Goal: Task Accomplishment & Management: Complete application form

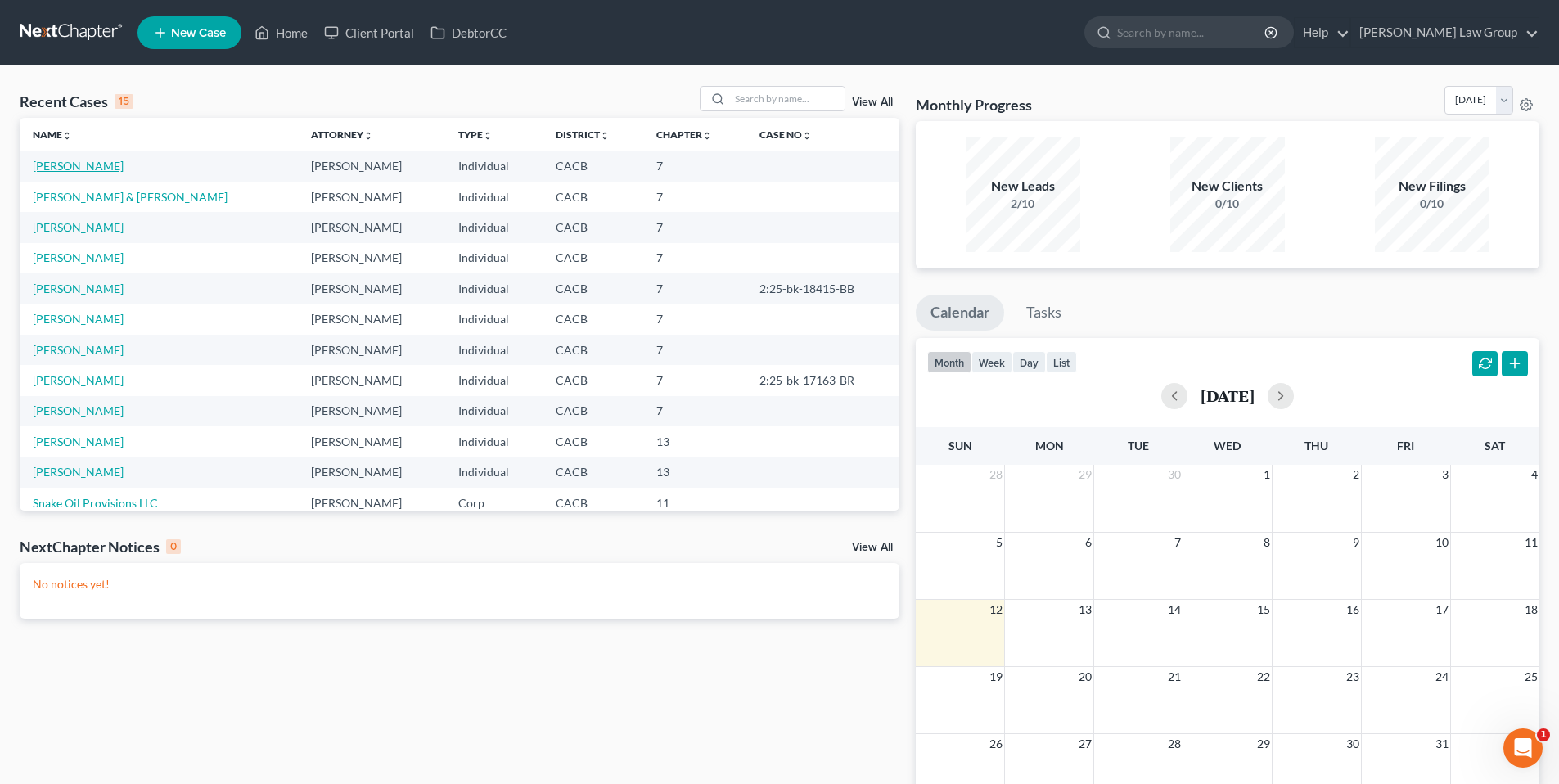
click at [95, 168] on link "[PERSON_NAME]" at bounding box center [78, 166] width 91 height 14
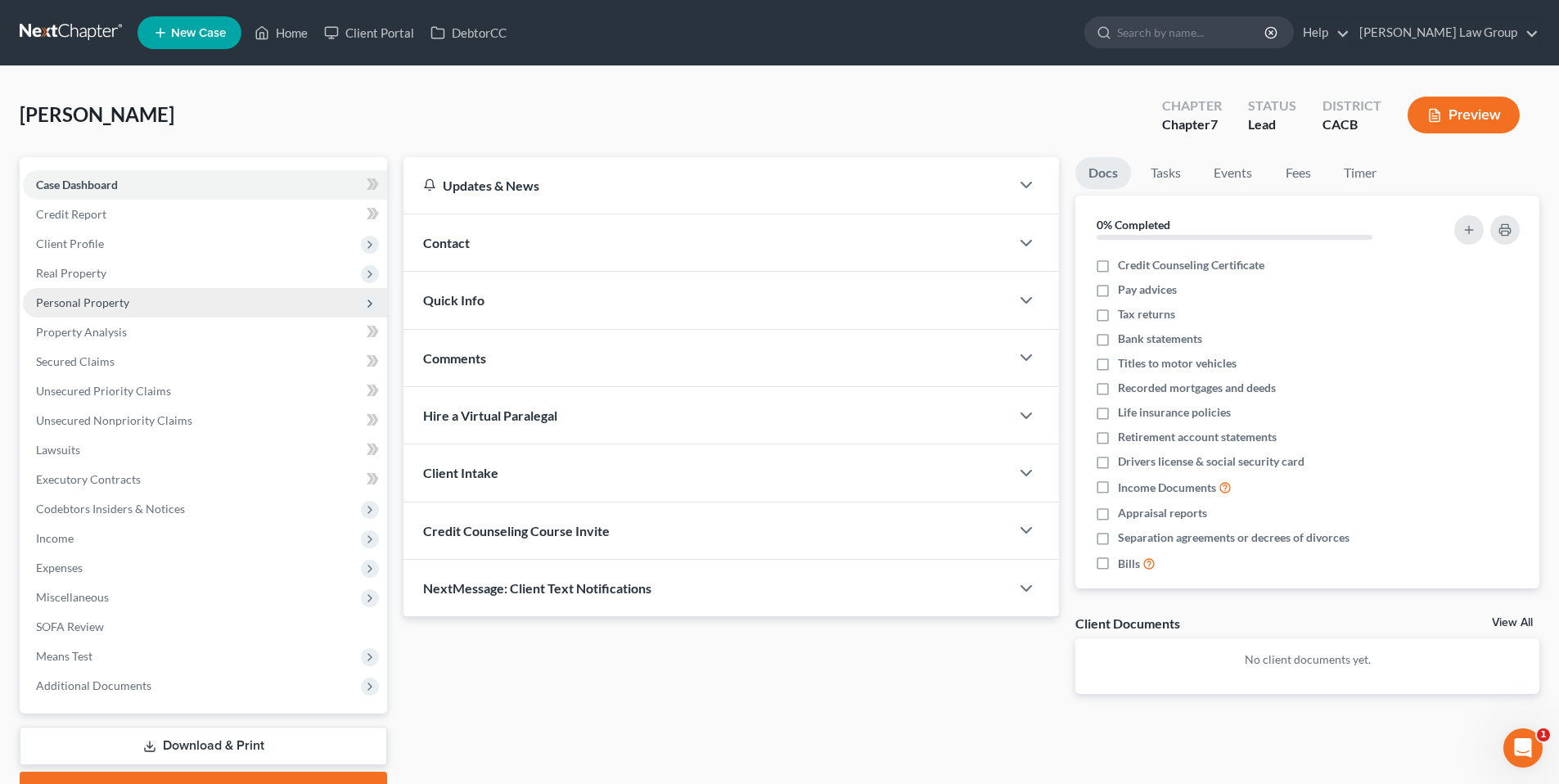
click at [79, 301] on span "Personal Property" at bounding box center [83, 302] width 93 height 14
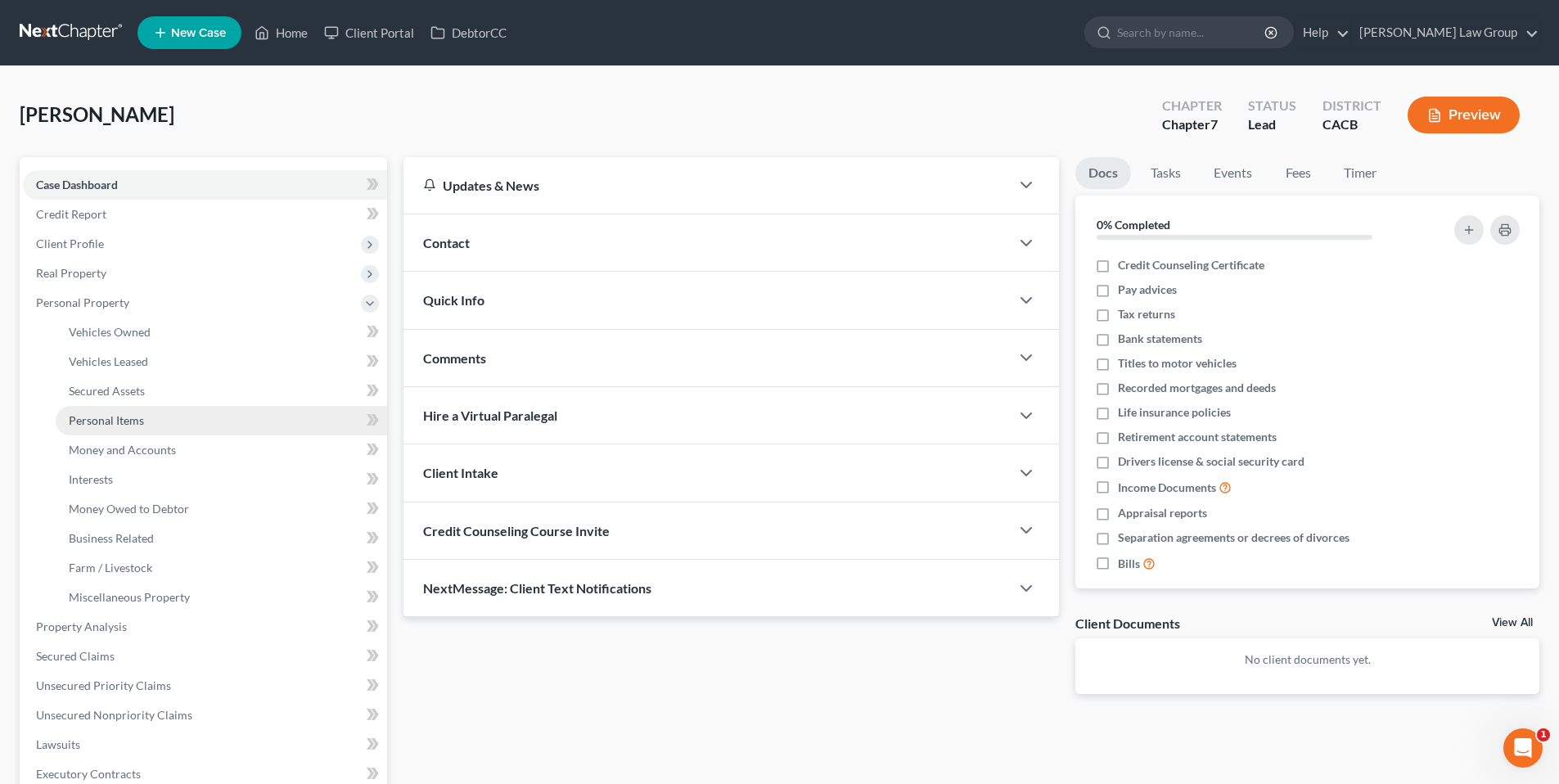
click at [102, 417] on span "Personal Items" at bounding box center [106, 420] width 75 height 14
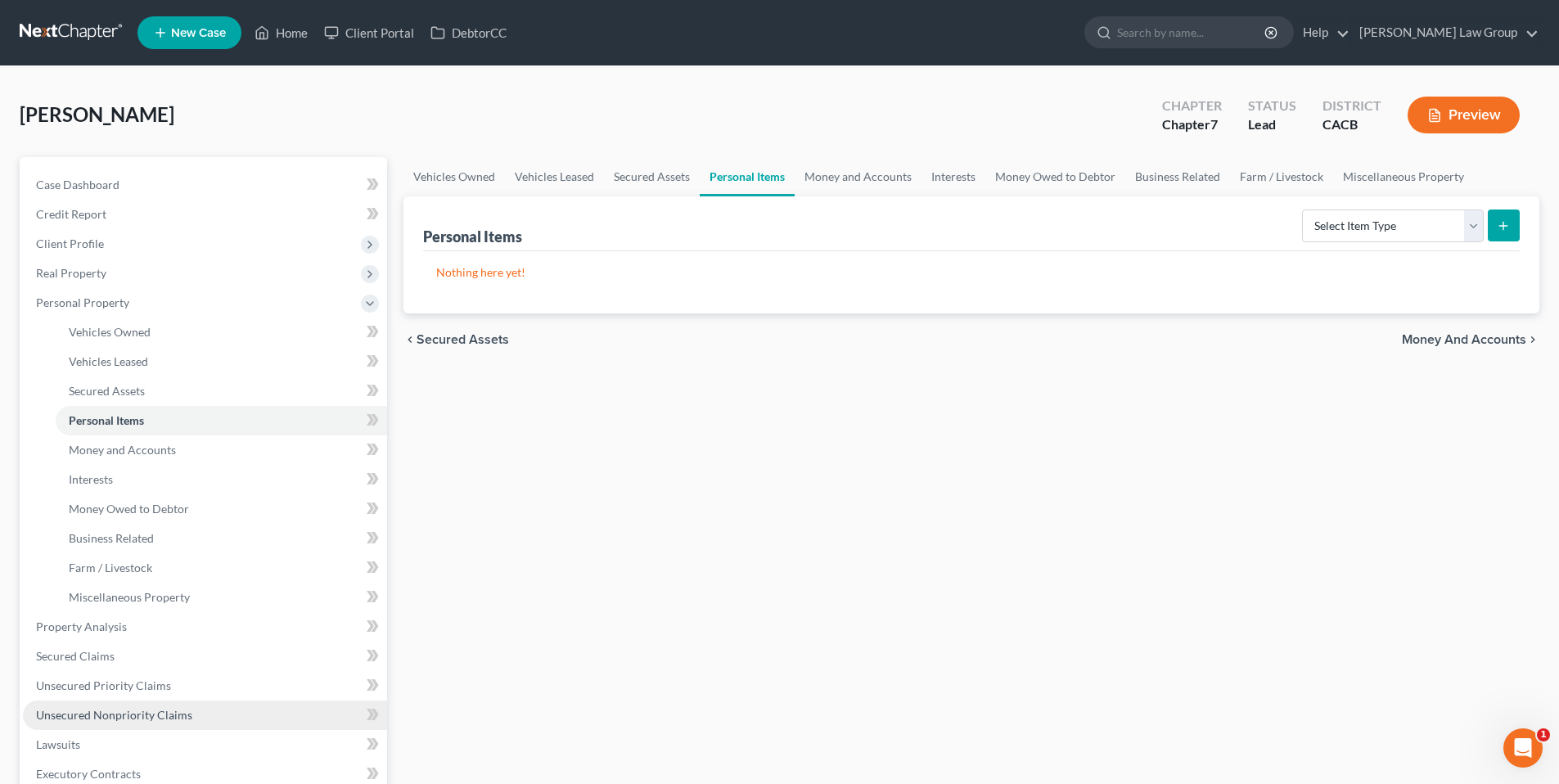
click at [93, 717] on span "Unsecured Nonpriority Claims" at bounding box center [114, 714] width 156 height 14
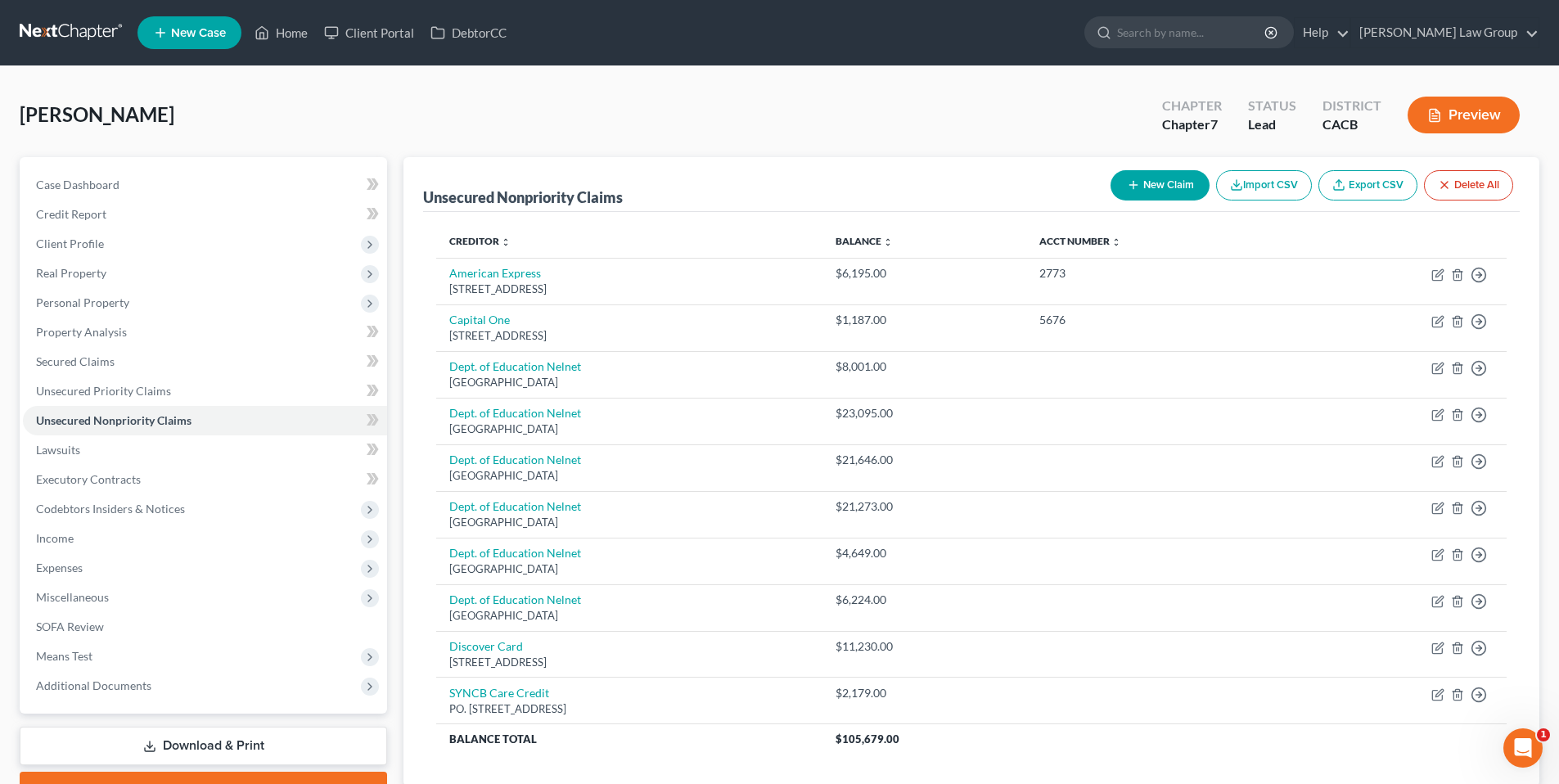
click at [1147, 189] on button "New Claim" at bounding box center [1160, 185] width 99 height 30
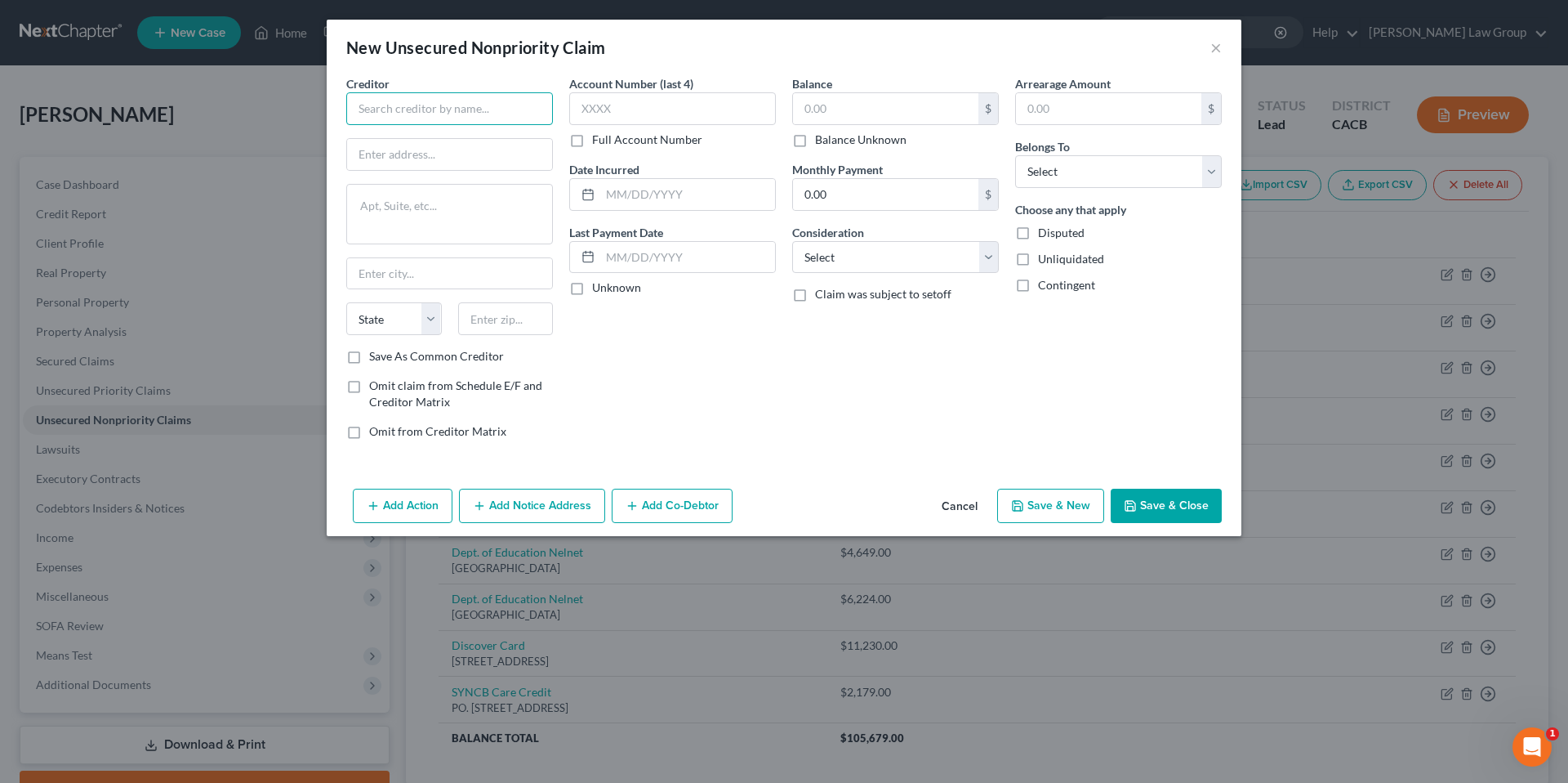
click at [461, 108] on input "text" at bounding box center [449, 108] width 207 height 33
click at [426, 150] on input "text" at bounding box center [449, 154] width 205 height 31
click at [398, 104] on input "CavalrySPV l LLC" at bounding box center [449, 108] width 207 height 33
type input "Cavalry SPV l LLC"
click at [422, 155] on input "text" at bounding box center [449, 154] width 205 height 31
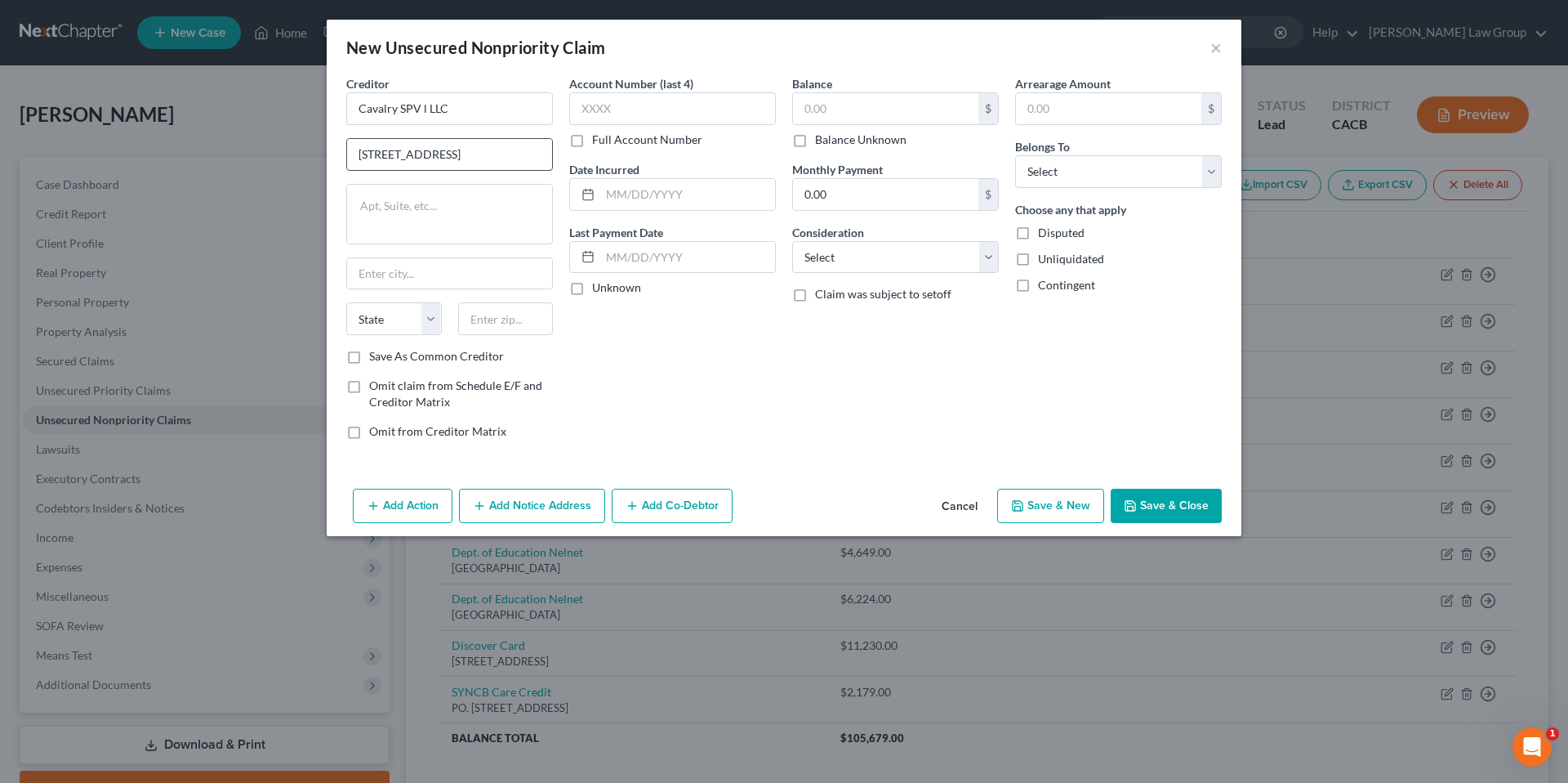
type input "[STREET_ADDRESS]"
type textarea "Suite 220"
click at [371, 269] on input "text" at bounding box center [449, 273] width 205 height 31
type input "[GEOGRAPHIC_DATA]"
select select "6"
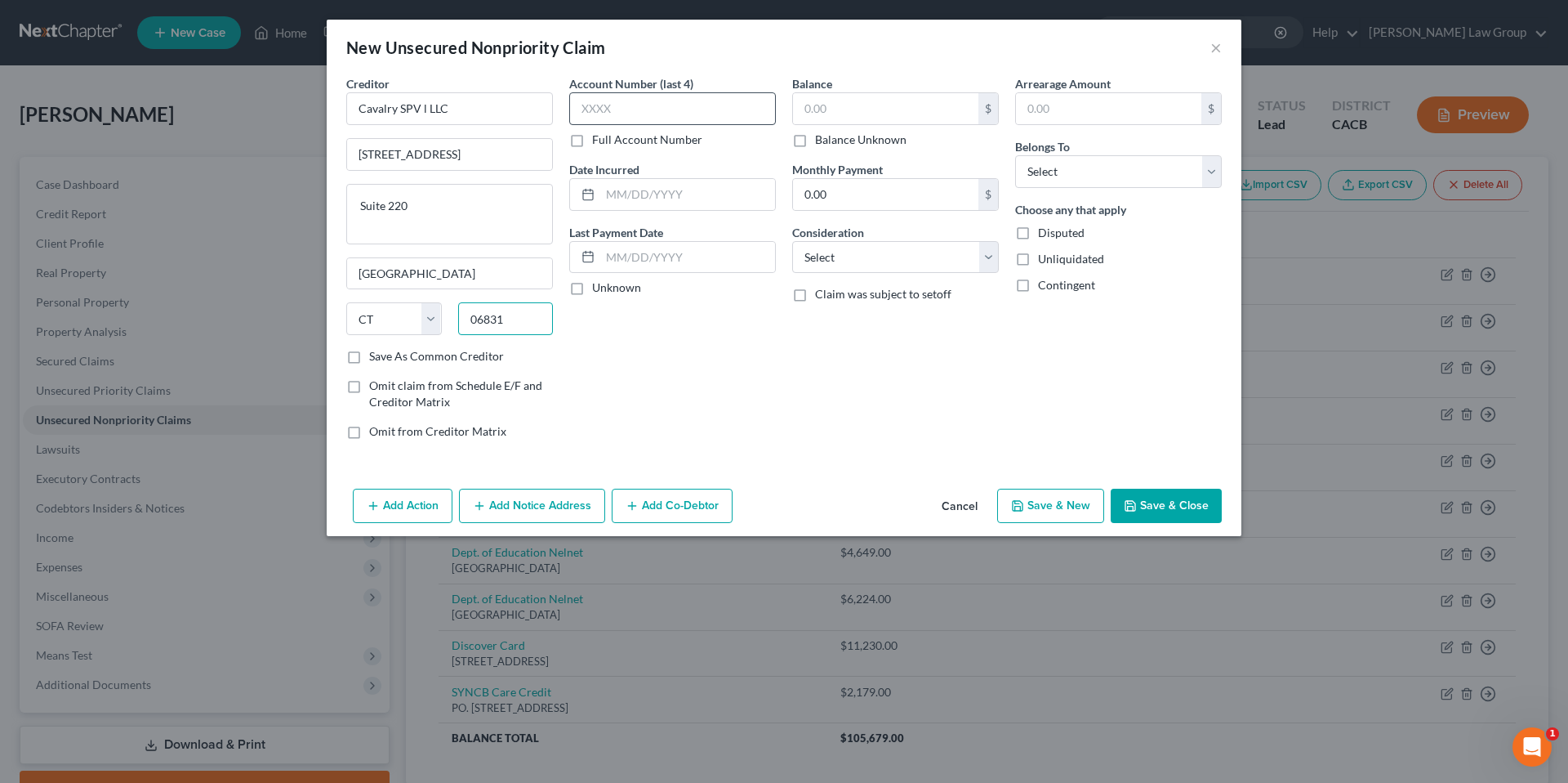
type input "06831"
click at [628, 111] on input "text" at bounding box center [672, 108] width 207 height 33
type input "4247"
click at [592, 289] on label "Unknown" at bounding box center [616, 288] width 49 height 17
click at [599, 289] on input "Unknown" at bounding box center [604, 285] width 11 height 11
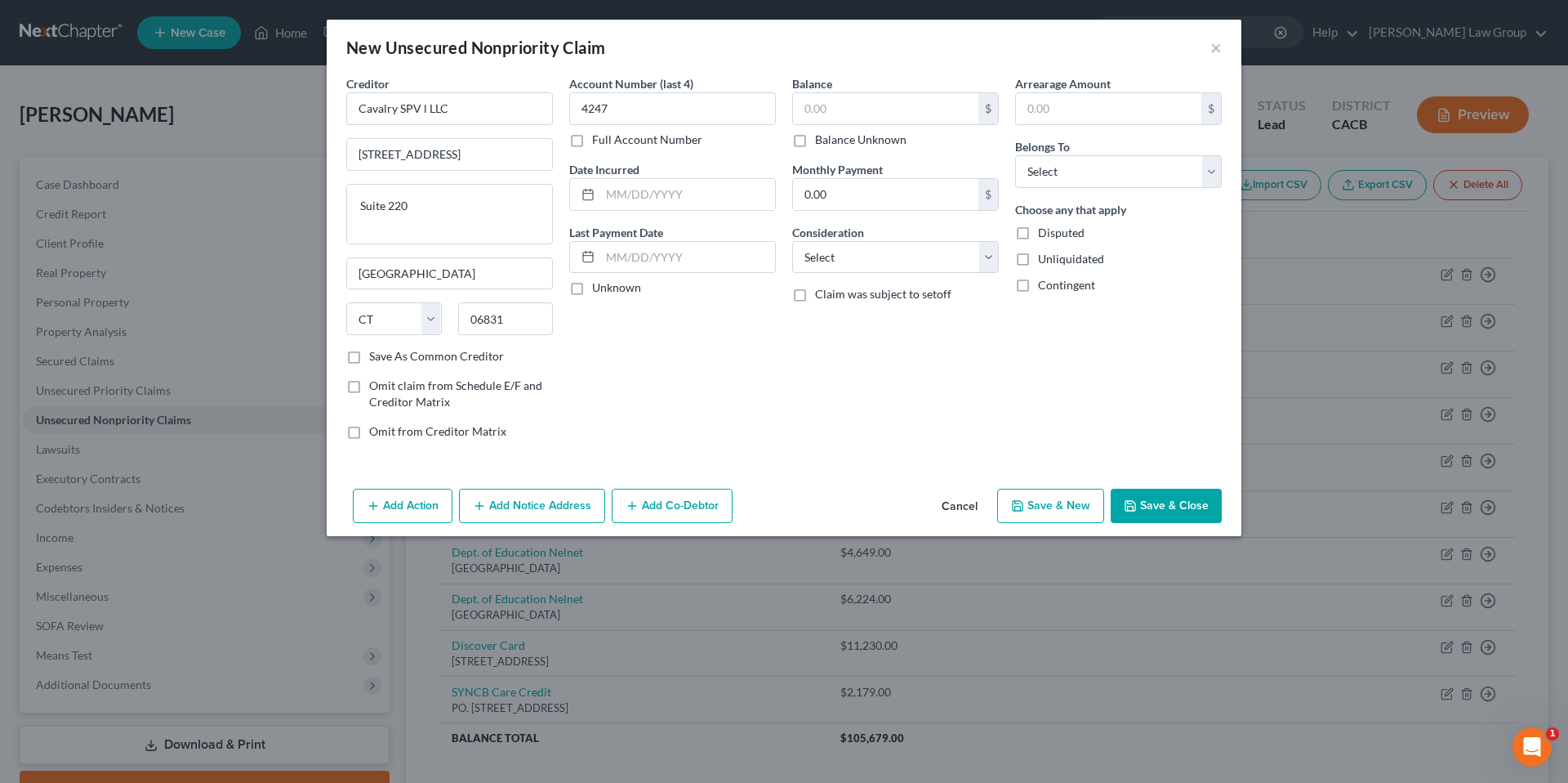
checkbox input "true"
click at [837, 111] on input "text" at bounding box center [886, 108] width 186 height 31
type input "4,869.80"
click at [990, 259] on select "Select Cable / Satellite Services Collection Agency Credit Card Debt Debt Couns…" at bounding box center [895, 257] width 207 height 33
select select "2"
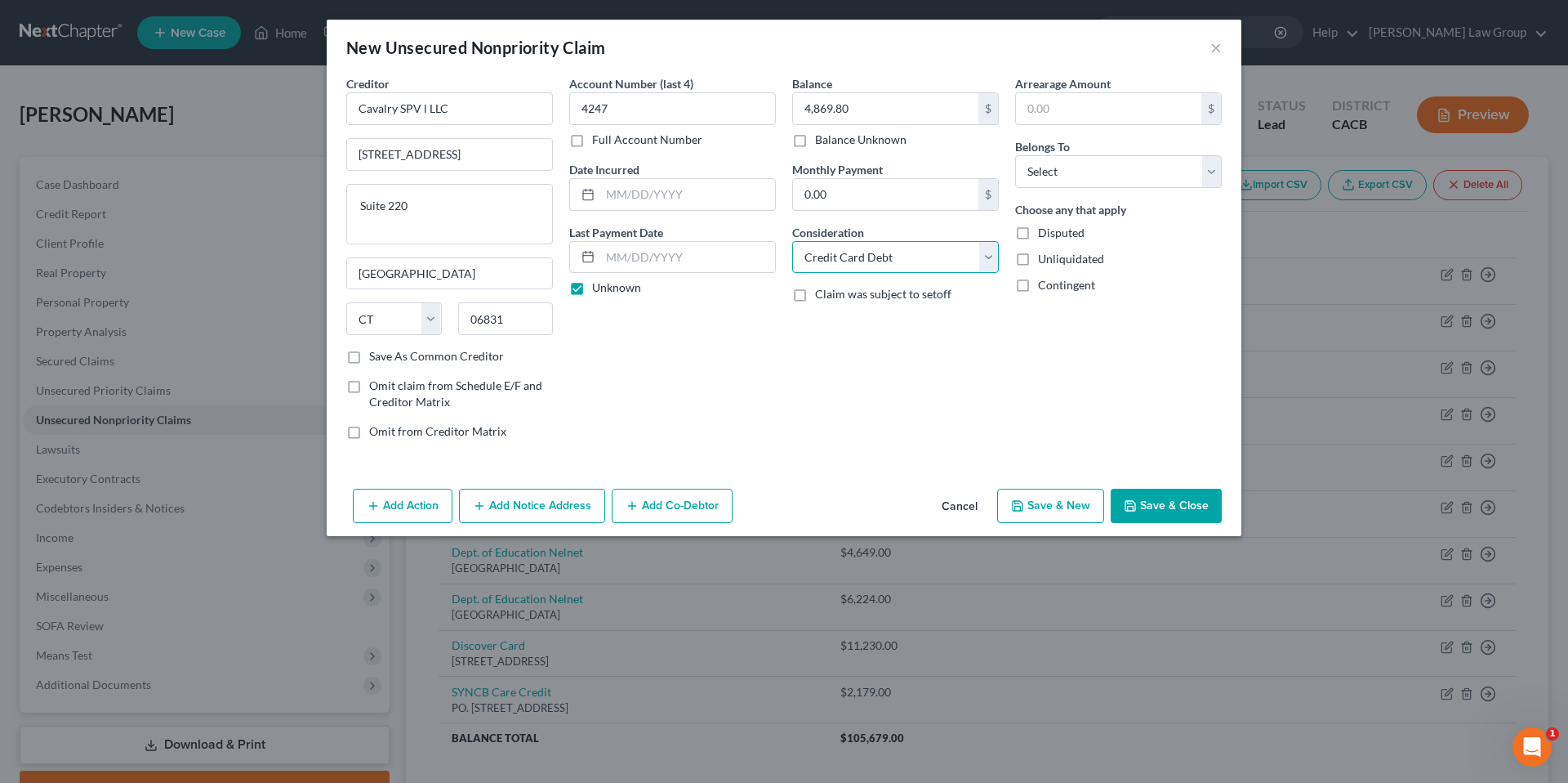
click at [792, 241] on select "Select Cable / Satellite Services Collection Agency Credit Card Debt Debt Couns…" at bounding box center [895, 257] width 207 height 33
click at [1055, 112] on input "text" at bounding box center [1108, 108] width 186 height 31
type input "4,869.80"
click at [1204, 170] on select "Select Debtor 1 Only Debtor 2 Only Debtor 1 And Debtor 2 Only At Least One Of T…" at bounding box center [1118, 171] width 207 height 33
select select "0"
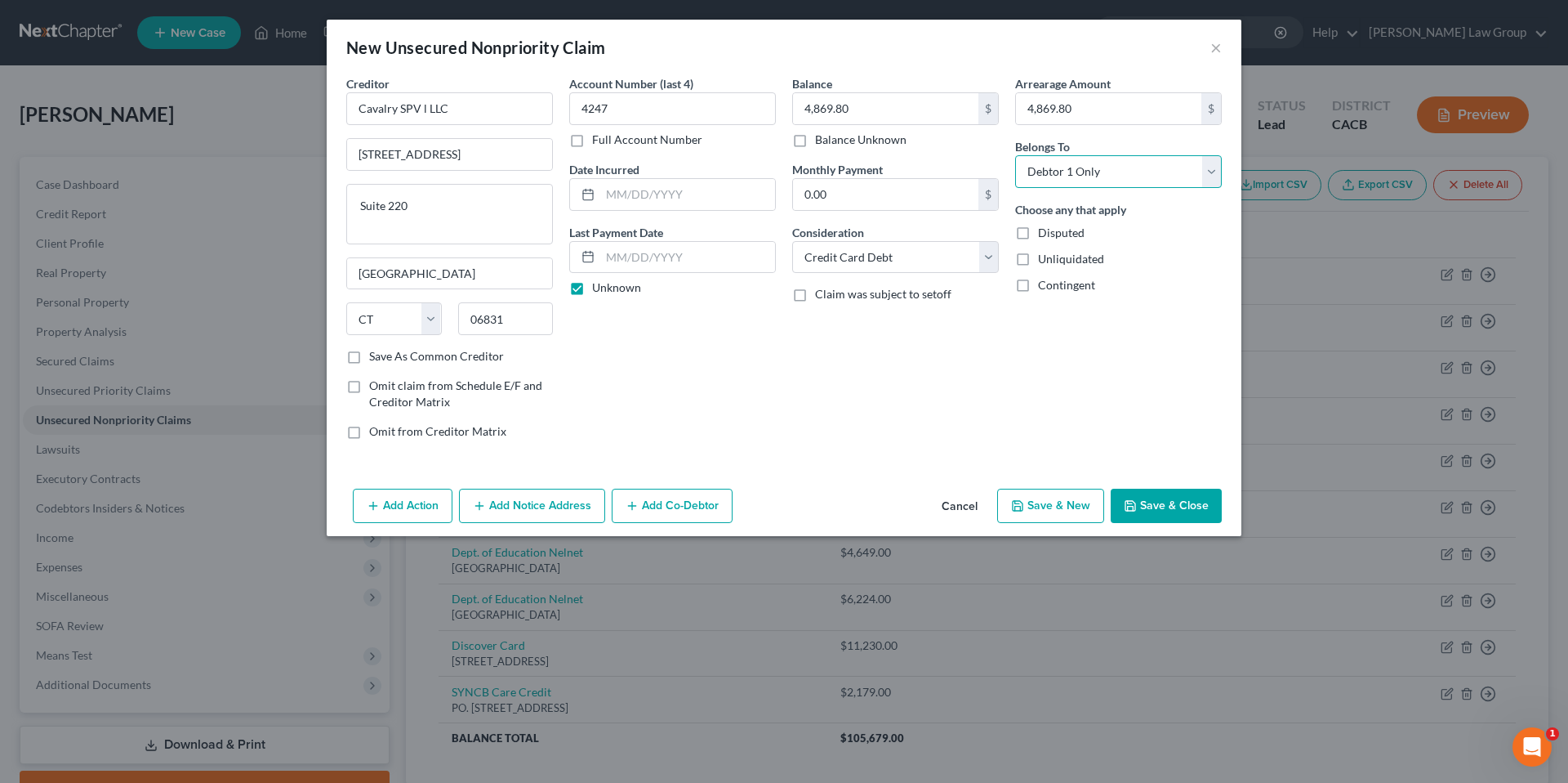
click at [1015, 155] on select "Select Debtor 1 Only Debtor 2 Only Debtor 1 And Debtor 2 Only At Least One Of T…" at bounding box center [1118, 171] width 207 height 33
click at [1049, 501] on button "Save & New" at bounding box center [1051, 505] width 107 height 34
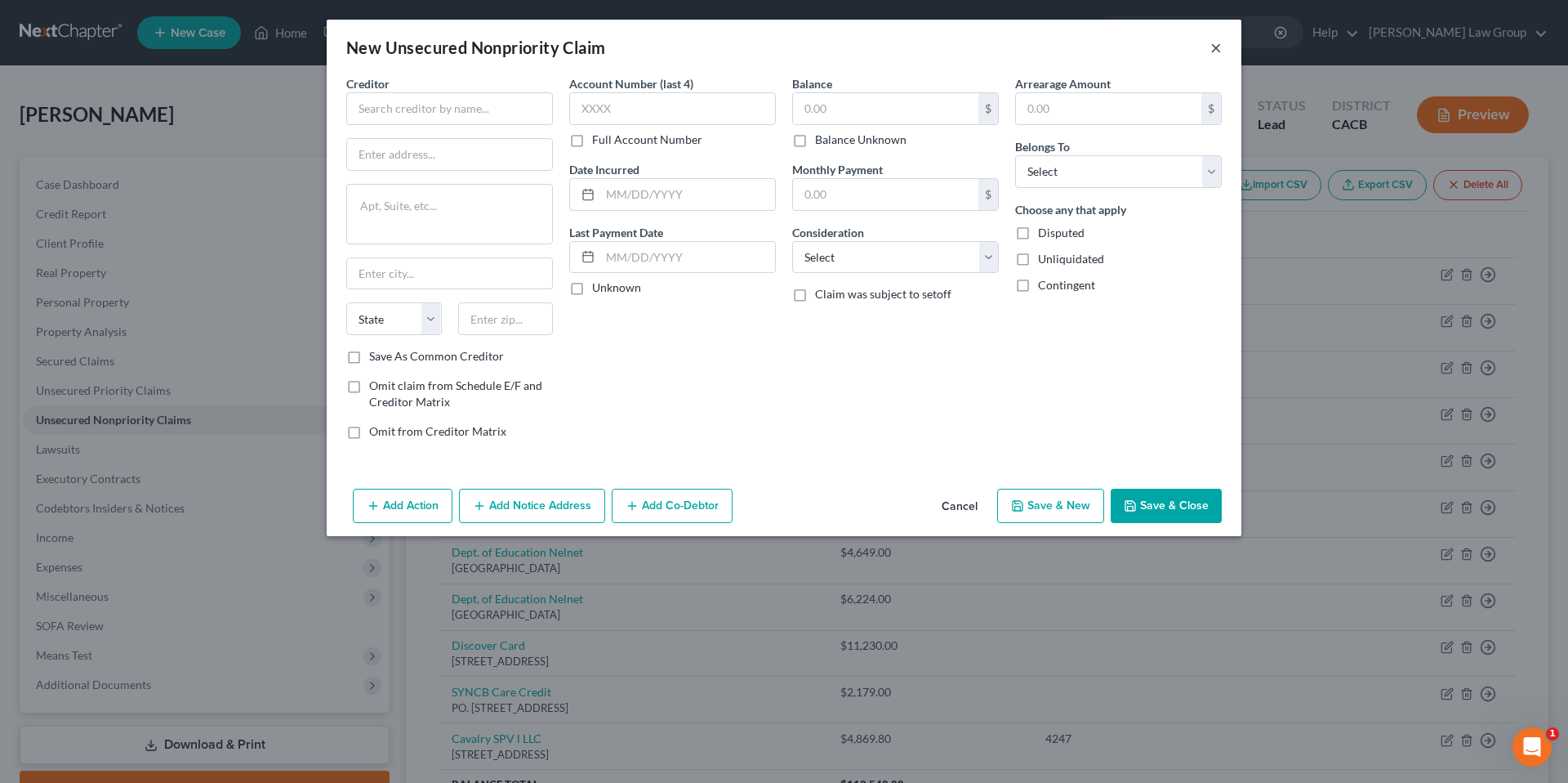
click at [1214, 47] on button "×" at bounding box center [1215, 48] width 11 height 19
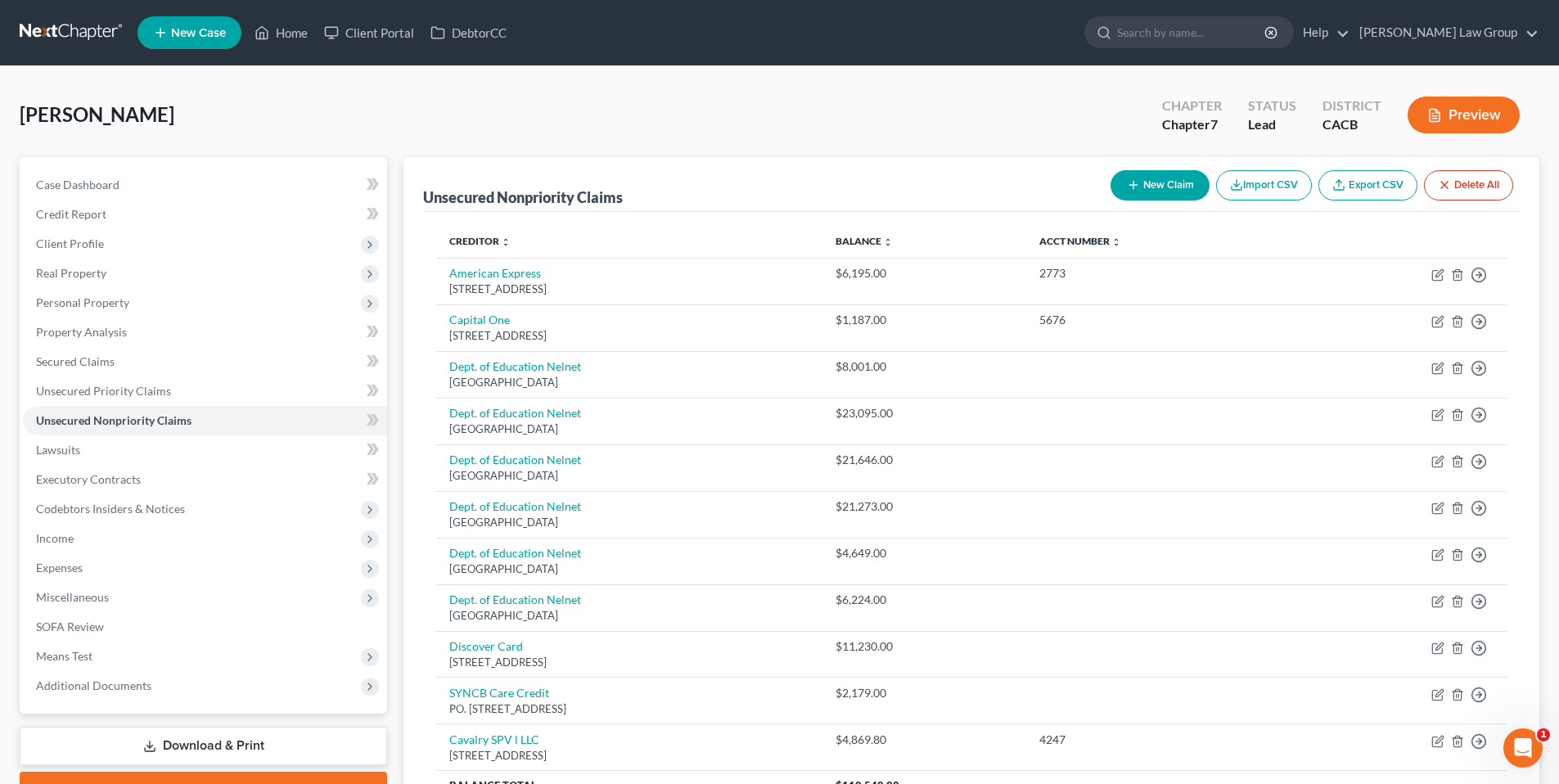
click at [1154, 185] on button "New Claim" at bounding box center [1160, 185] width 99 height 30
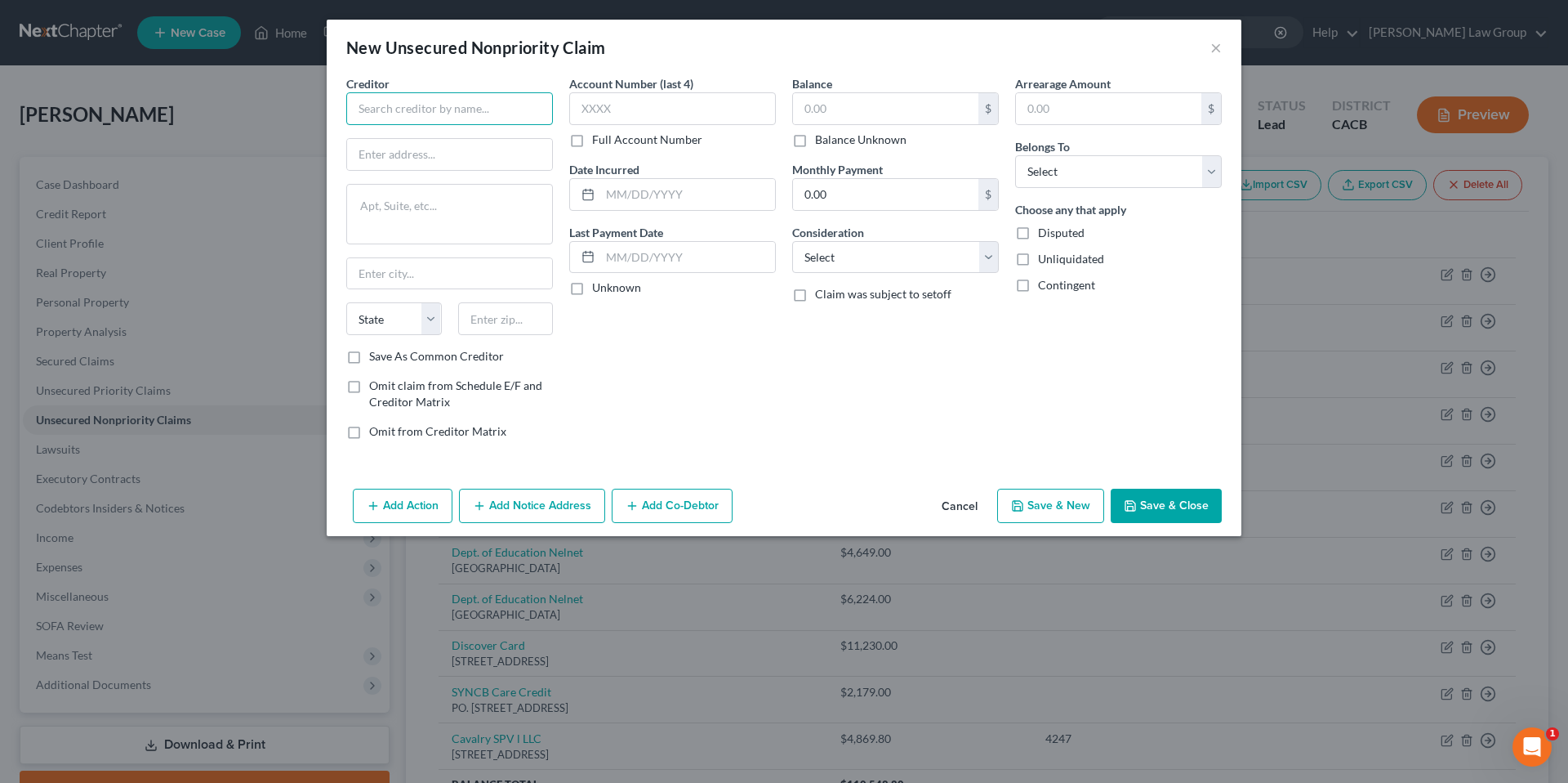
click at [412, 108] on input "text" at bounding box center [449, 108] width 207 height 33
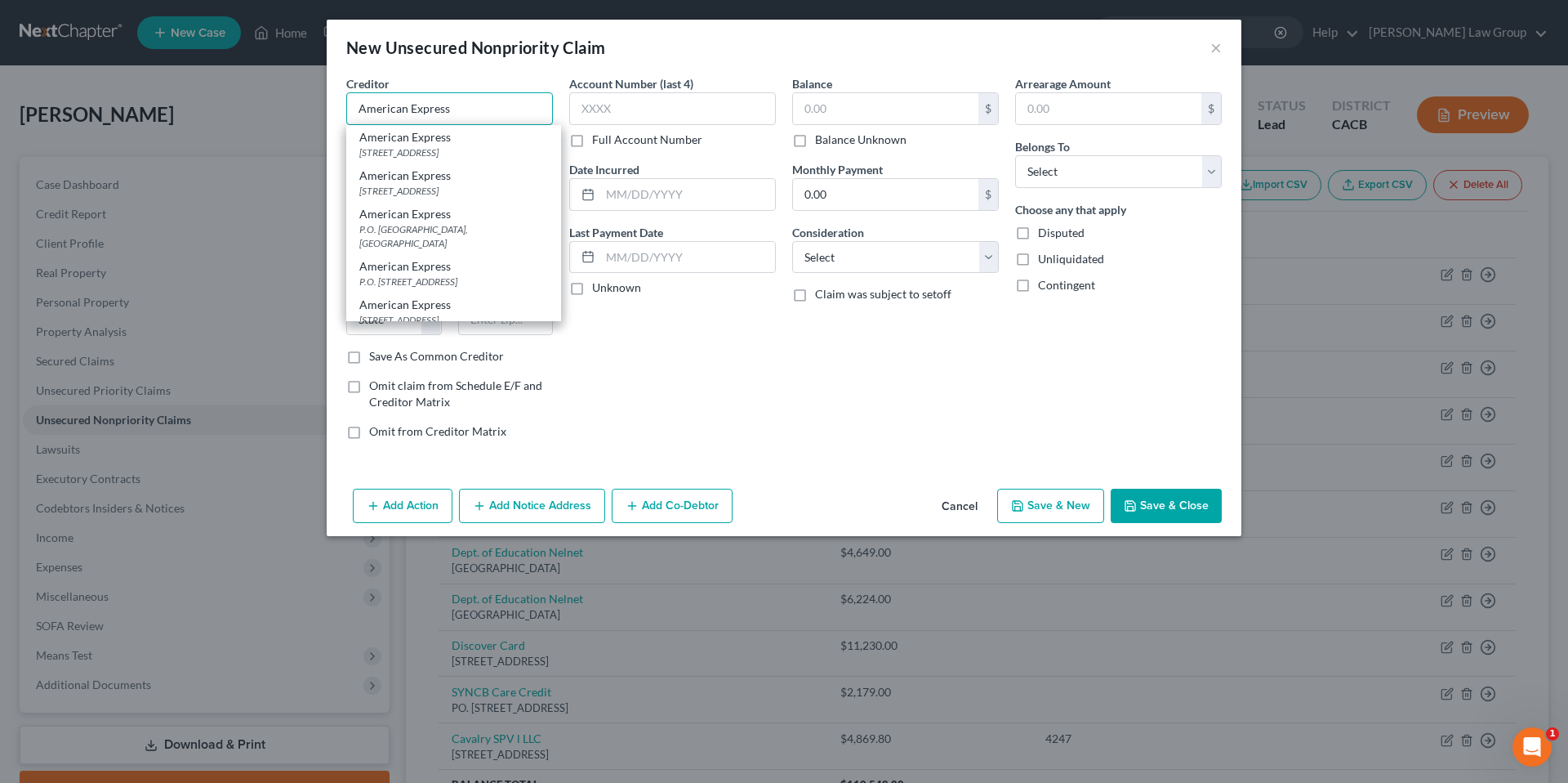
type input "American Express"
click at [389, 245] on div "P.O. [GEOGRAPHIC_DATA], [GEOGRAPHIC_DATA]" at bounding box center [454, 237] width 189 height 28
type input "P.O. Box 0001"
type input "[GEOGRAPHIC_DATA]"
select select "4"
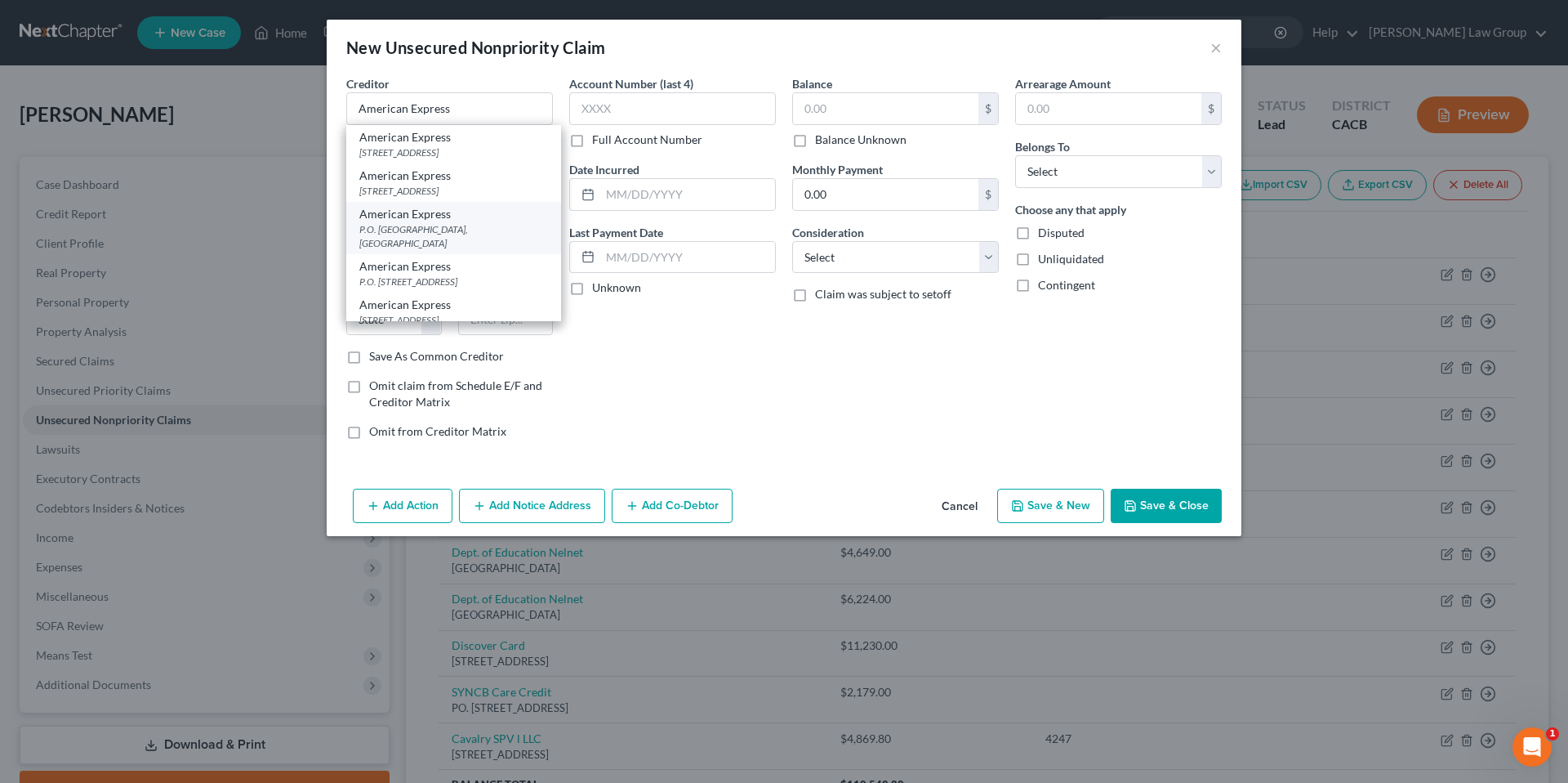
type input "90096"
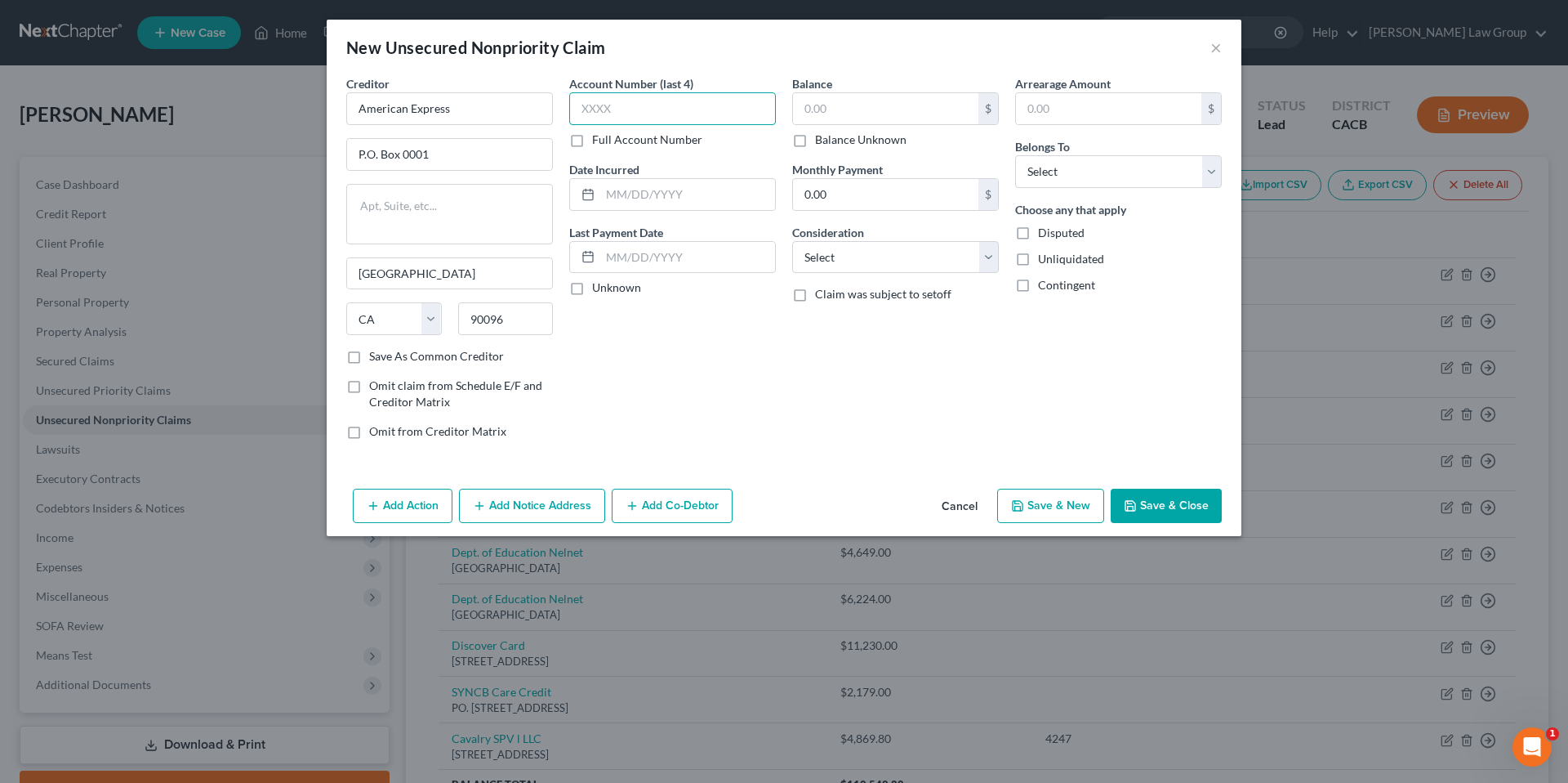
click at [659, 111] on input "text" at bounding box center [672, 108] width 207 height 33
type input "6002"
click at [592, 287] on label "Unknown" at bounding box center [616, 288] width 49 height 17
click at [599, 287] on input "Unknown" at bounding box center [604, 285] width 11 height 11
checkbox input "true"
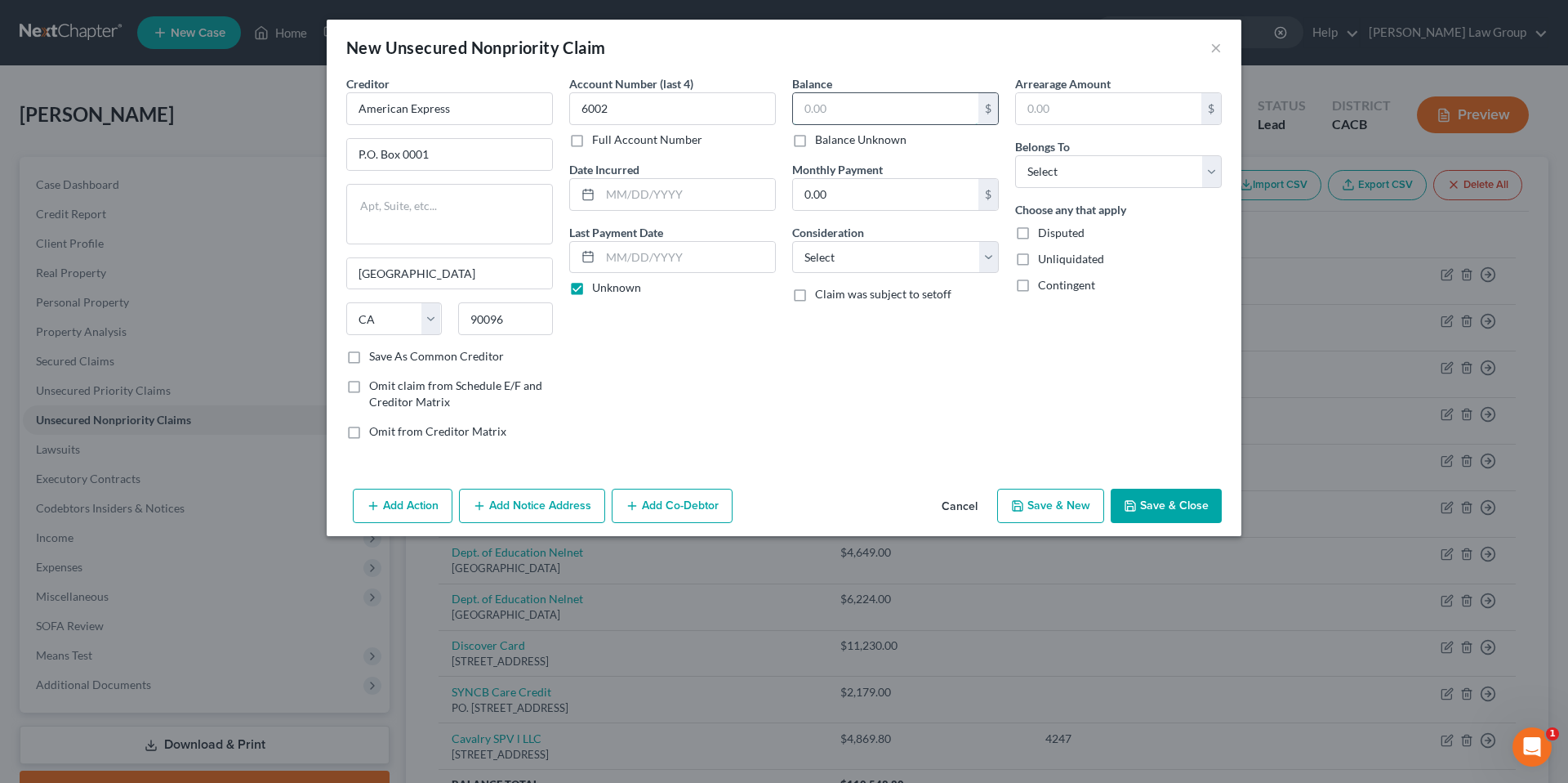
click at [831, 99] on input "text" at bounding box center [886, 108] width 186 height 31
type input "5,784.27"
click at [993, 257] on select "Select Cable / Satellite Services Collection Agency Credit Card Debt Debt Couns…" at bounding box center [895, 257] width 207 height 33
select select "2"
click at [792, 241] on select "Select Cable / Satellite Services Collection Agency Credit Card Debt Debt Couns…" at bounding box center [895, 257] width 207 height 33
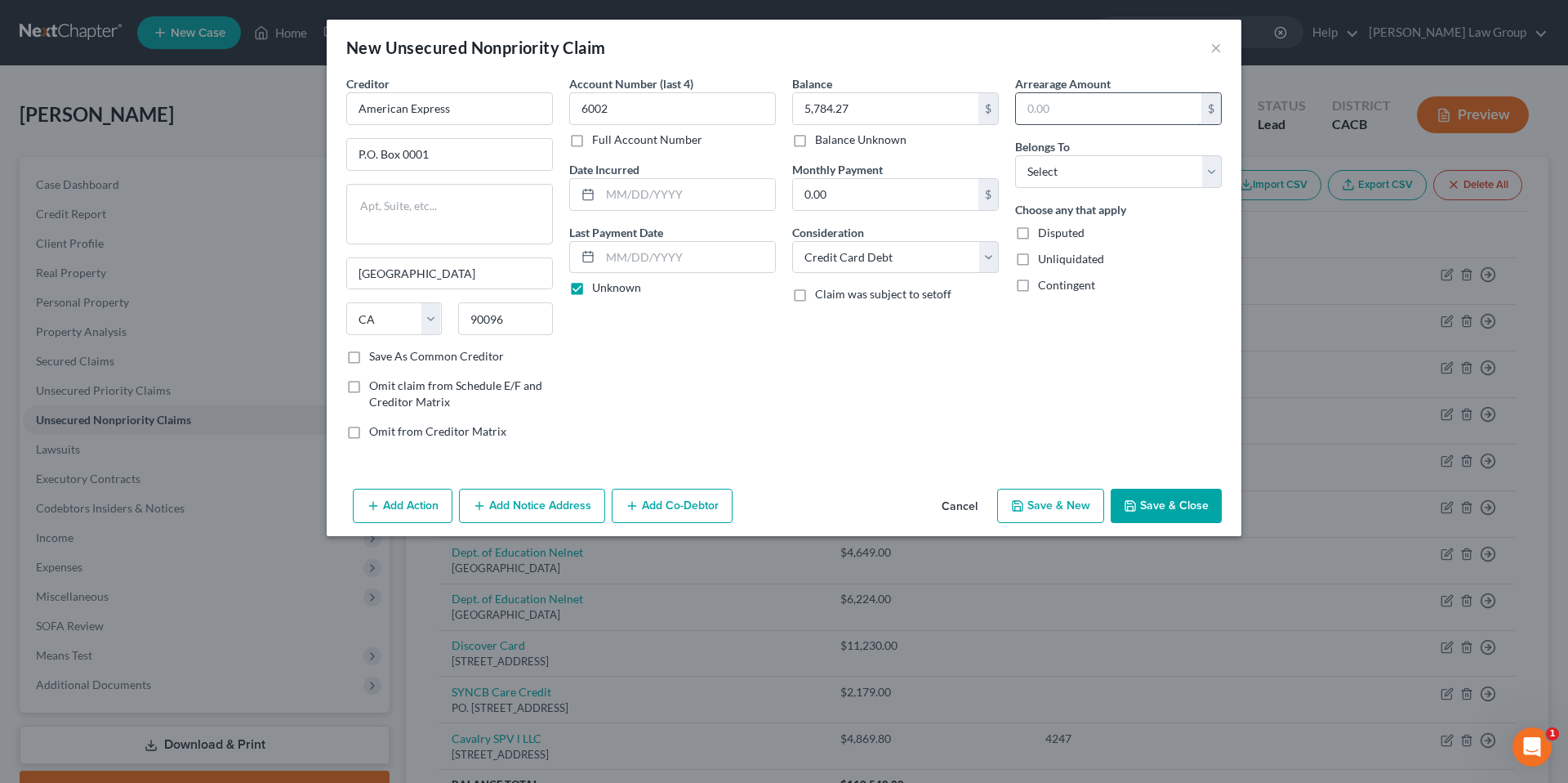
click at [1077, 109] on input "text" at bounding box center [1108, 108] width 186 height 31
type input "5,784.27"
click at [1207, 174] on select "Select Debtor 1 Only Debtor 2 Only Debtor 1 And Debtor 2 Only At Least One Of T…" at bounding box center [1118, 171] width 207 height 33
select select "0"
click at [1015, 155] on select "Select Debtor 1 Only Debtor 2 Only Debtor 1 And Debtor 2 Only At Least One Of T…" at bounding box center [1118, 171] width 207 height 33
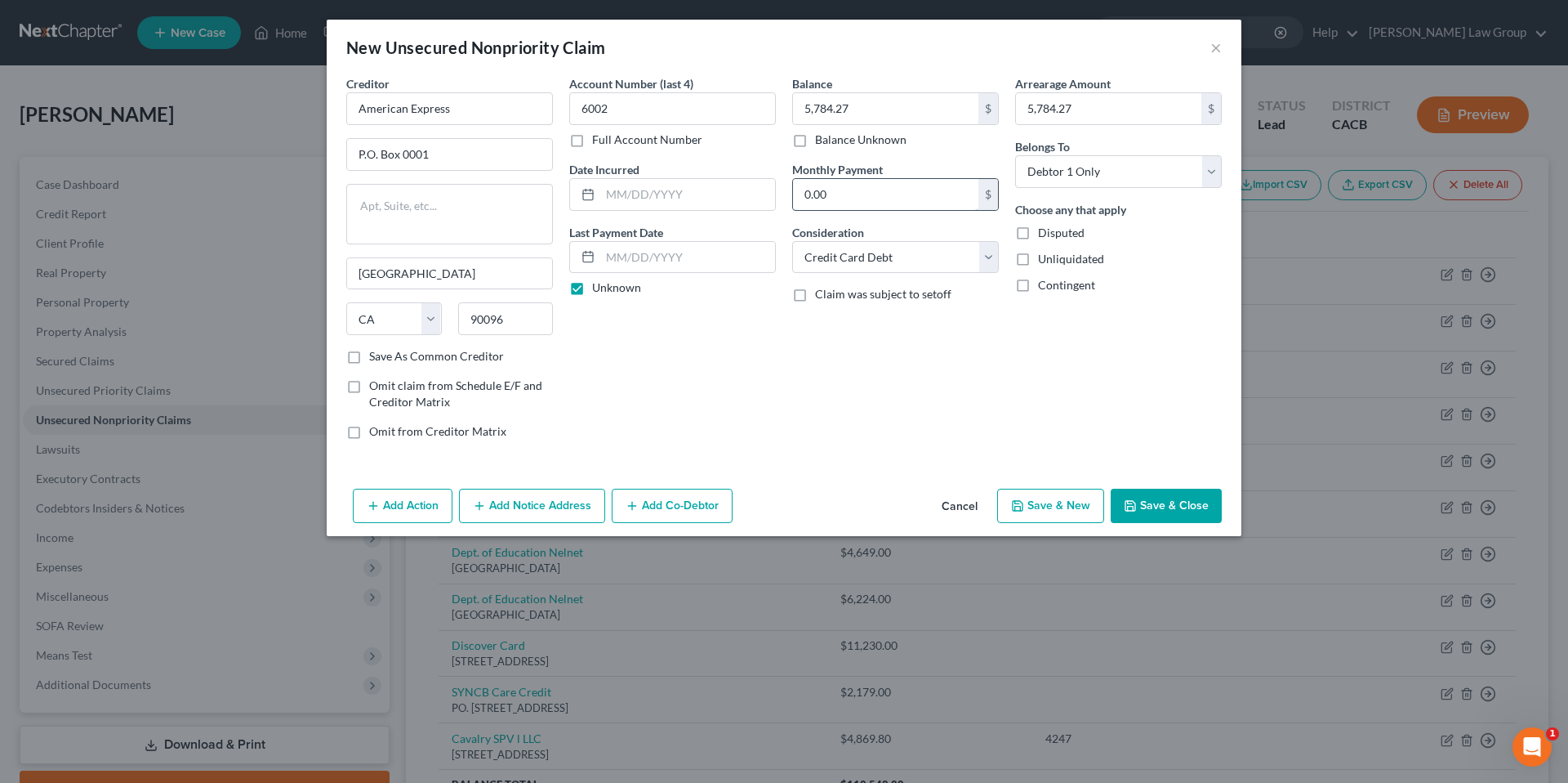
click at [899, 202] on input "0.00" at bounding box center [886, 194] width 186 height 31
type input "1,189.85"
click at [1071, 504] on button "Save & New" at bounding box center [1051, 505] width 107 height 34
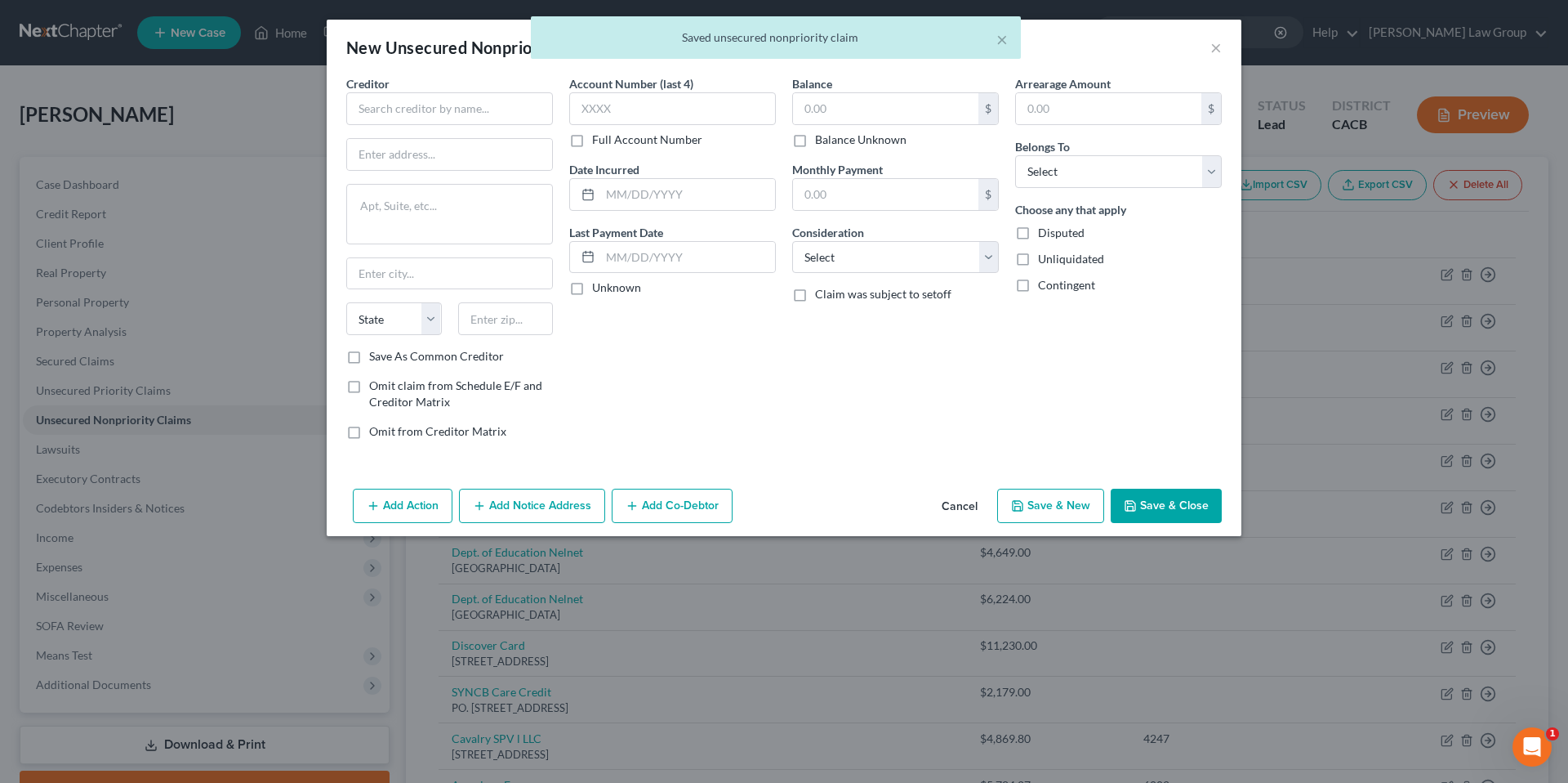
click at [1218, 44] on div "× Saved unsecured nonpriority claim" at bounding box center [776, 42] width 1568 height 51
click at [1216, 44] on div "× Saved unsecured nonpriority claim" at bounding box center [776, 42] width 1568 height 51
click at [1208, 47] on div "× Saved unsecured nonpriority claim" at bounding box center [776, 42] width 1568 height 51
click at [1003, 41] on button "×" at bounding box center [1002, 39] width 11 height 19
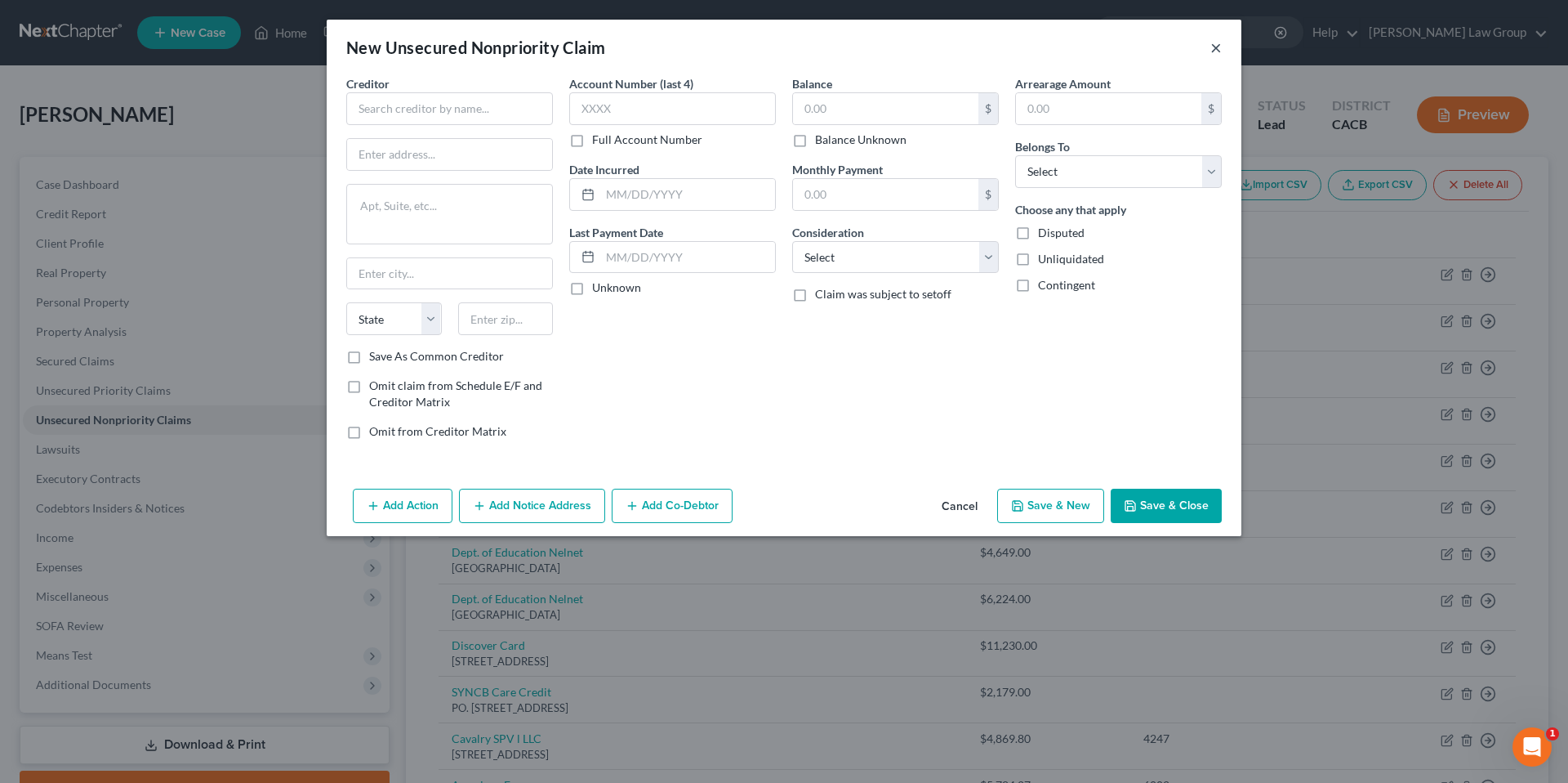
click at [1219, 50] on button "×" at bounding box center [1215, 48] width 11 height 19
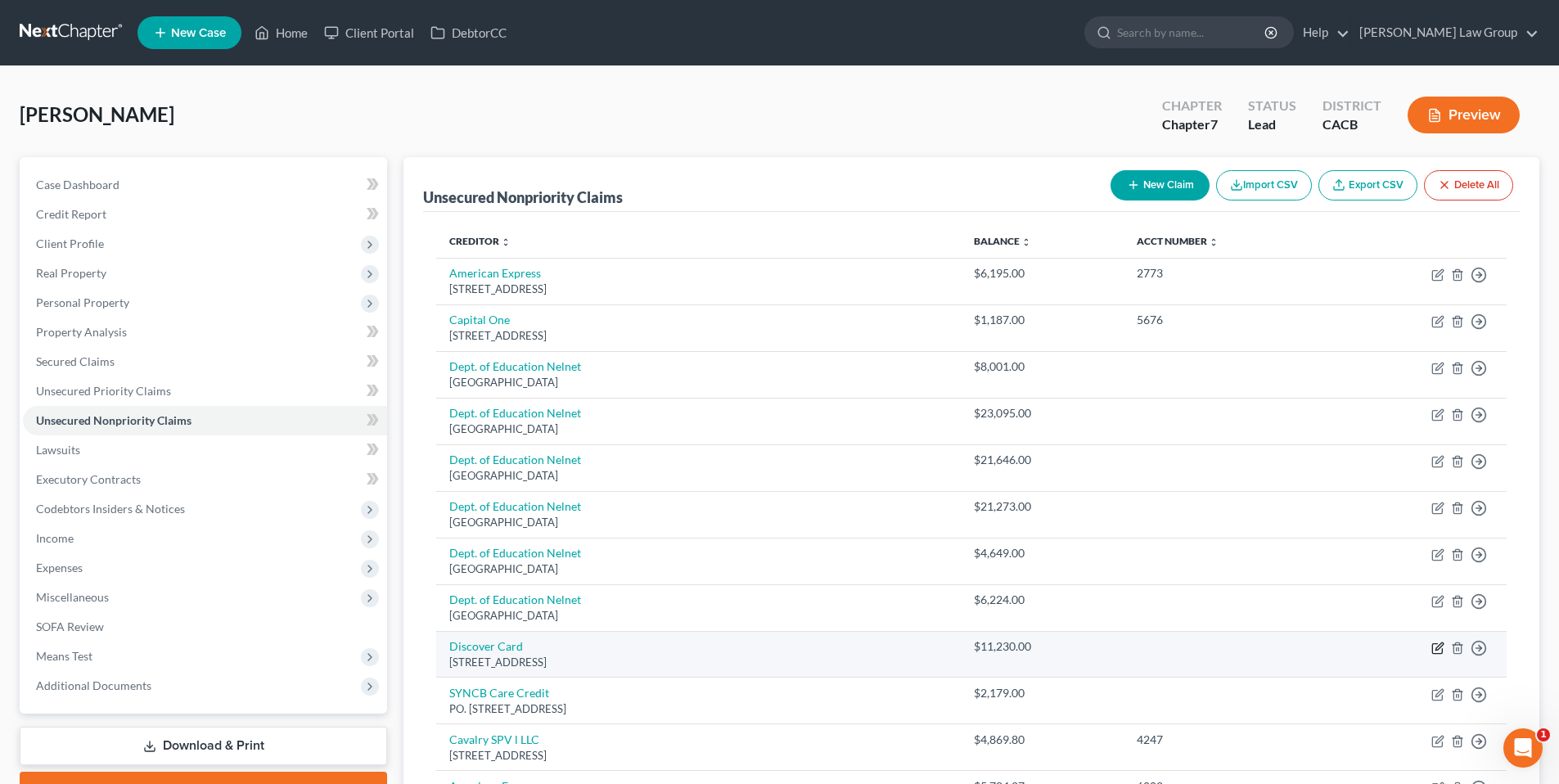
click at [1440, 646] on icon "button" at bounding box center [1437, 647] width 13 height 13
select select "46"
select select "2"
select select "0"
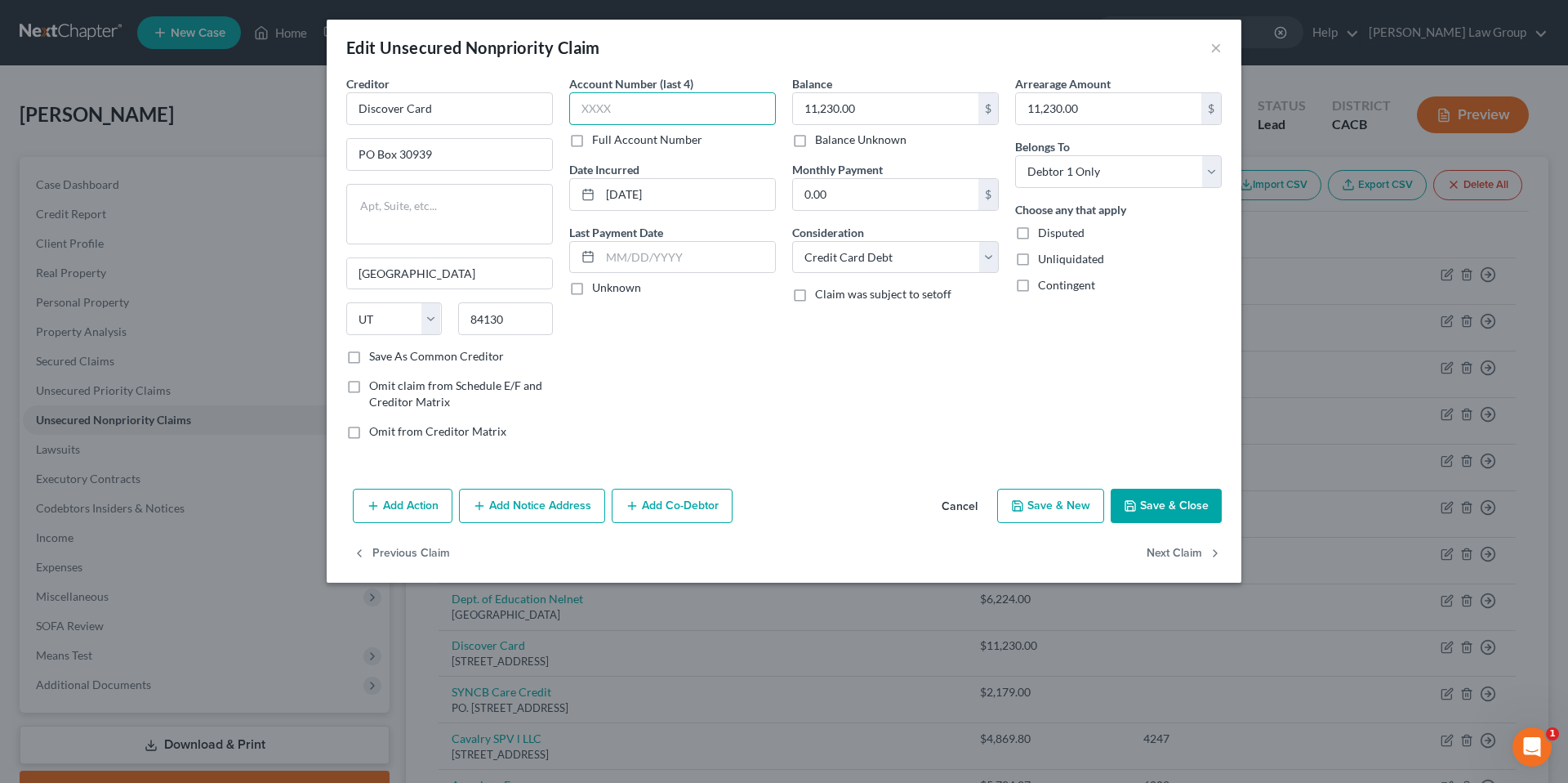
drag, startPoint x: 670, startPoint y: 108, endPoint x: 668, endPoint y: 99, distance: 9.2
click at [670, 107] on input "text" at bounding box center [672, 108] width 207 height 33
type input "1098"
click at [1072, 505] on button "Save & New" at bounding box center [1051, 505] width 107 height 34
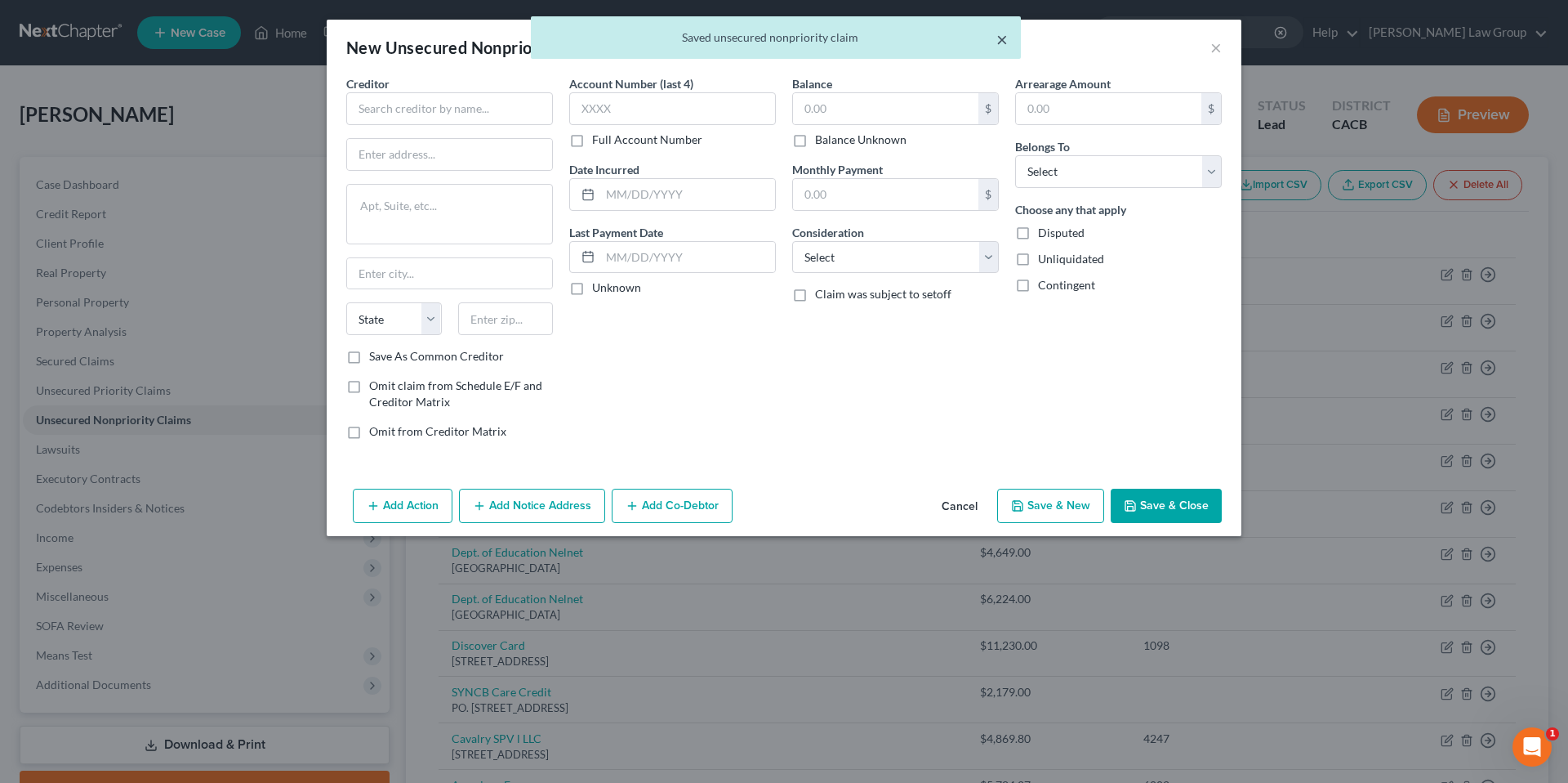
click at [1002, 40] on button "×" at bounding box center [1002, 39] width 11 height 19
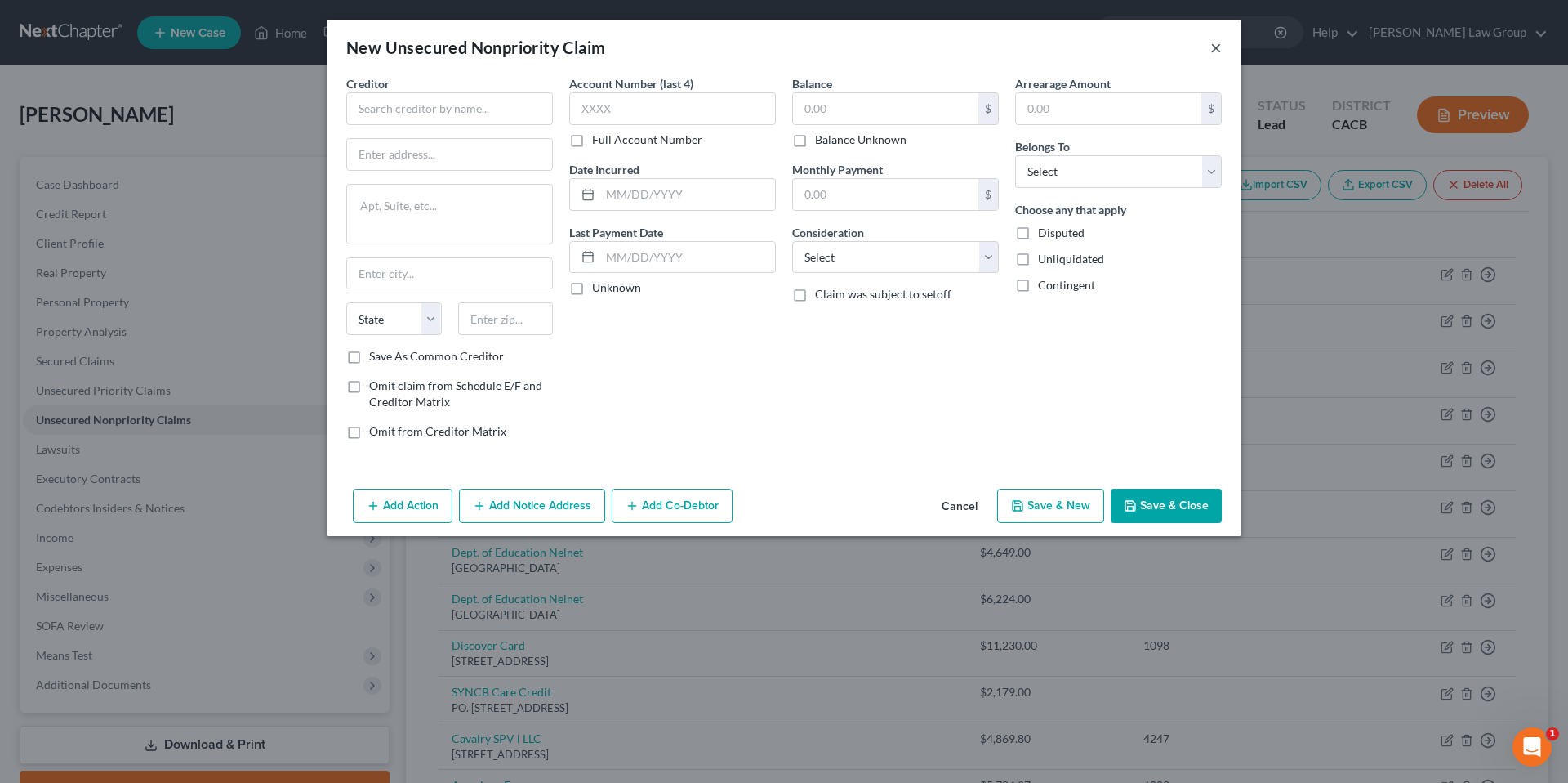
click at [1215, 51] on button "×" at bounding box center [1215, 48] width 11 height 19
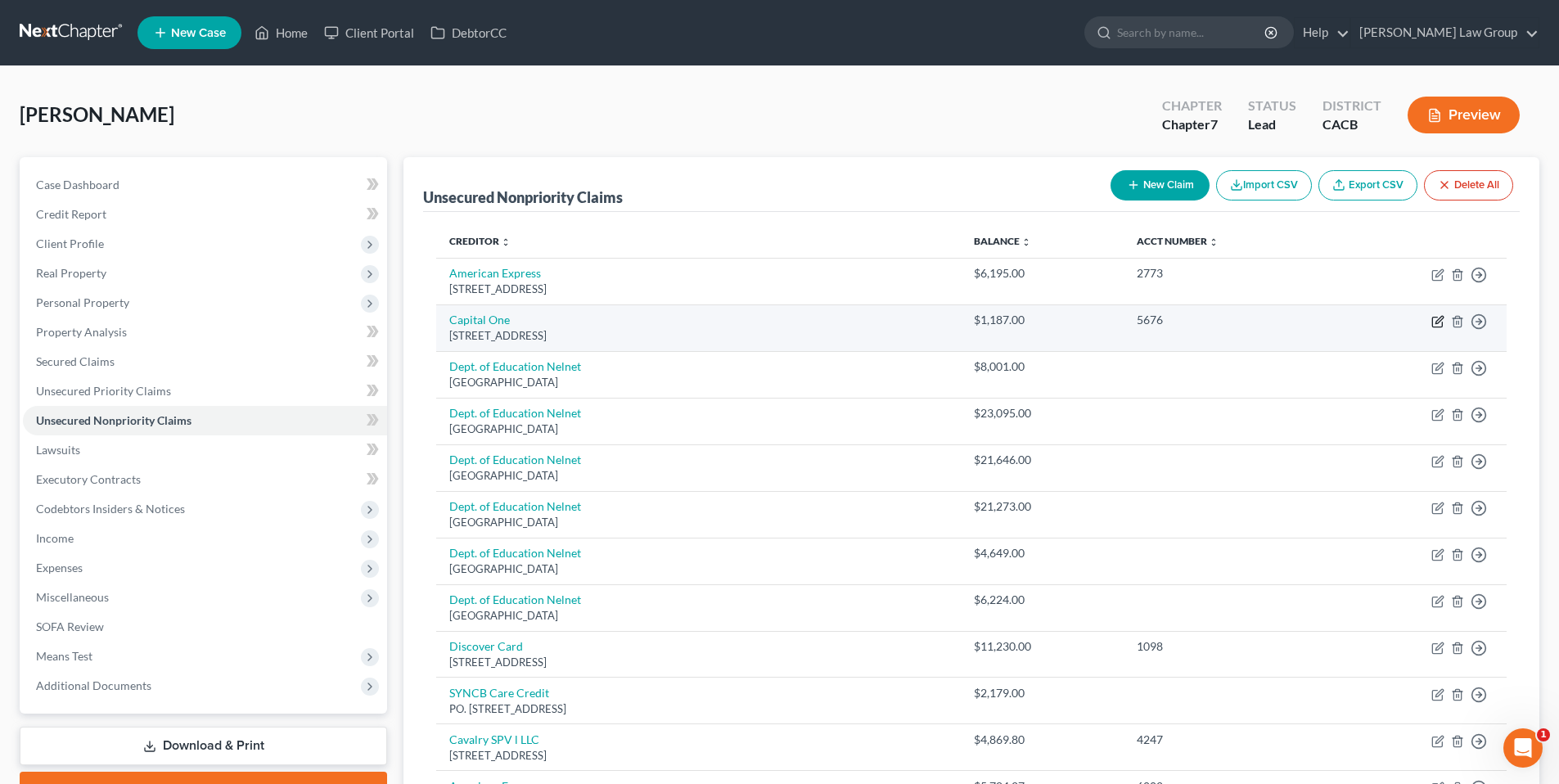
click at [1437, 322] on icon "button" at bounding box center [1437, 322] width 13 height 13
select select "46"
select select "2"
select select "0"
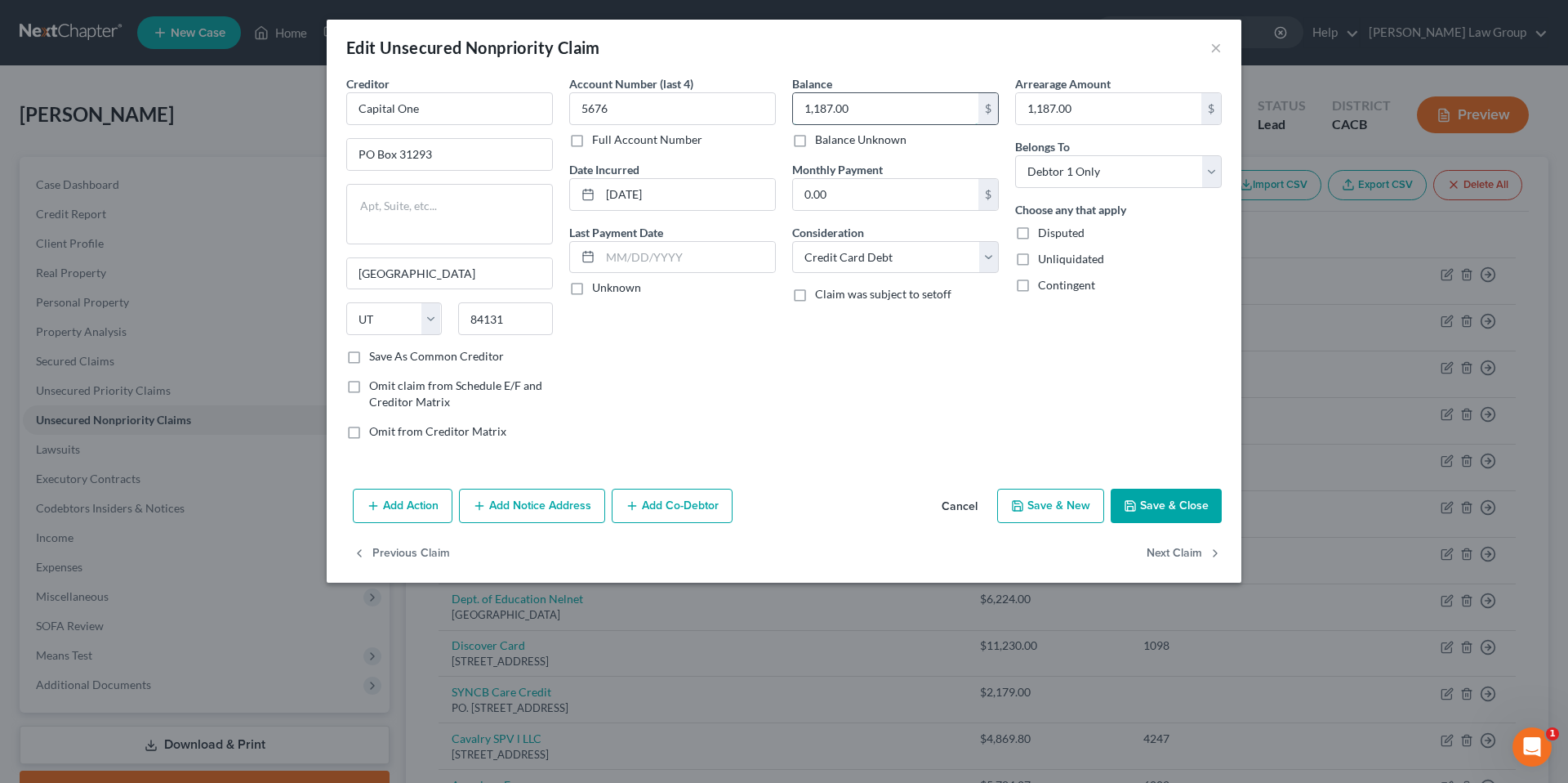
click at [859, 113] on input "1,187.00" at bounding box center [886, 108] width 186 height 31
type input "1,216.54"
click at [1093, 111] on input "1,187.00" at bounding box center [1108, 108] width 186 height 31
type input "1,216.54"
click at [592, 291] on label "Unknown" at bounding box center [616, 288] width 49 height 17
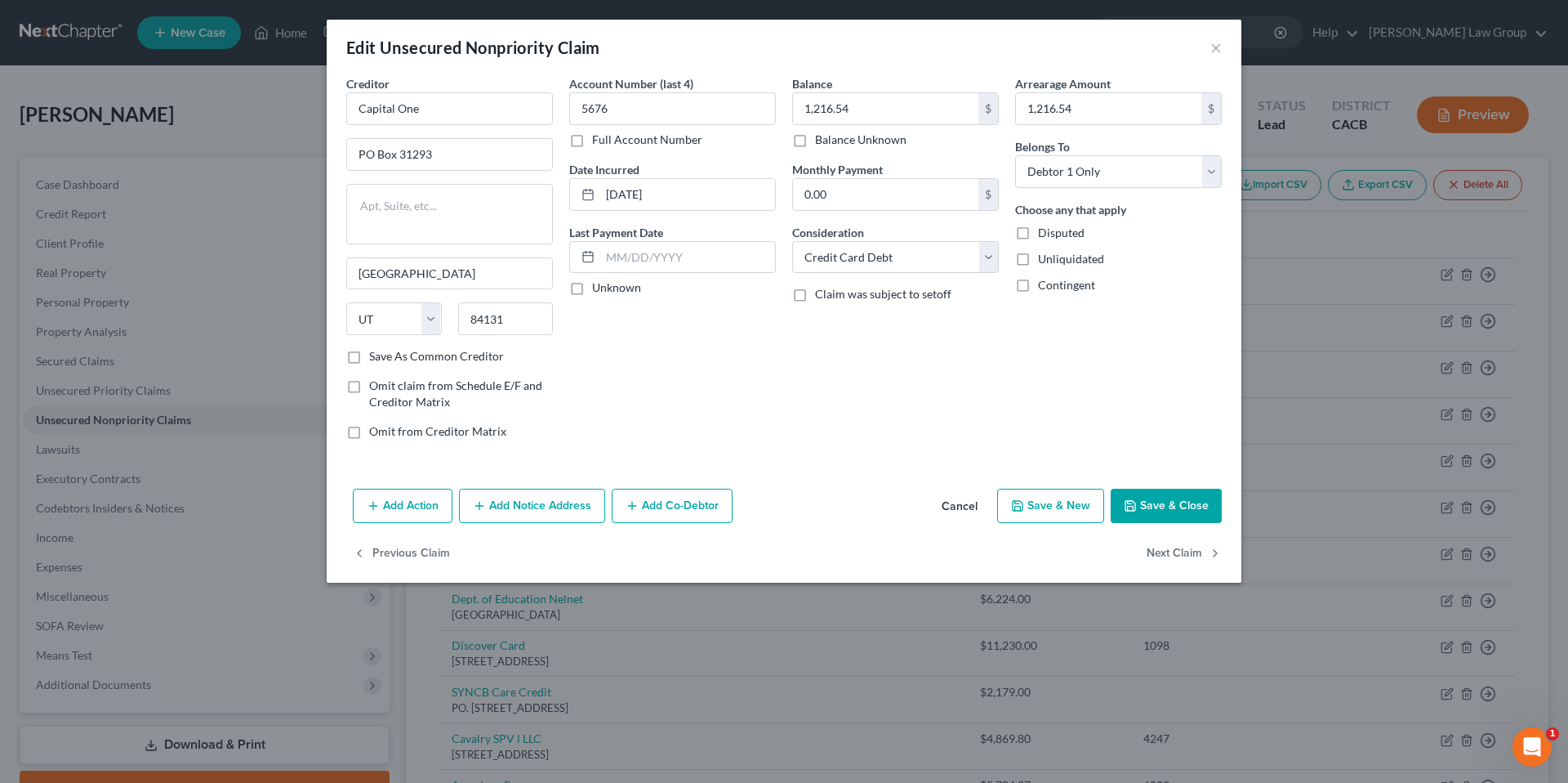
click at [599, 290] on input "Unknown" at bounding box center [604, 285] width 11 height 11
checkbox input "true"
click at [1177, 504] on button "Save & Close" at bounding box center [1166, 505] width 111 height 34
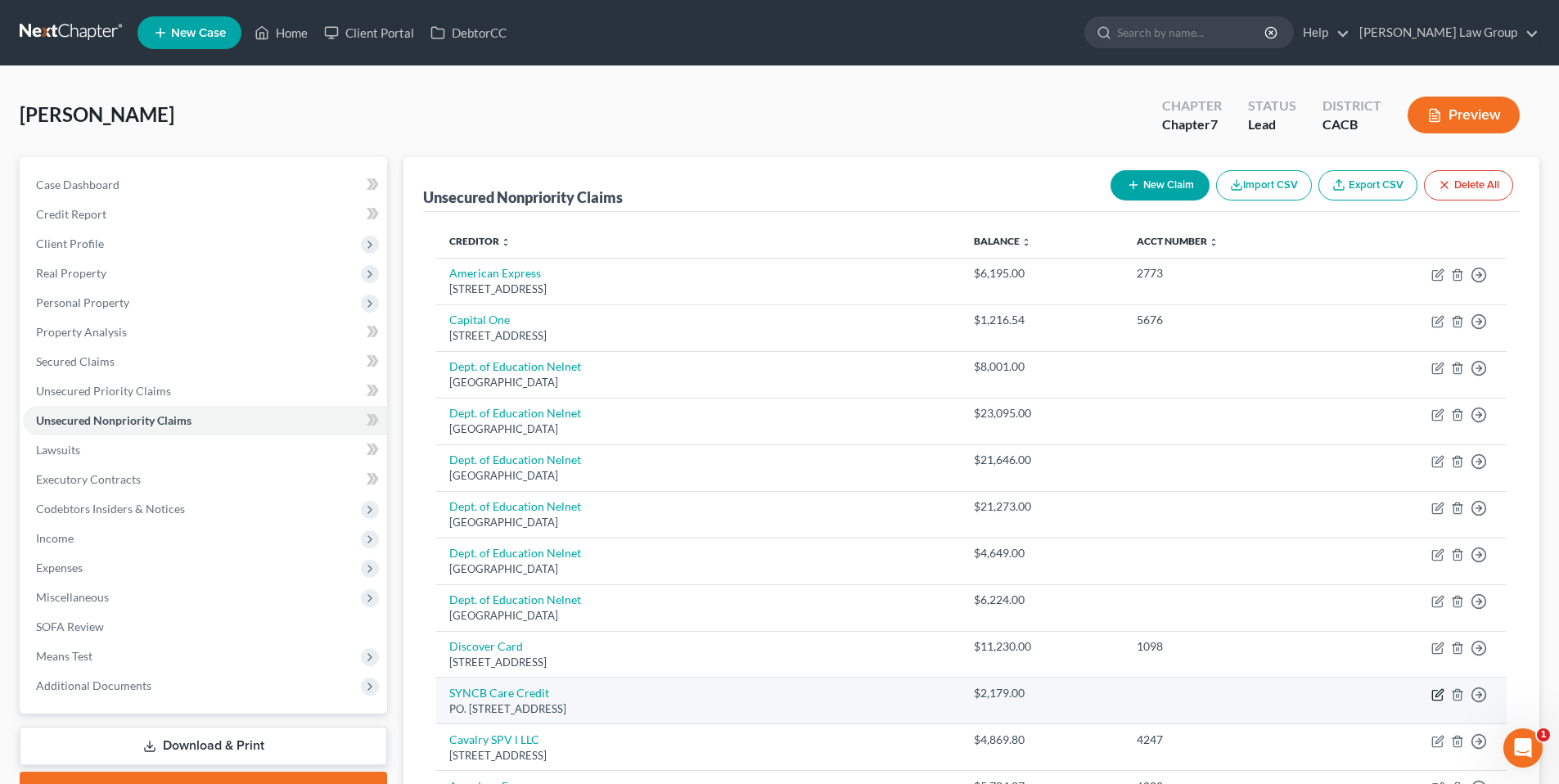
click at [1440, 693] on icon "button" at bounding box center [1439, 692] width 7 height 7
select select "39"
select select "9"
select select "0"
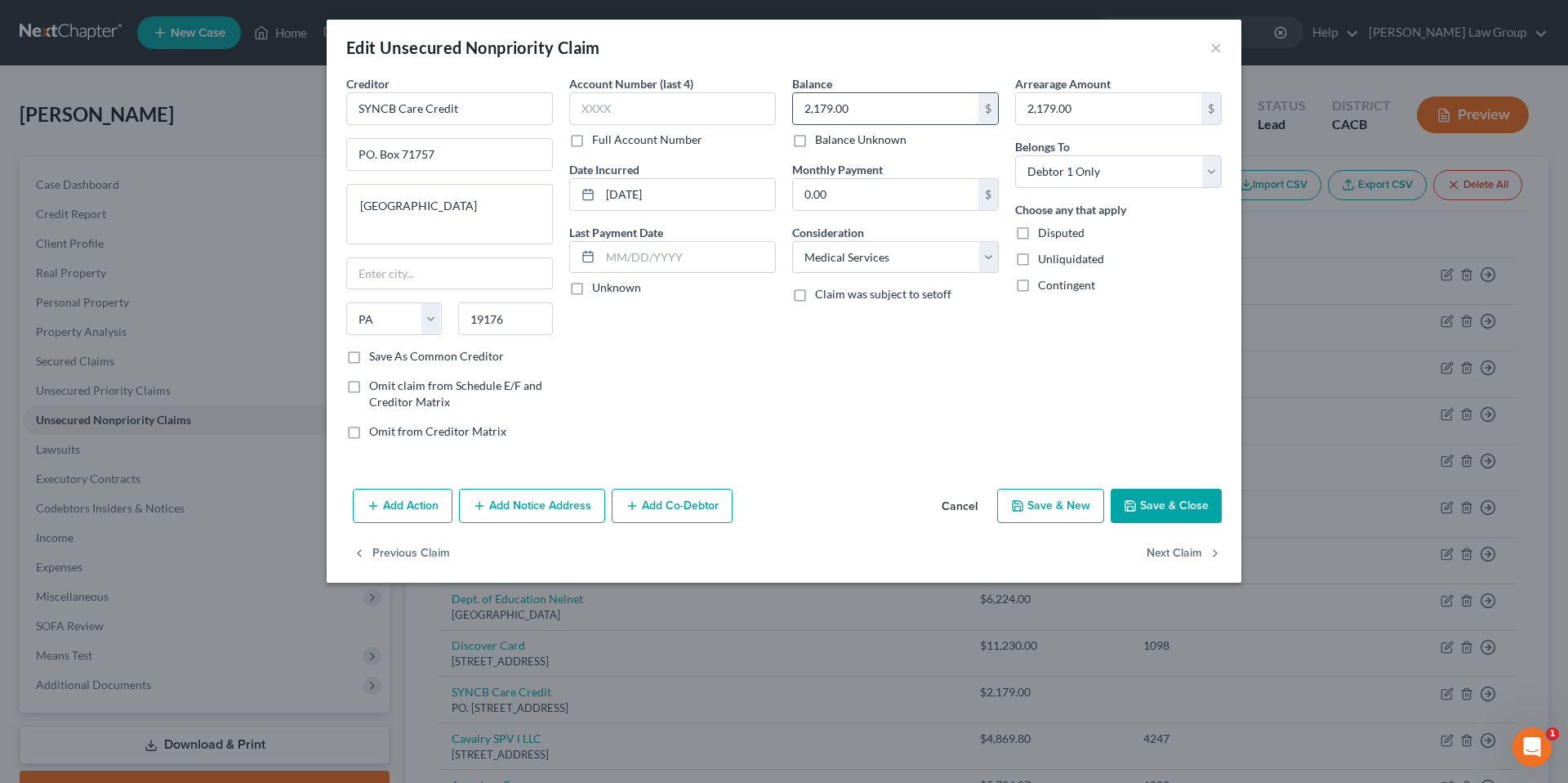
click at [925, 103] on input "2,179.00" at bounding box center [886, 108] width 186 height 31
type input "2,138.62"
click at [1083, 104] on input "2,179.00" at bounding box center [1108, 108] width 186 height 31
type input "2,138.62"
click at [592, 289] on label "Unknown" at bounding box center [616, 288] width 49 height 17
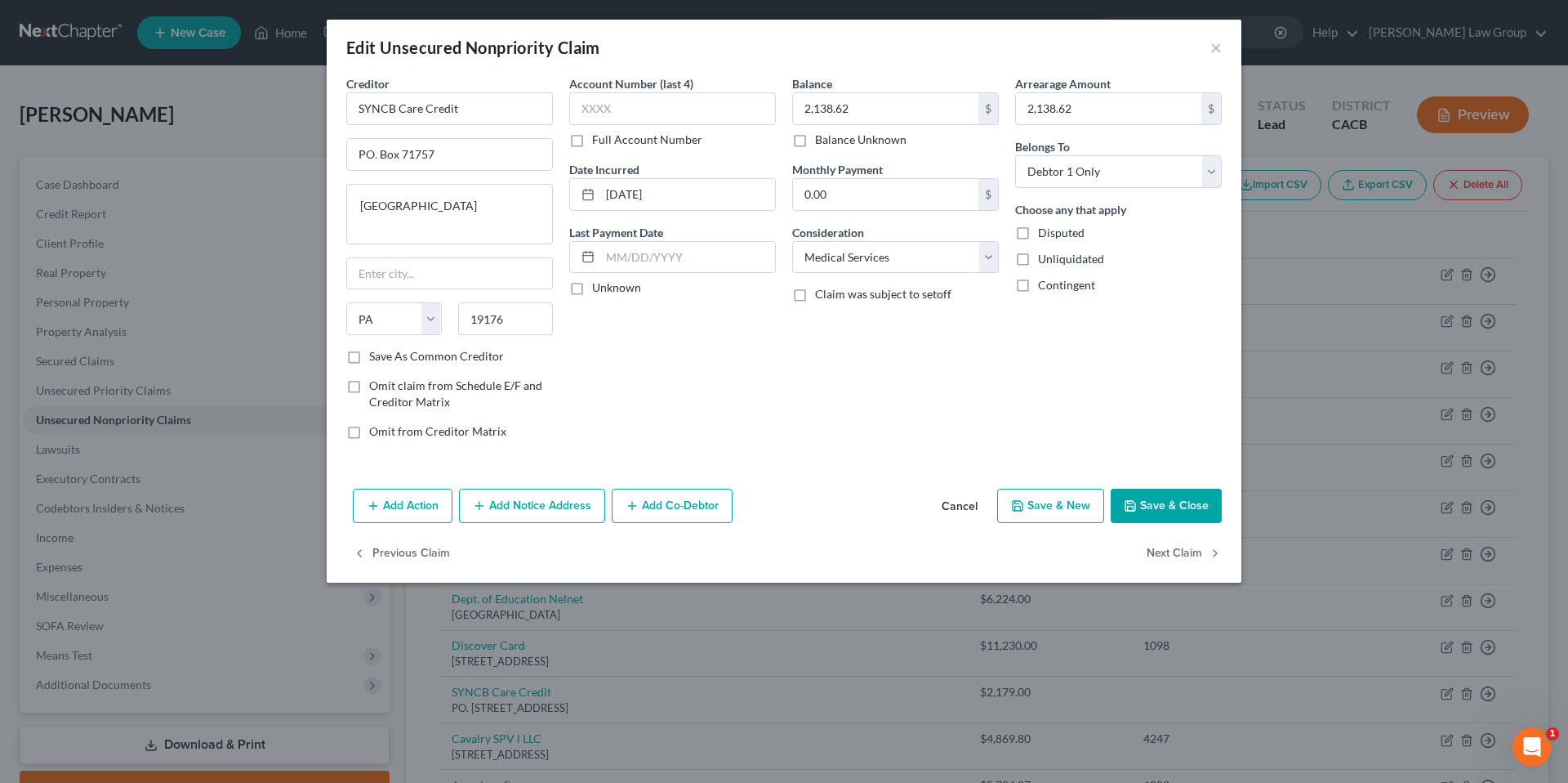
click at [599, 289] on input "Unknown" at bounding box center [604, 285] width 11 height 11
checkbox input "true"
click at [609, 109] on input "text" at bounding box center [672, 108] width 207 height 33
type input "1817"
click at [1153, 501] on button "Save & Close" at bounding box center [1166, 505] width 111 height 34
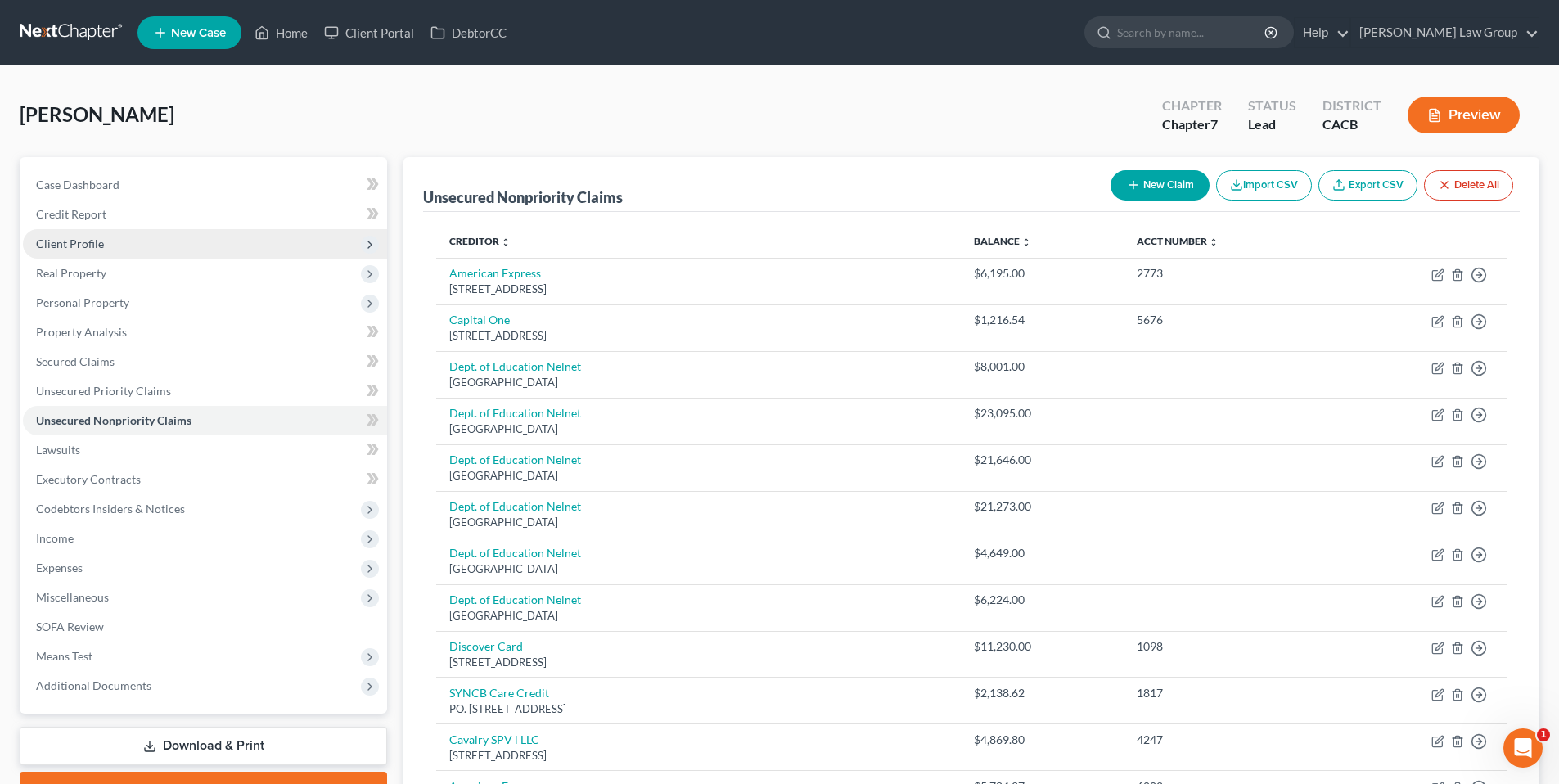
click at [83, 240] on span "Client Profile" at bounding box center [70, 243] width 68 height 14
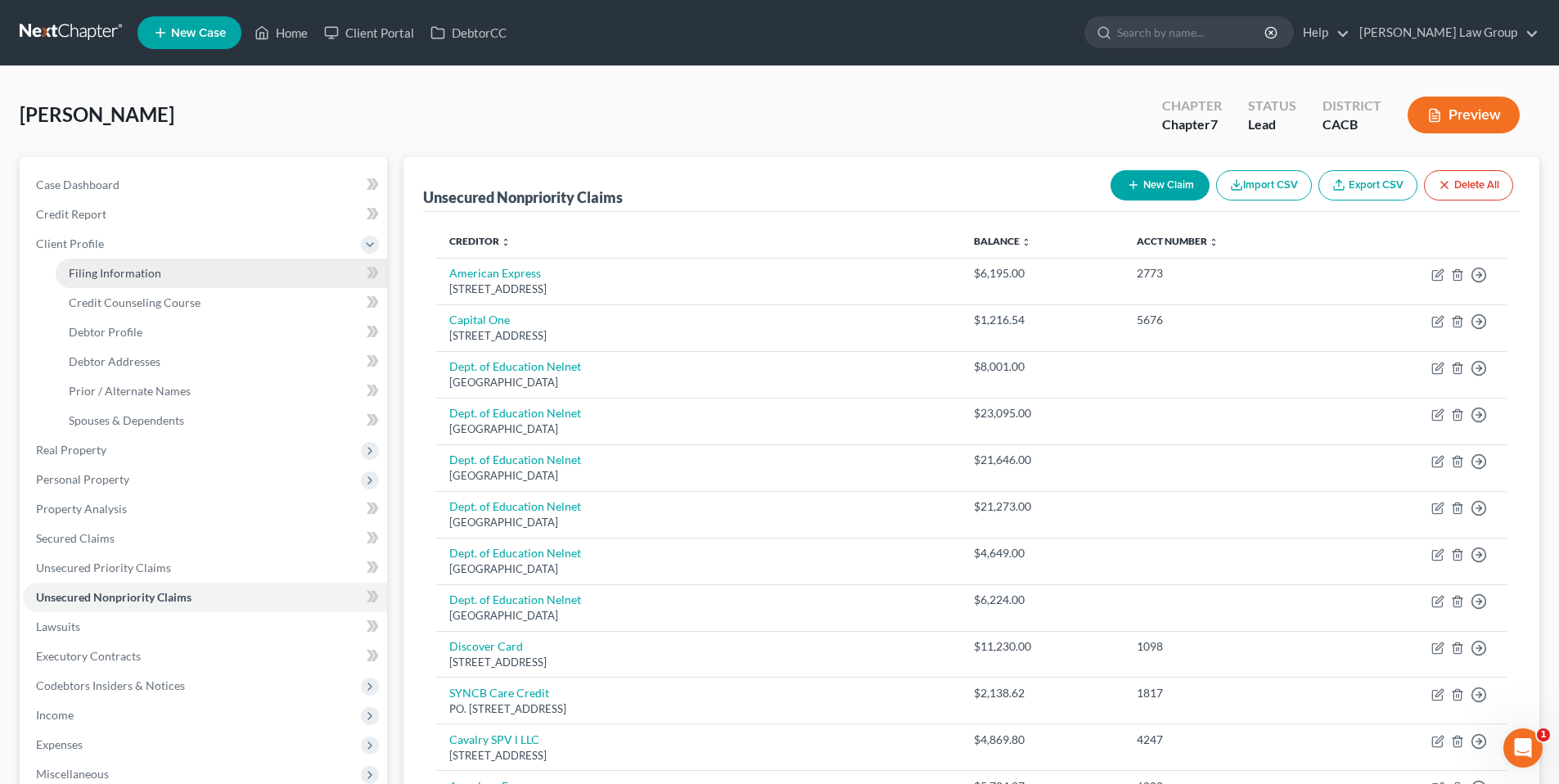
click at [132, 270] on span "Filing Information" at bounding box center [115, 273] width 93 height 14
select select "1"
select select "0"
select select "4"
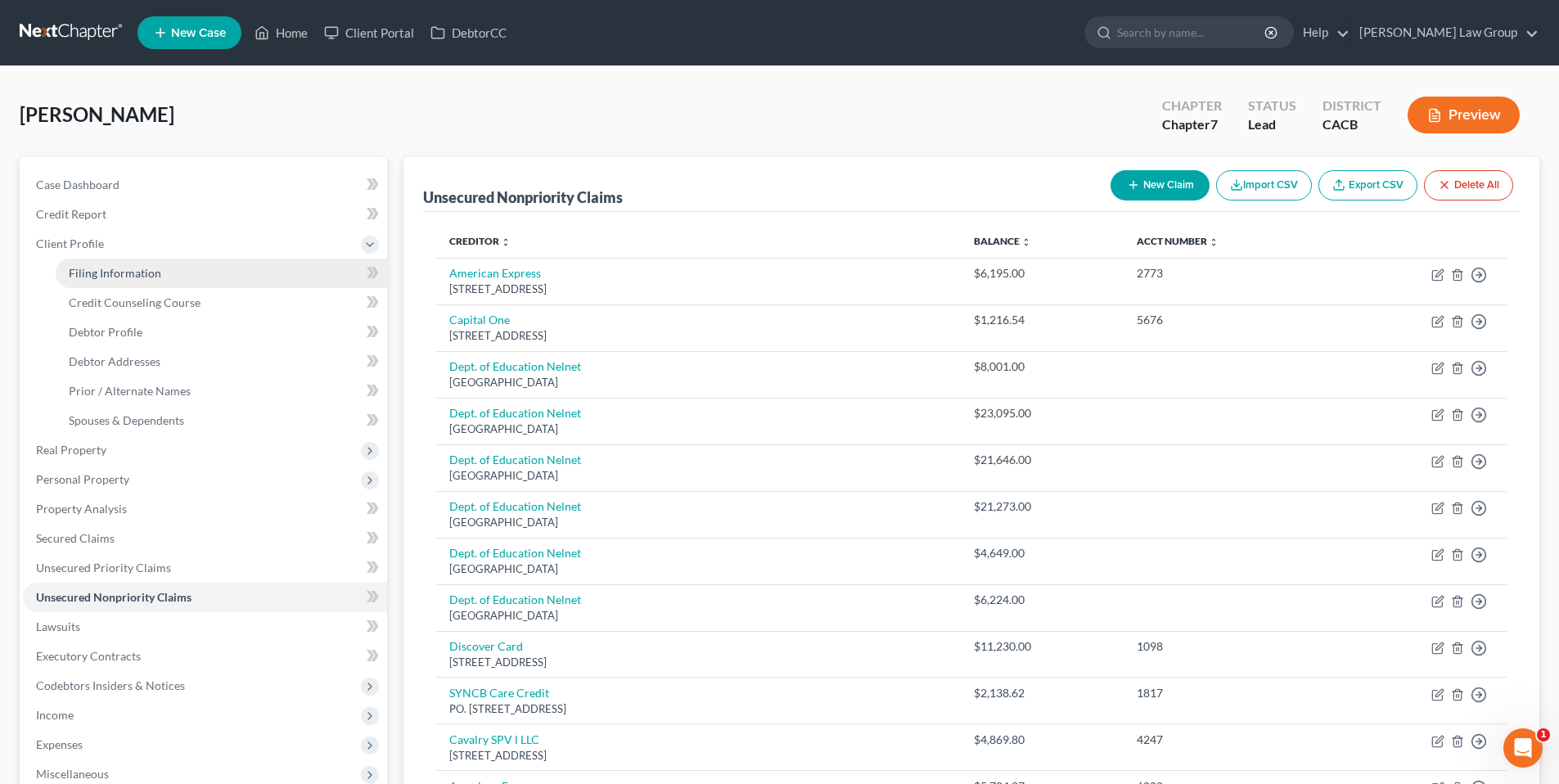
select select "0"
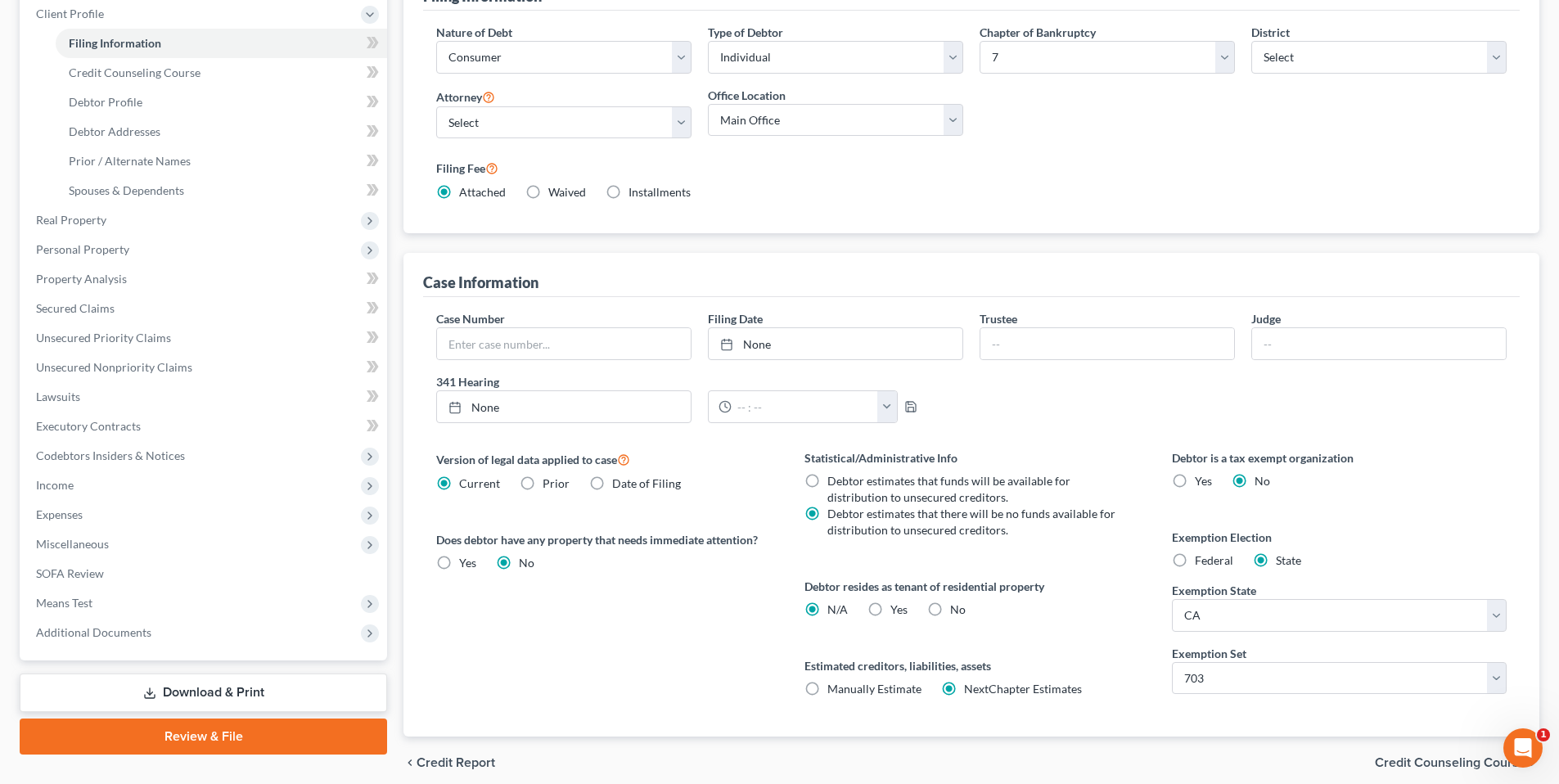
scroll to position [235, 0]
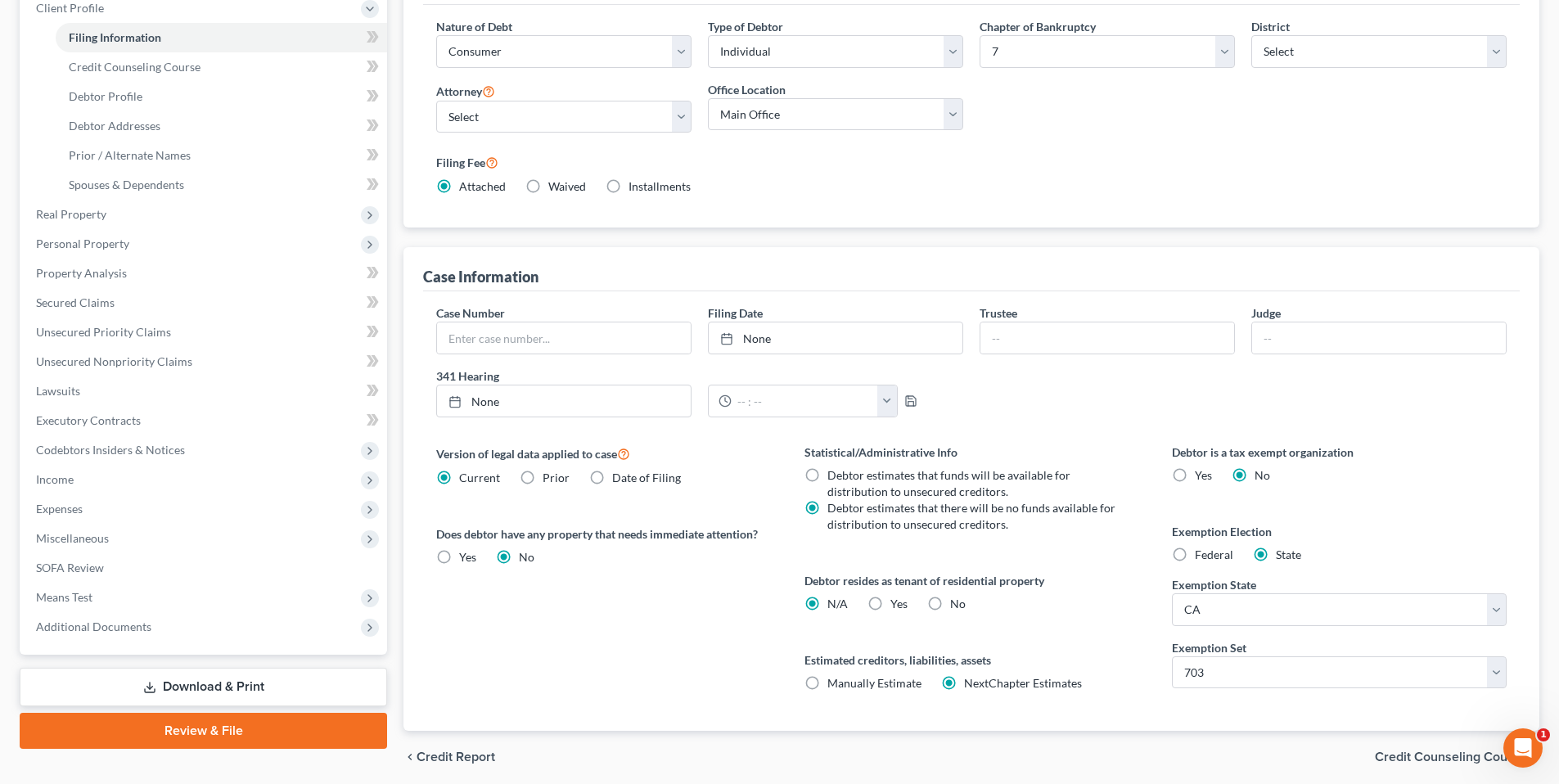
click at [890, 601] on label "Yes Yes" at bounding box center [899, 603] width 18 height 17
click at [897, 601] on input "Yes Yes" at bounding box center [902, 601] width 11 height 11
radio input "true"
radio input "false"
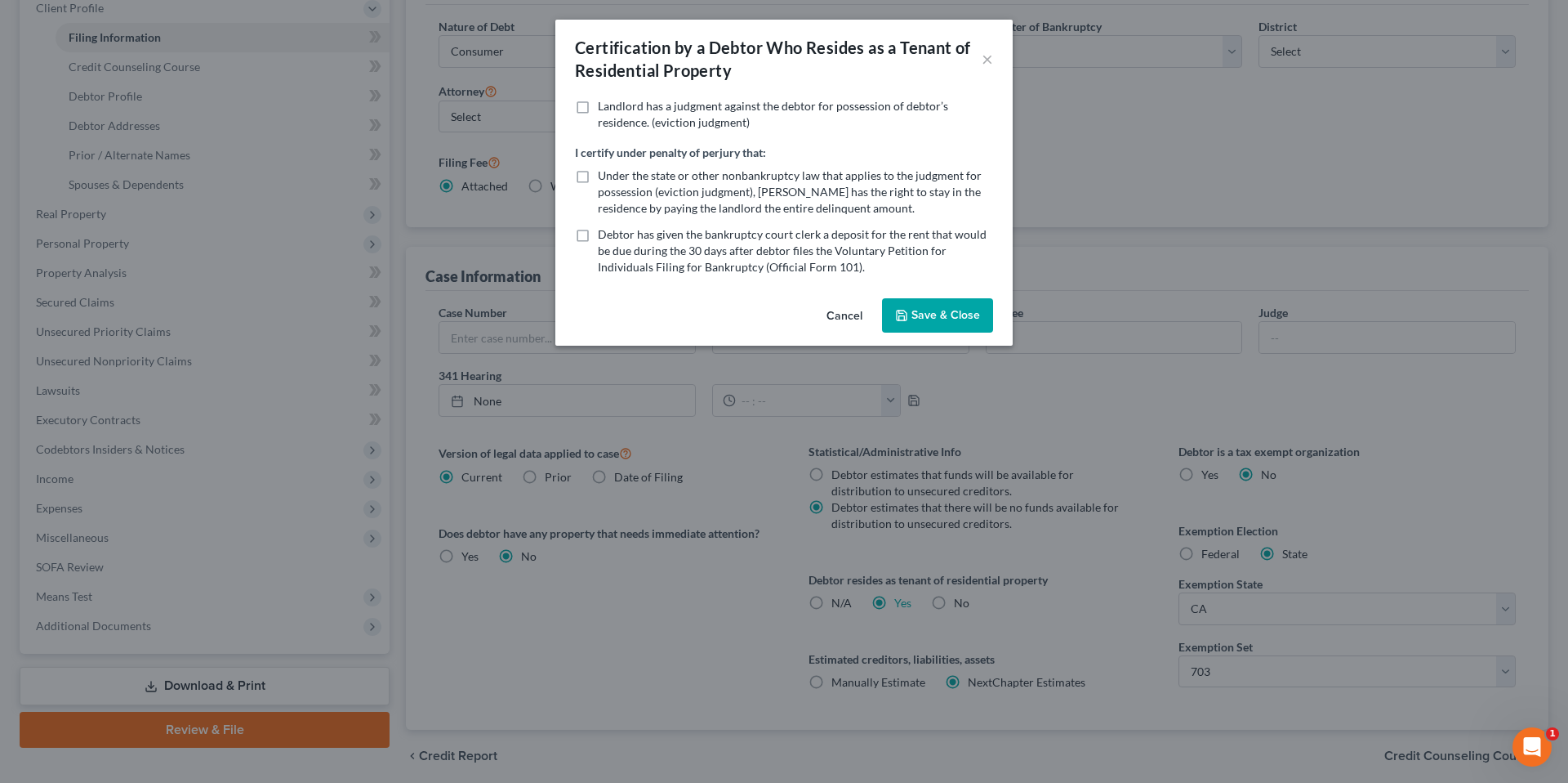
click at [952, 306] on button "Save & Close" at bounding box center [937, 315] width 111 height 34
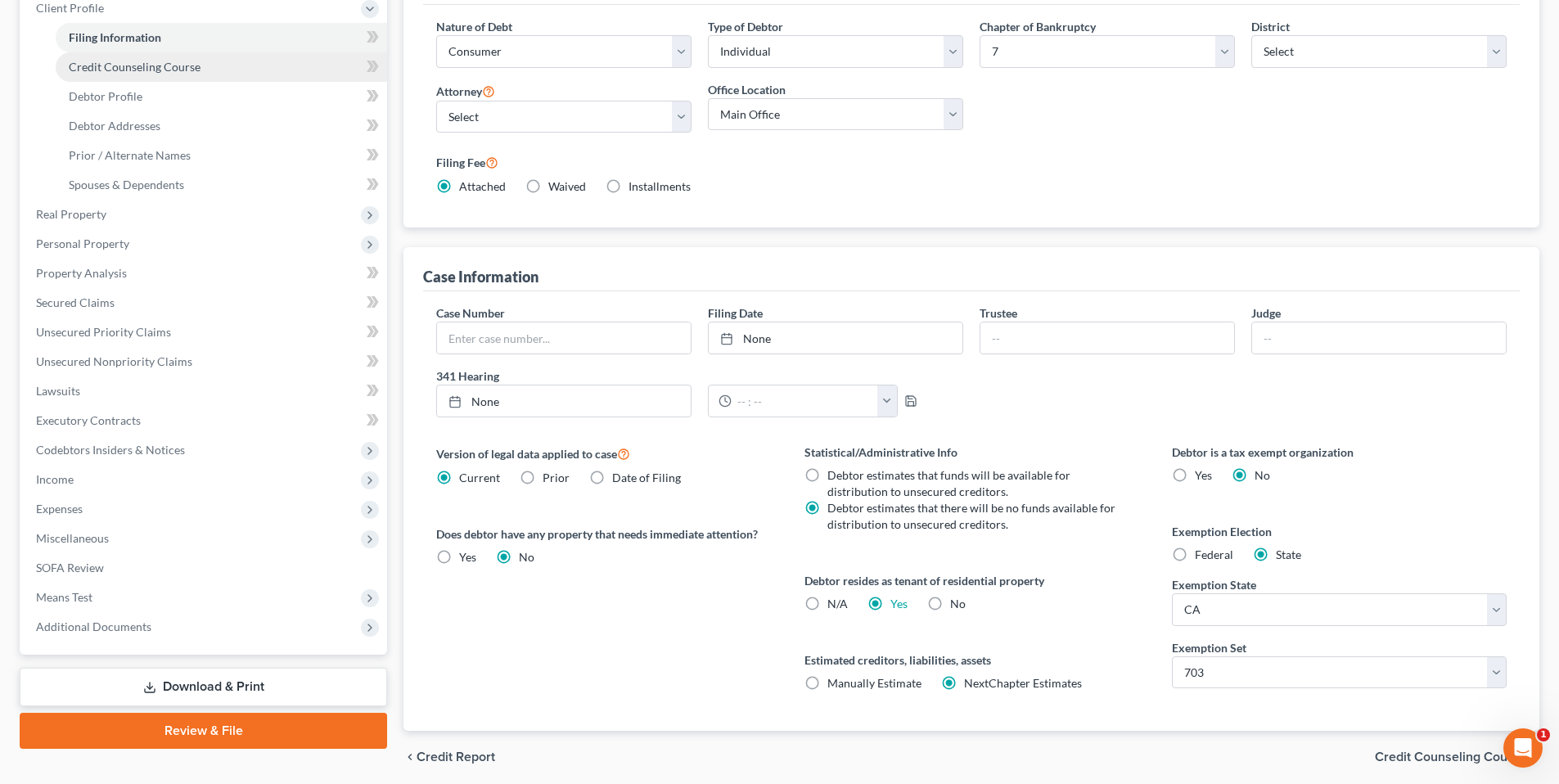
click at [126, 63] on span "Credit Counseling Course" at bounding box center [135, 67] width 132 height 14
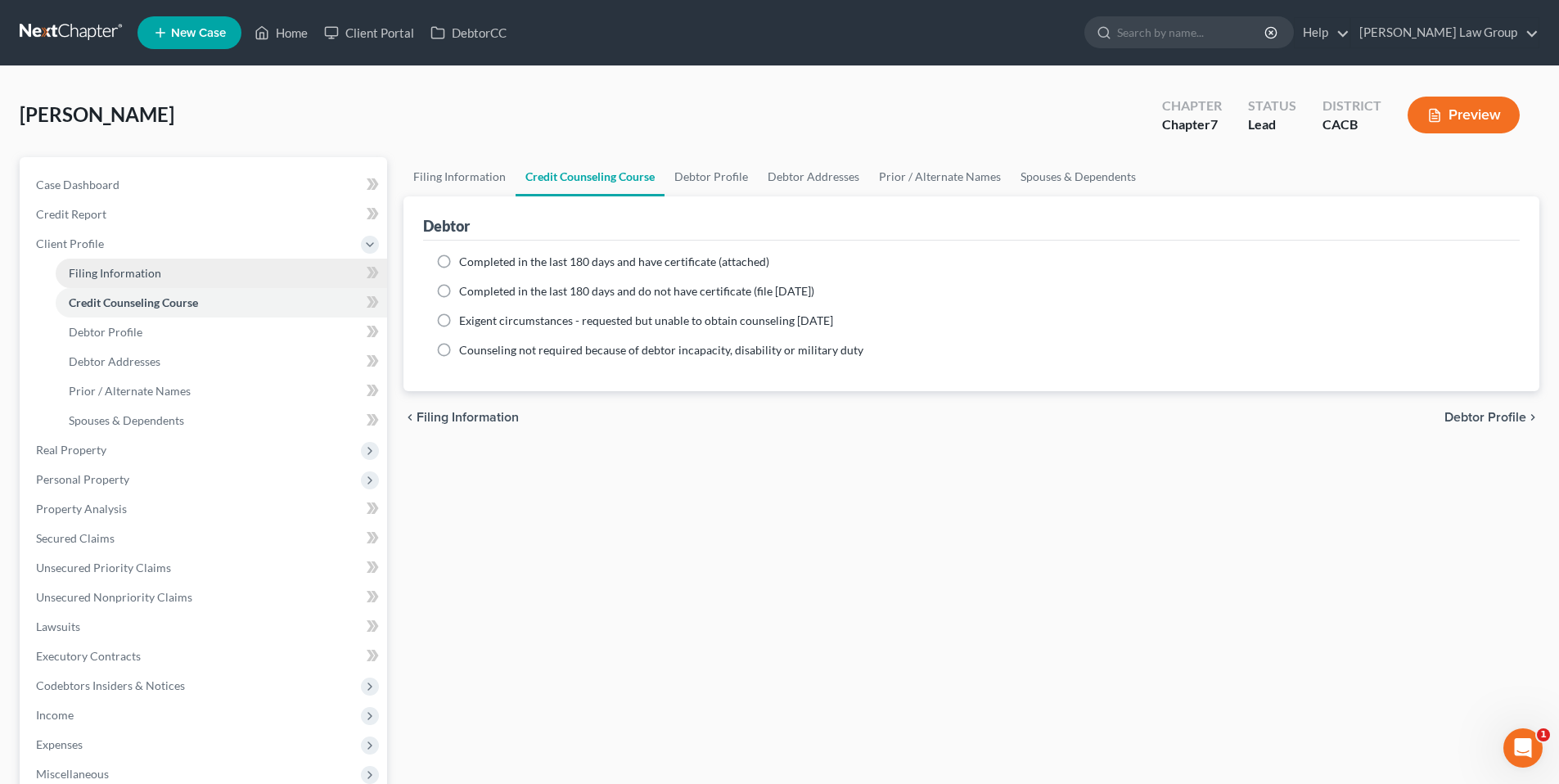
click at [129, 272] on span "Filing Information" at bounding box center [115, 273] width 93 height 14
select select "1"
select select "0"
select select "7"
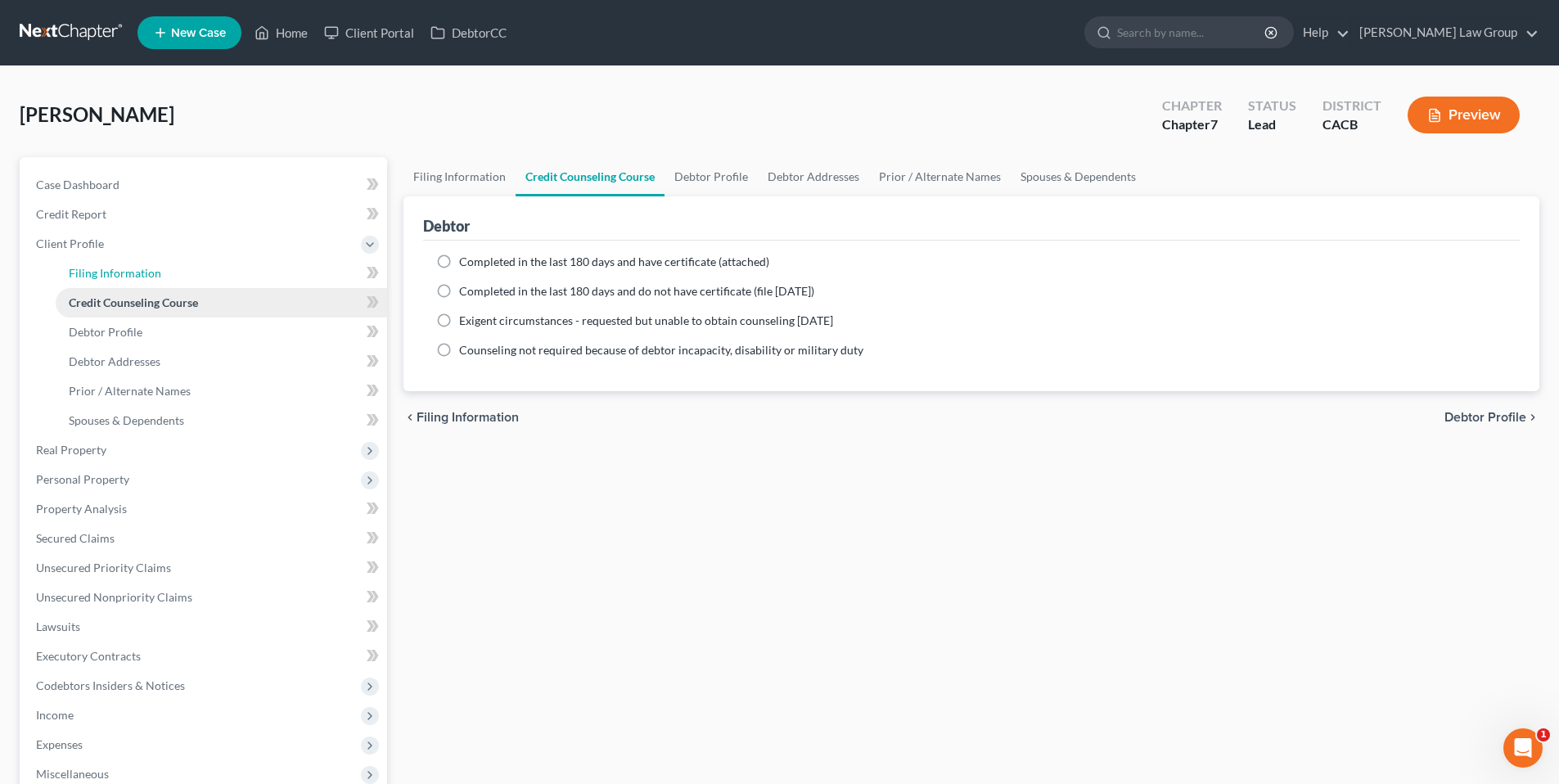
select select "0"
select select "4"
select select "0"
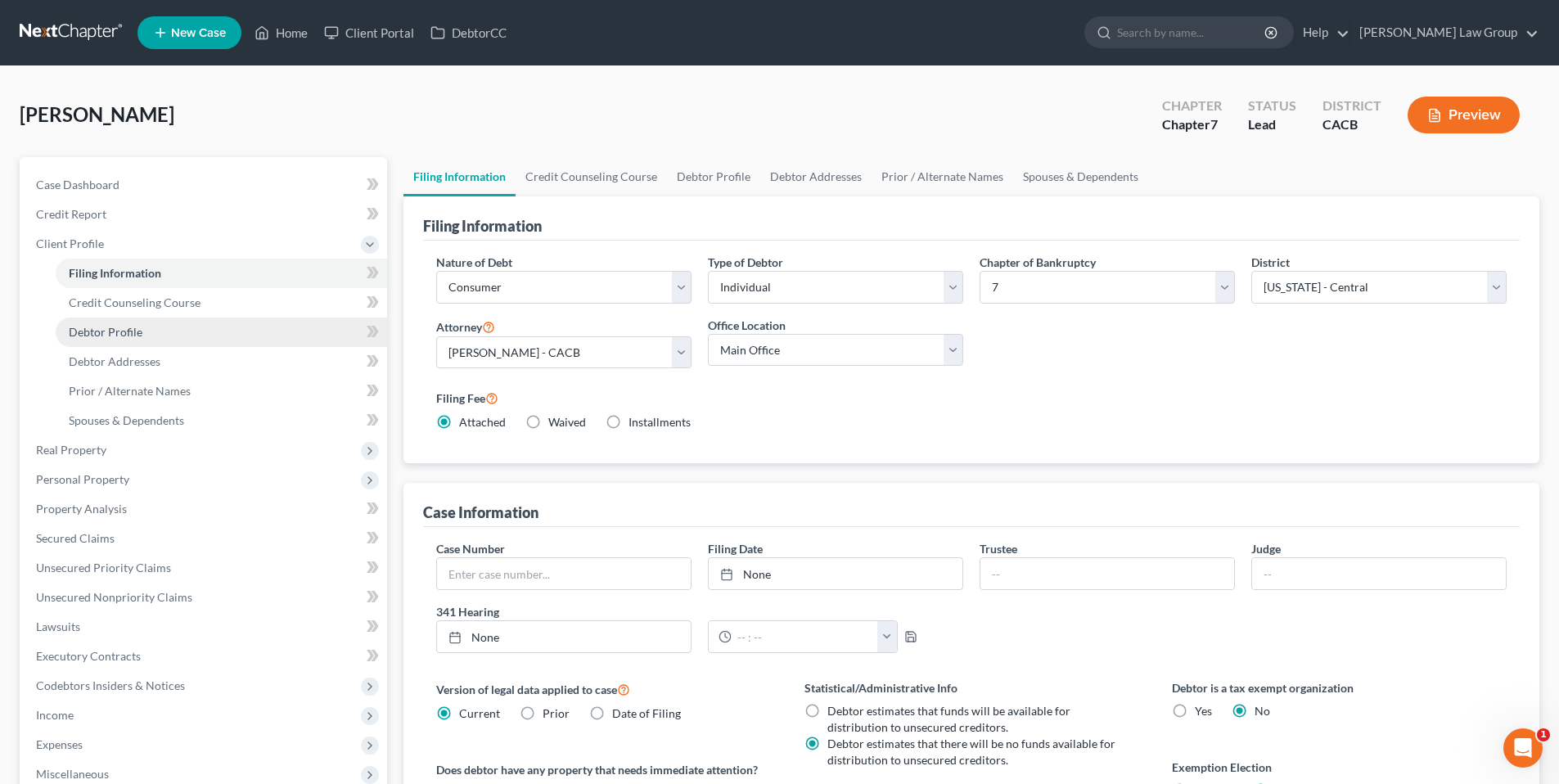
click at [216, 334] on link "Debtor Profile" at bounding box center [221, 331] width 331 height 29
select select "0"
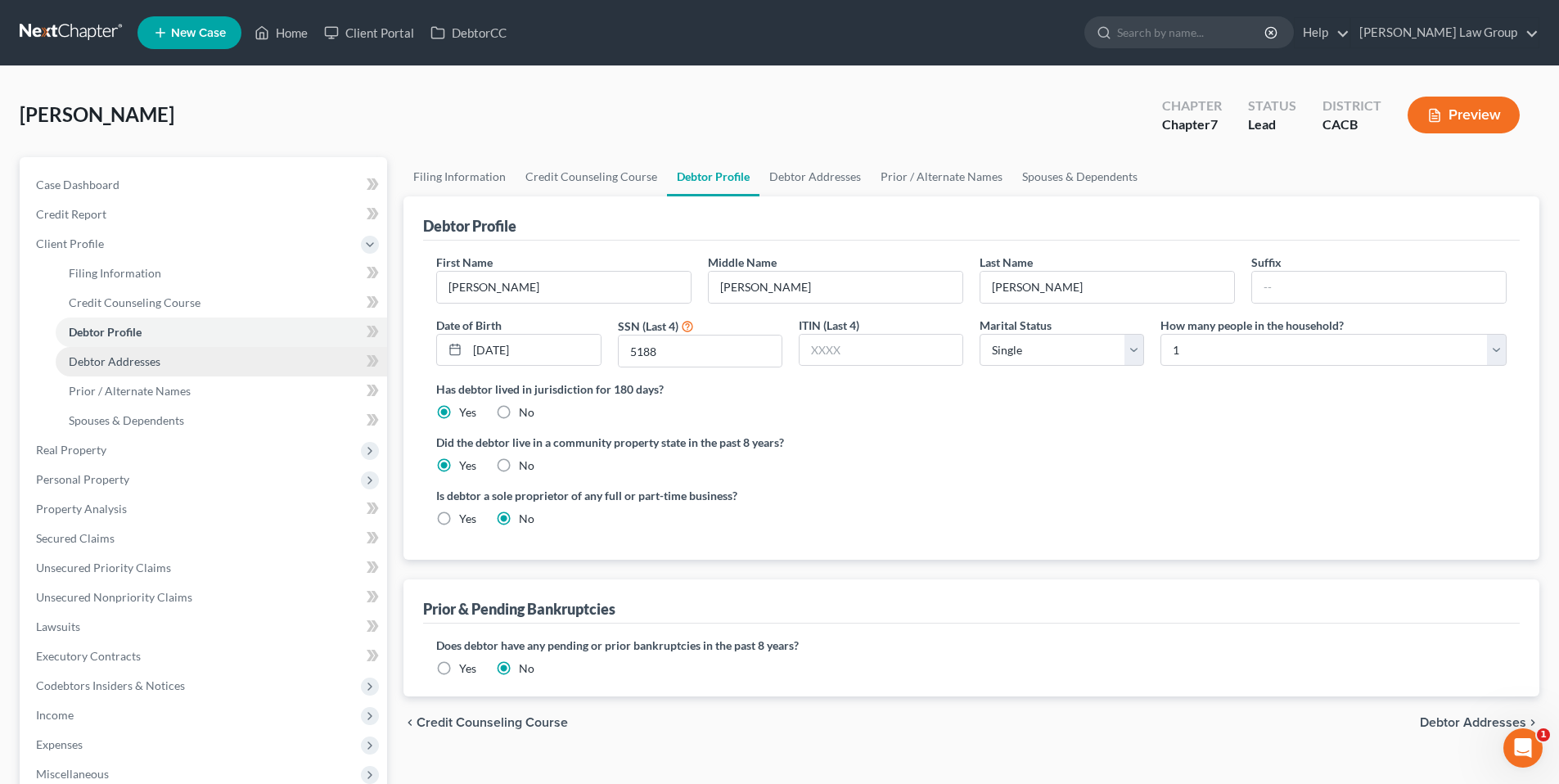
click at [115, 364] on span "Debtor Addresses" at bounding box center [115, 361] width 92 height 14
select select "0"
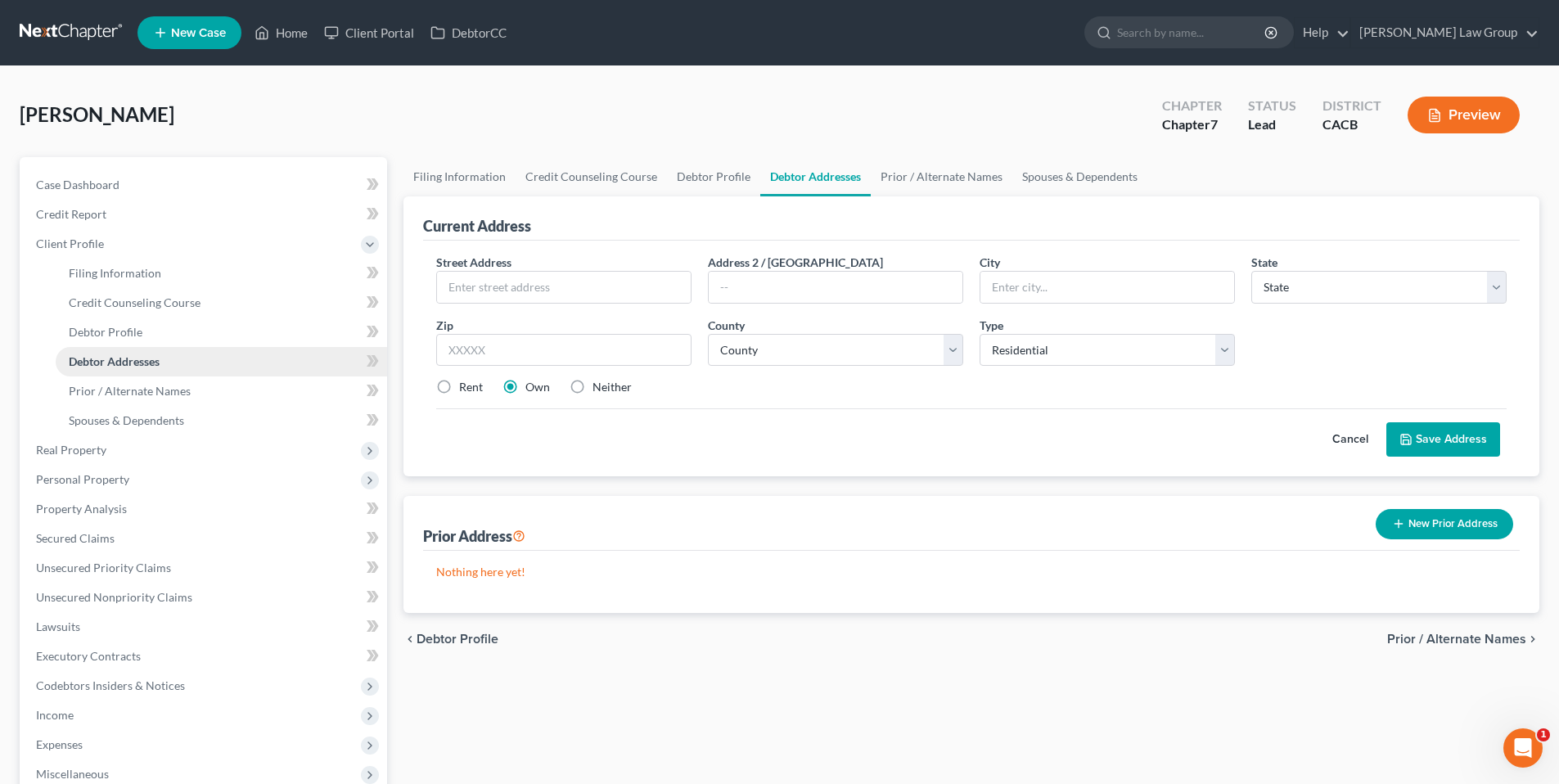
click at [155, 362] on span "Debtor Addresses" at bounding box center [114, 361] width 91 height 14
click at [189, 360] on link "Debtor Addresses" at bounding box center [221, 361] width 331 height 29
click at [502, 285] on input "text" at bounding box center [564, 286] width 254 height 31
type input "[STREET_ADDRESS]"
type input "[GEOGRAPHIC_DATA]"
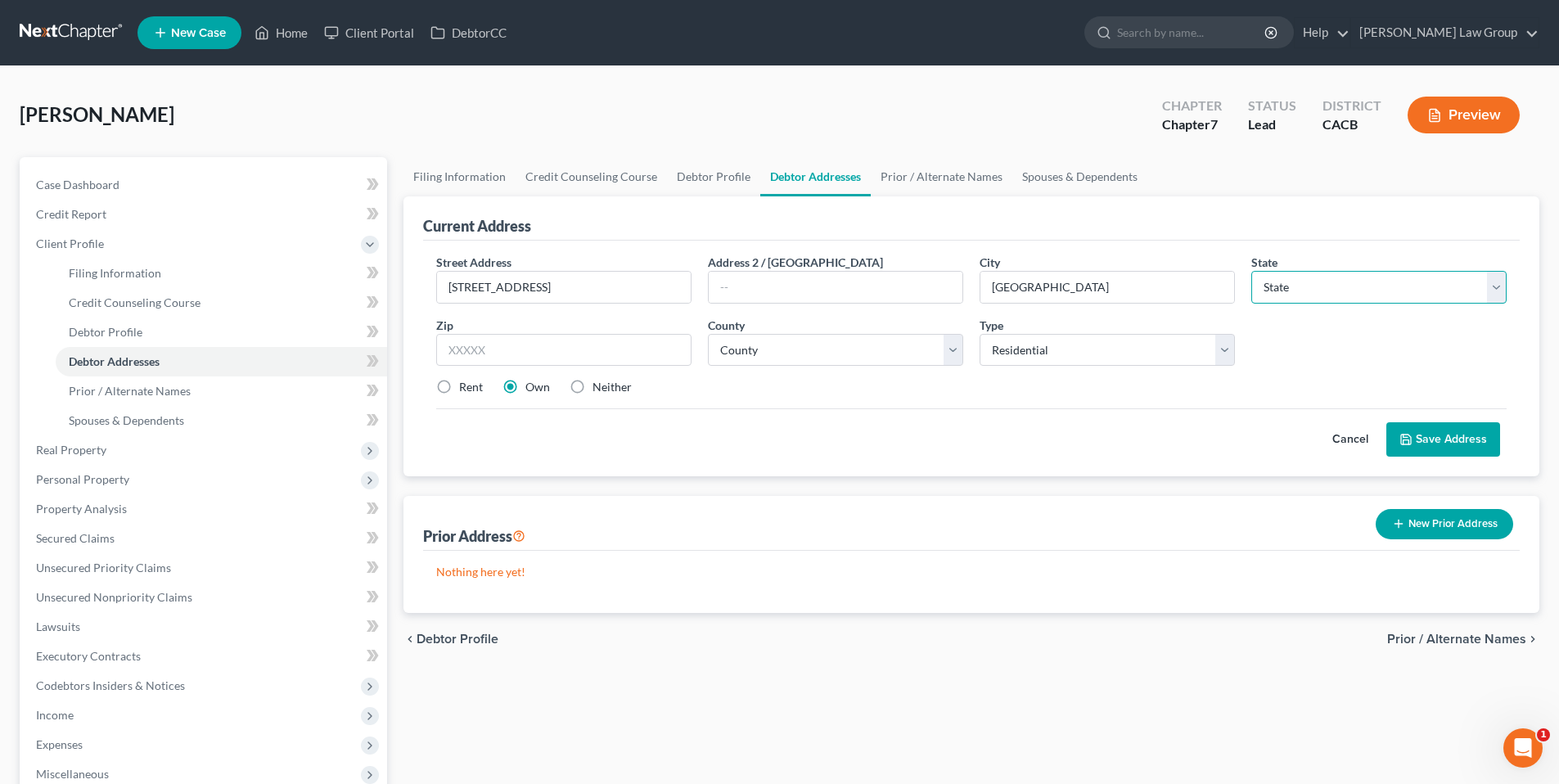
click at [1500, 283] on select "State [US_STATE] AK AR AZ CA CO CT DE DC [GEOGRAPHIC_DATA] [GEOGRAPHIC_DATA] GU…" at bounding box center [1379, 286] width 256 height 33
select select "4"
click at [1251, 270] on select "State [US_STATE] AK AR AZ CA CO CT DE DC [GEOGRAPHIC_DATA] [GEOGRAPHIC_DATA] GU…" at bounding box center [1379, 286] width 256 height 33
click at [537, 342] on input "text" at bounding box center [564, 350] width 256 height 33
type input "91303"
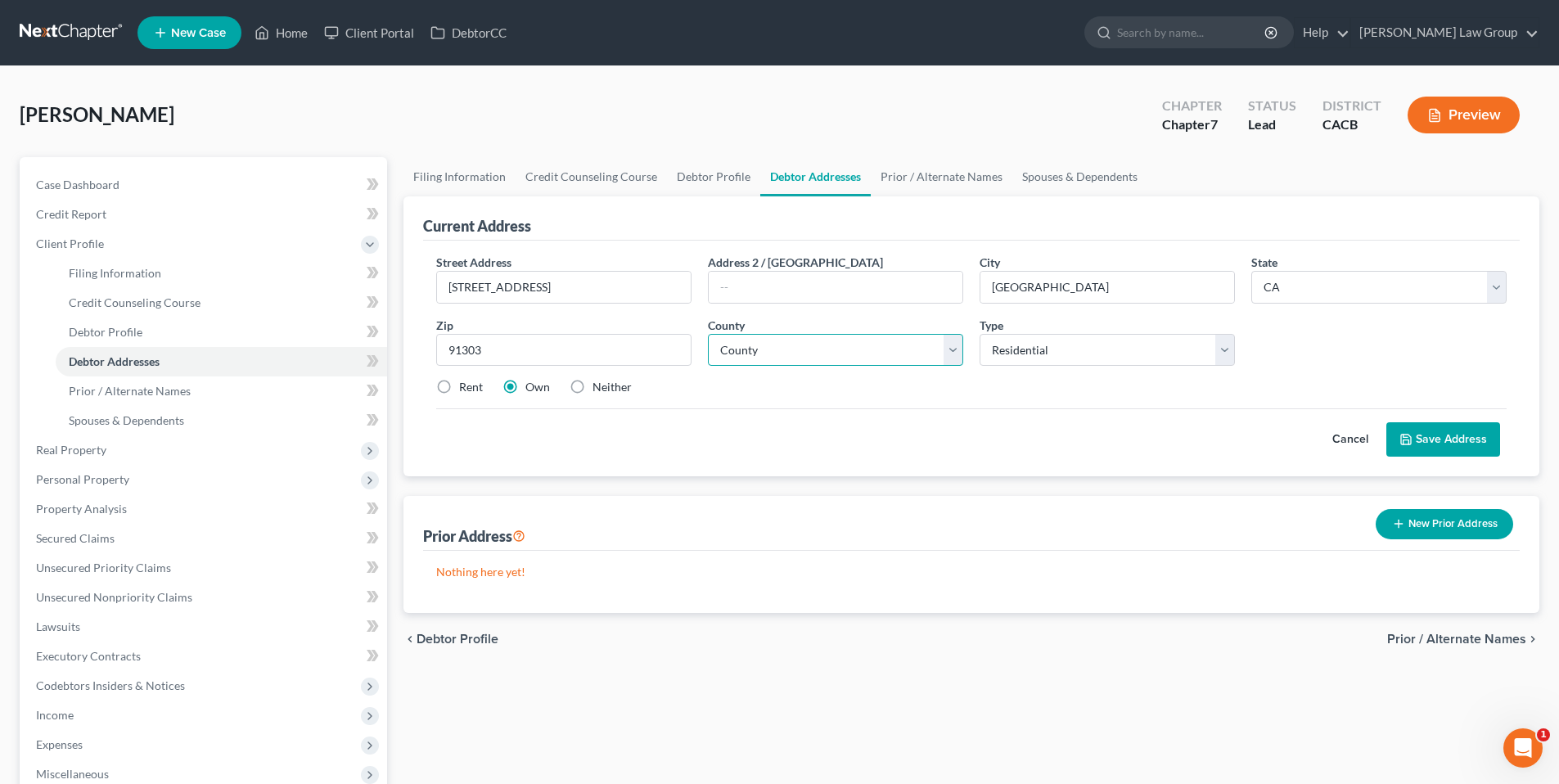
click at [949, 349] on select "County [GEOGRAPHIC_DATA] [GEOGRAPHIC_DATA] [GEOGRAPHIC_DATA] [GEOGRAPHIC_DATA] …" at bounding box center [835, 350] width 256 height 33
select select "18"
click at [708, 334] on select "County [GEOGRAPHIC_DATA] [GEOGRAPHIC_DATA] [GEOGRAPHIC_DATA] [GEOGRAPHIC_DATA] …" at bounding box center [835, 350] width 256 height 33
click at [459, 387] on label "Rent" at bounding box center [471, 387] width 24 height 17
click at [465, 387] on input "Rent" at bounding box center [471, 384] width 11 height 11
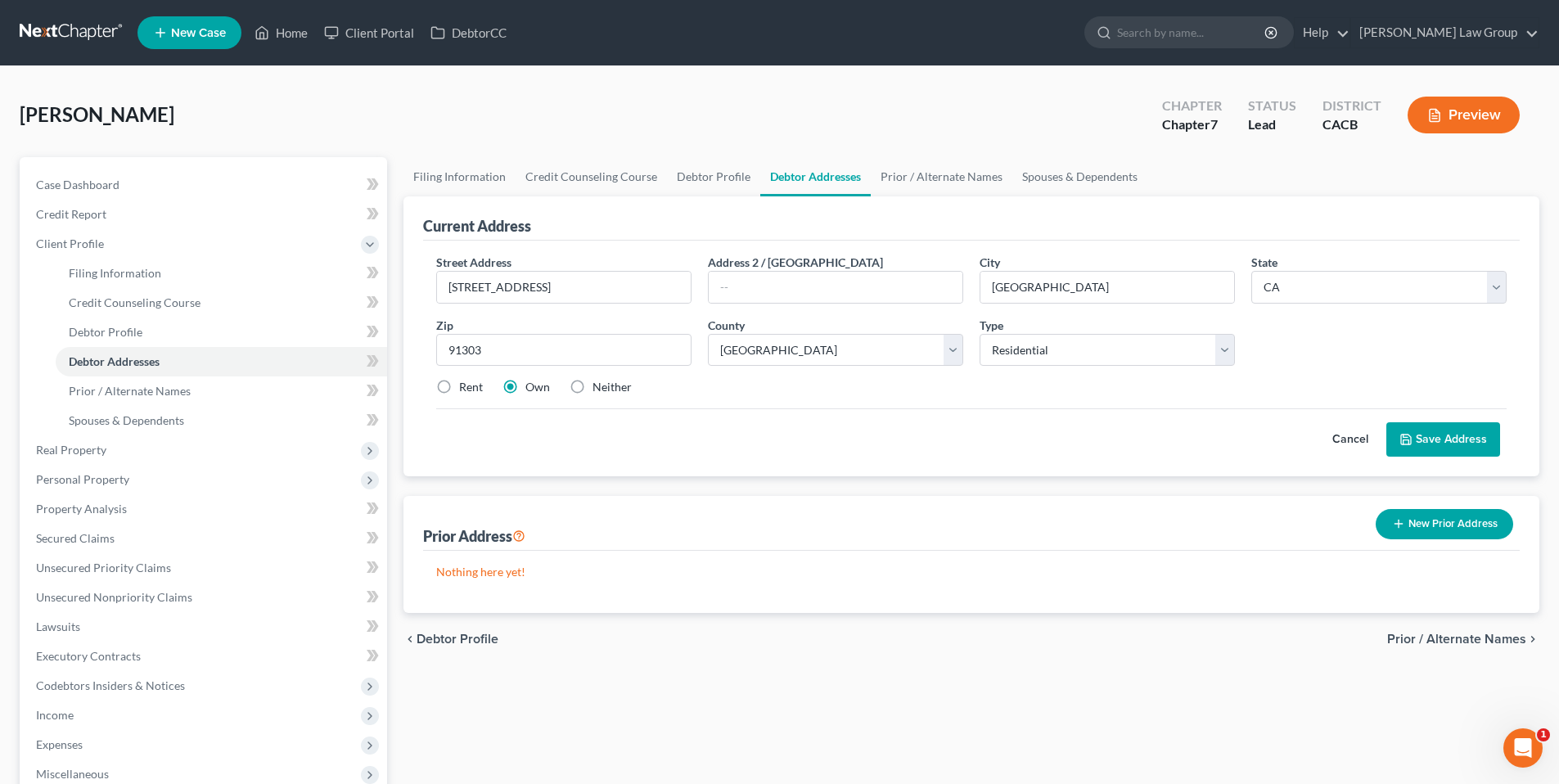
radio input "true"
click at [181, 388] on span "Prior / Alternate Names" at bounding box center [130, 391] width 122 height 14
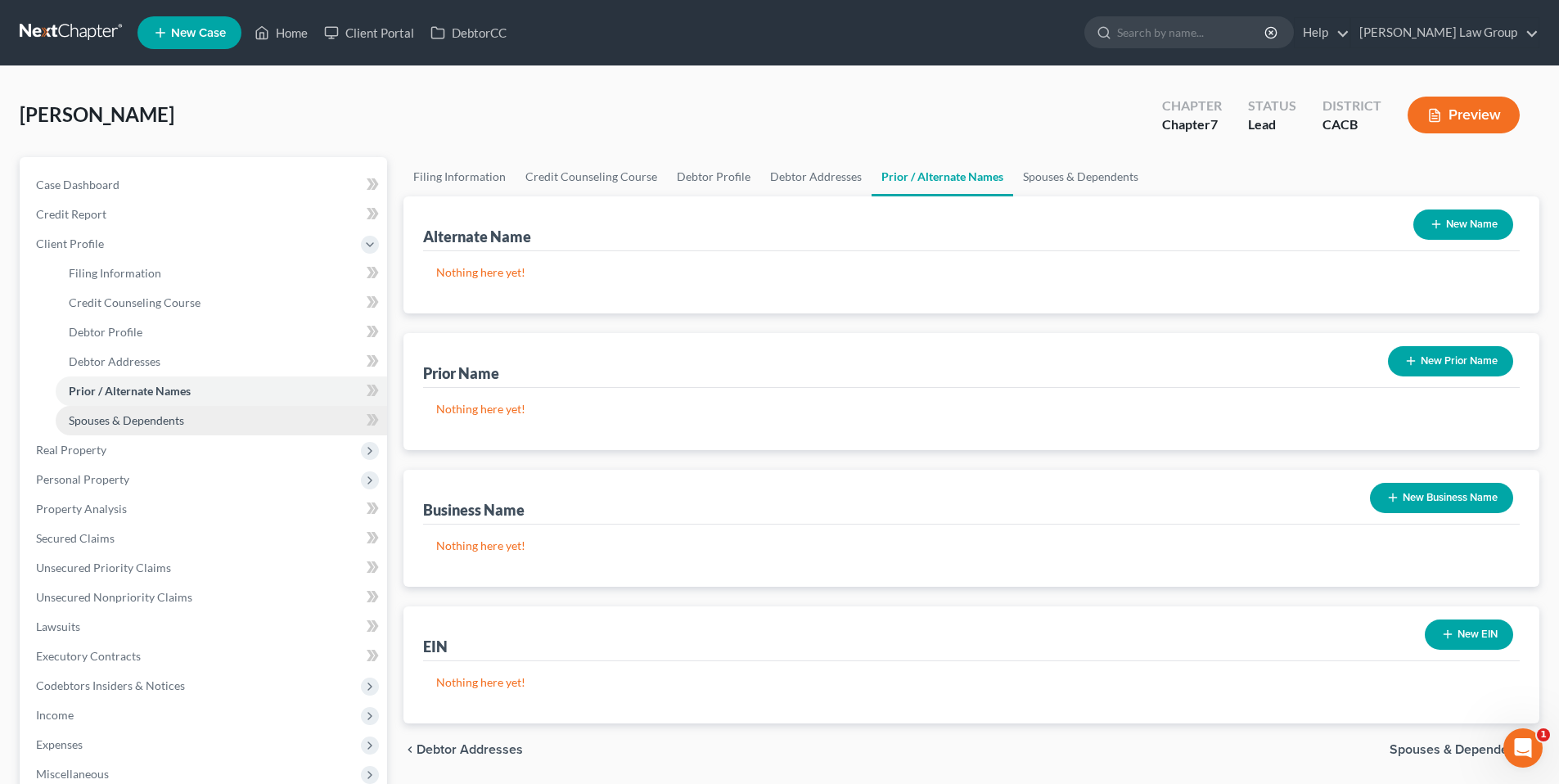
click at [173, 414] on span "Spouses & Dependents" at bounding box center [126, 420] width 115 height 14
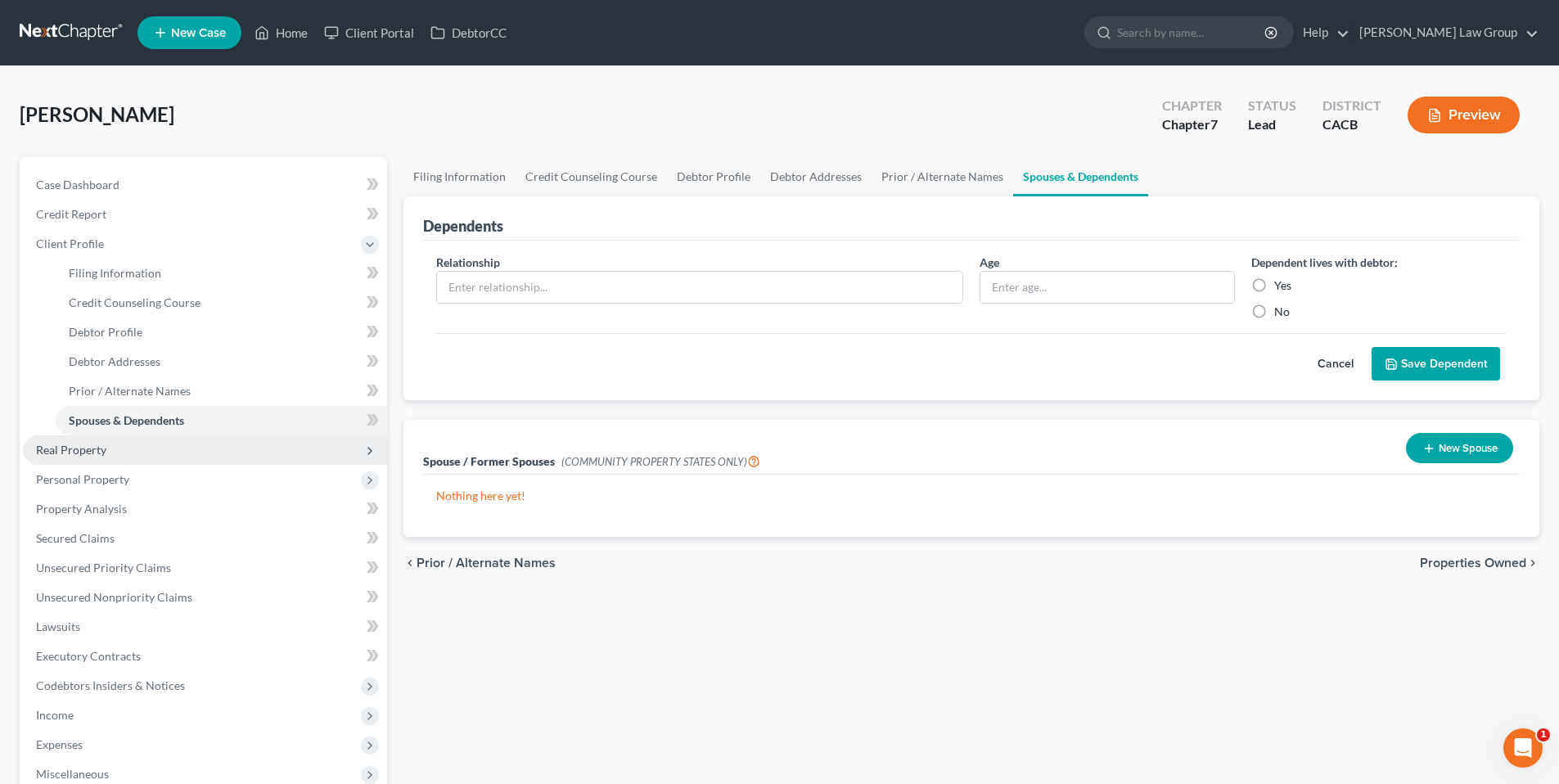
click at [119, 454] on span "Real Property" at bounding box center [204, 449] width 364 height 29
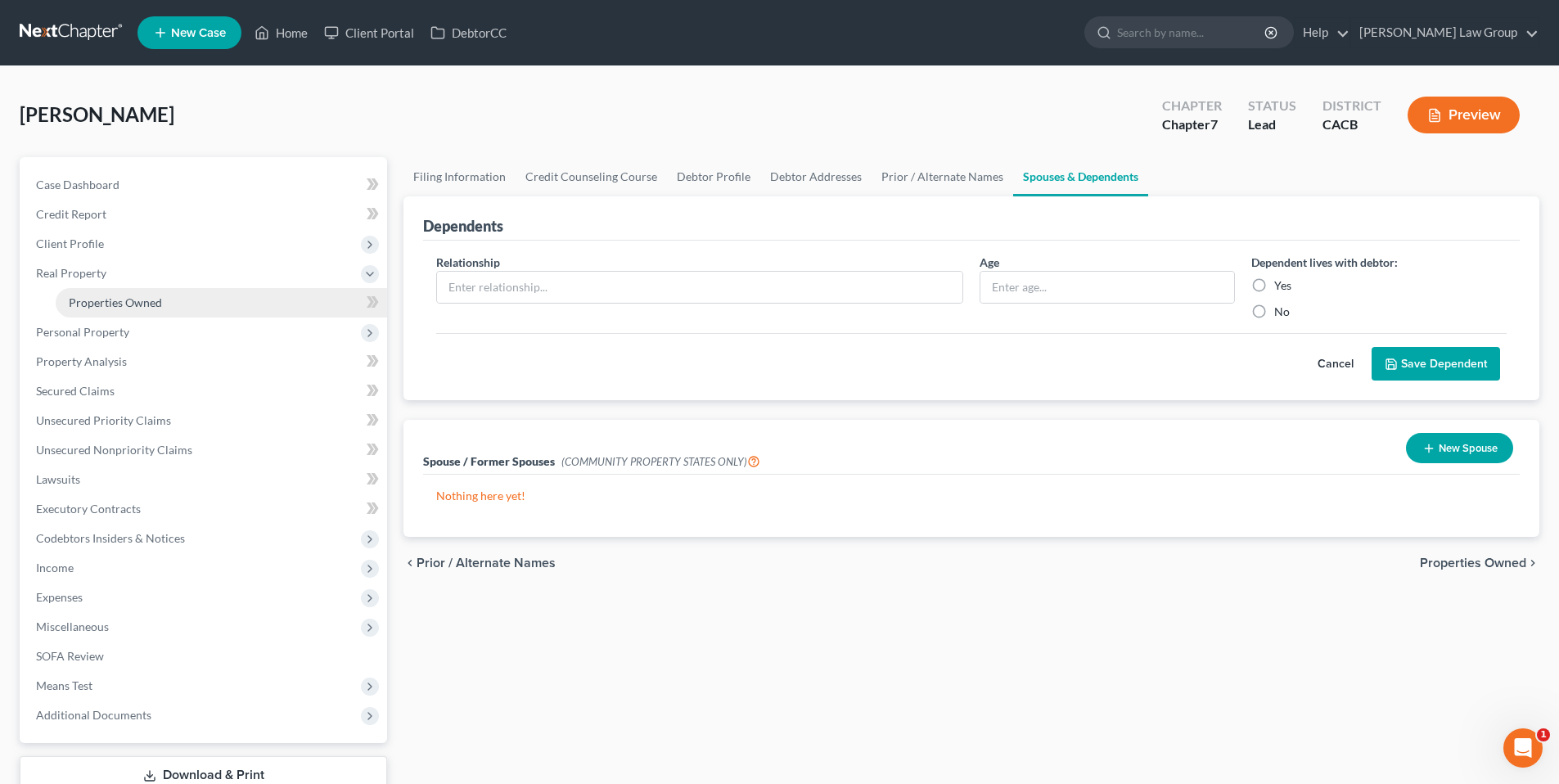
click at [135, 297] on span "Properties Owned" at bounding box center [115, 302] width 93 height 14
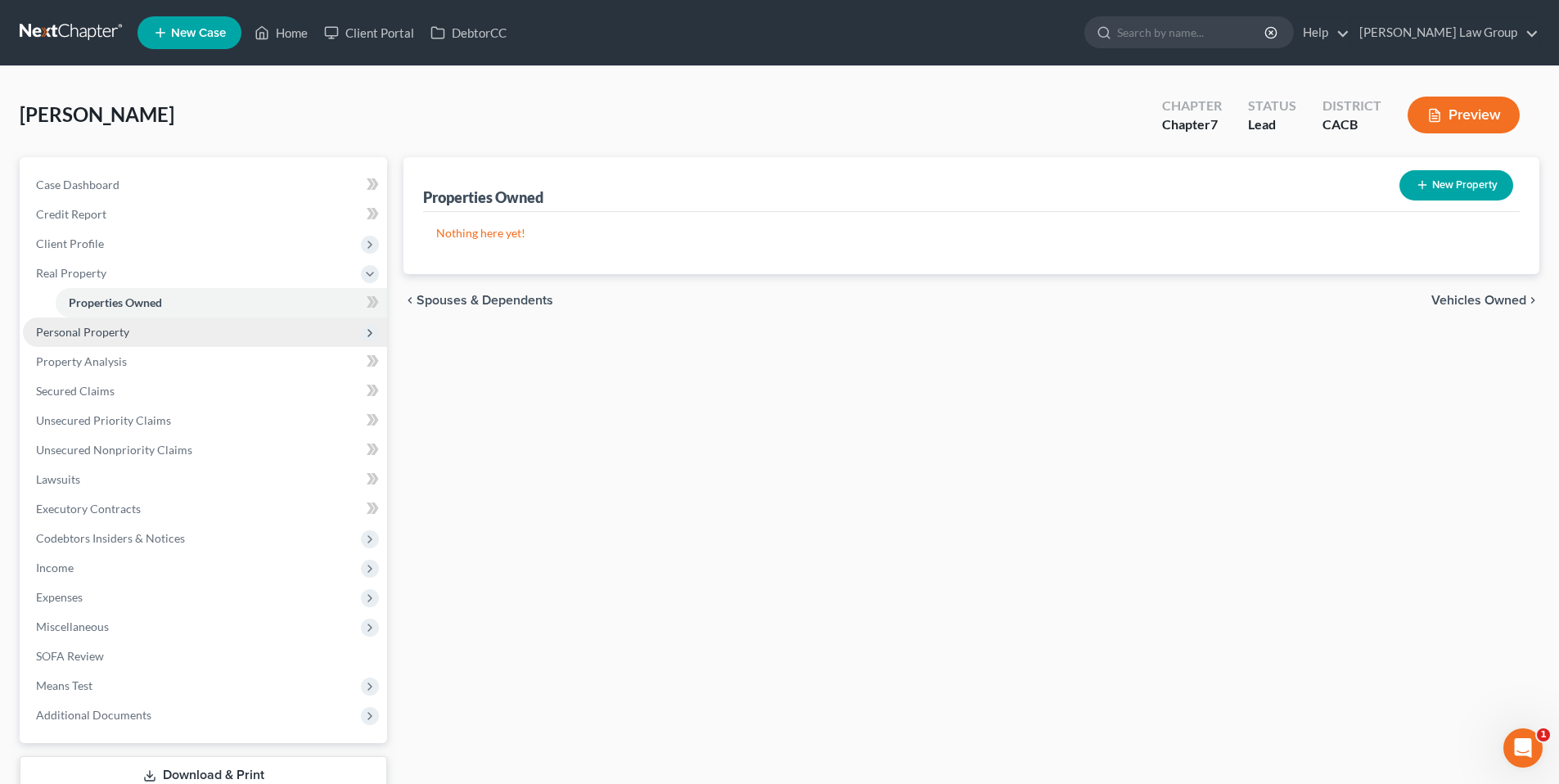
click at [121, 327] on span "Personal Property" at bounding box center [83, 332] width 93 height 14
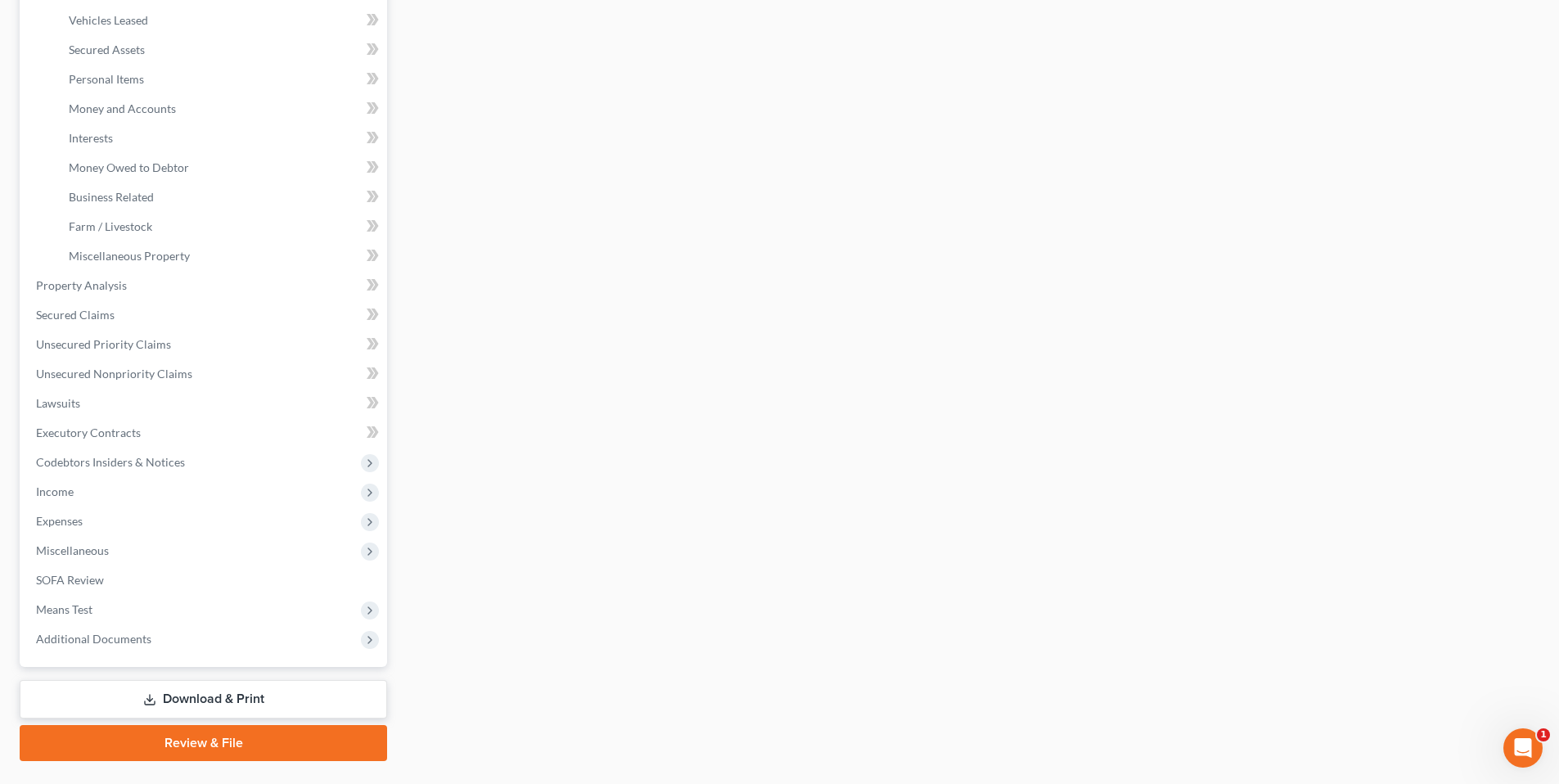
scroll to position [359, 0]
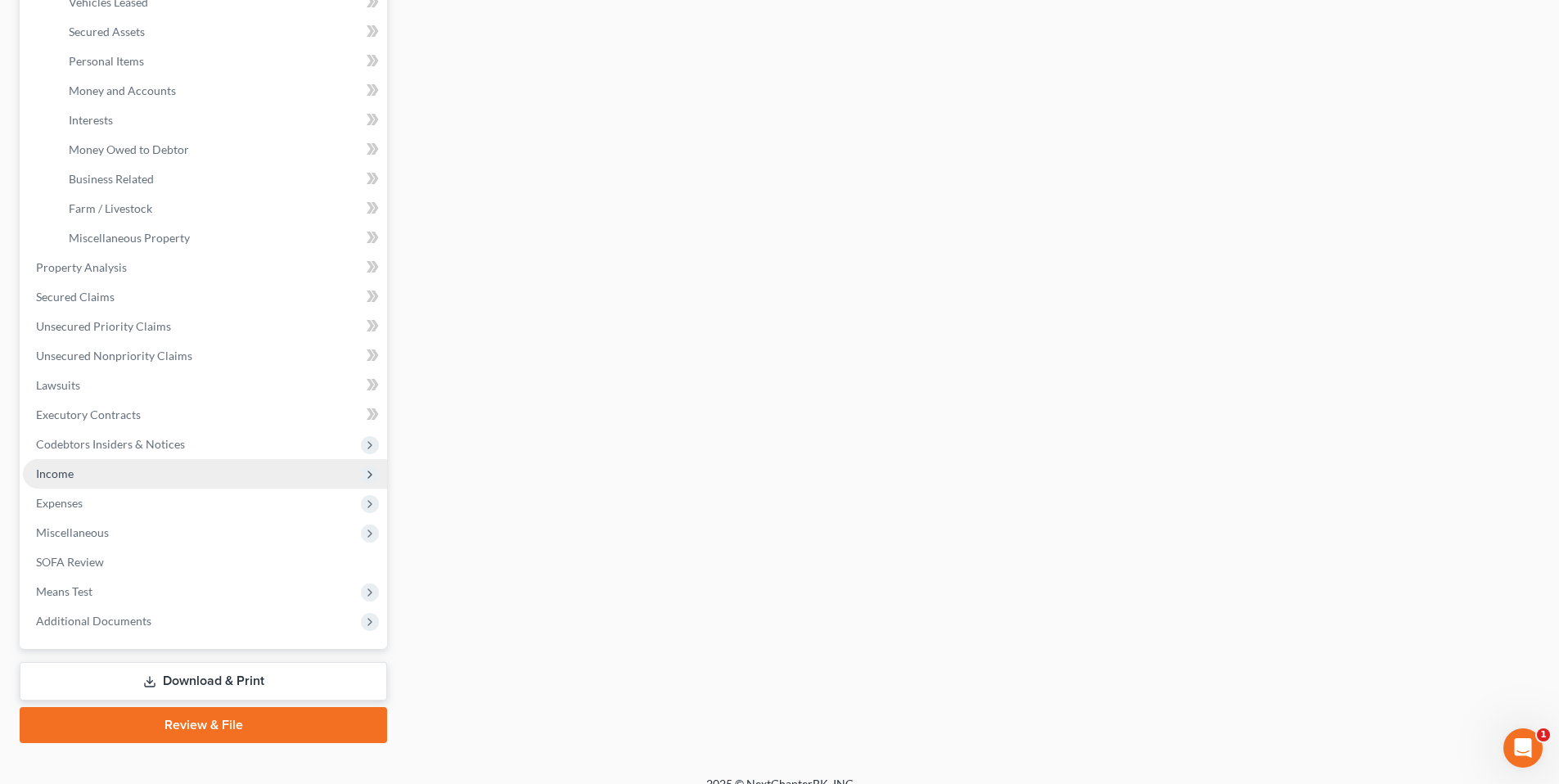
click at [63, 475] on span "Income" at bounding box center [55, 473] width 38 height 14
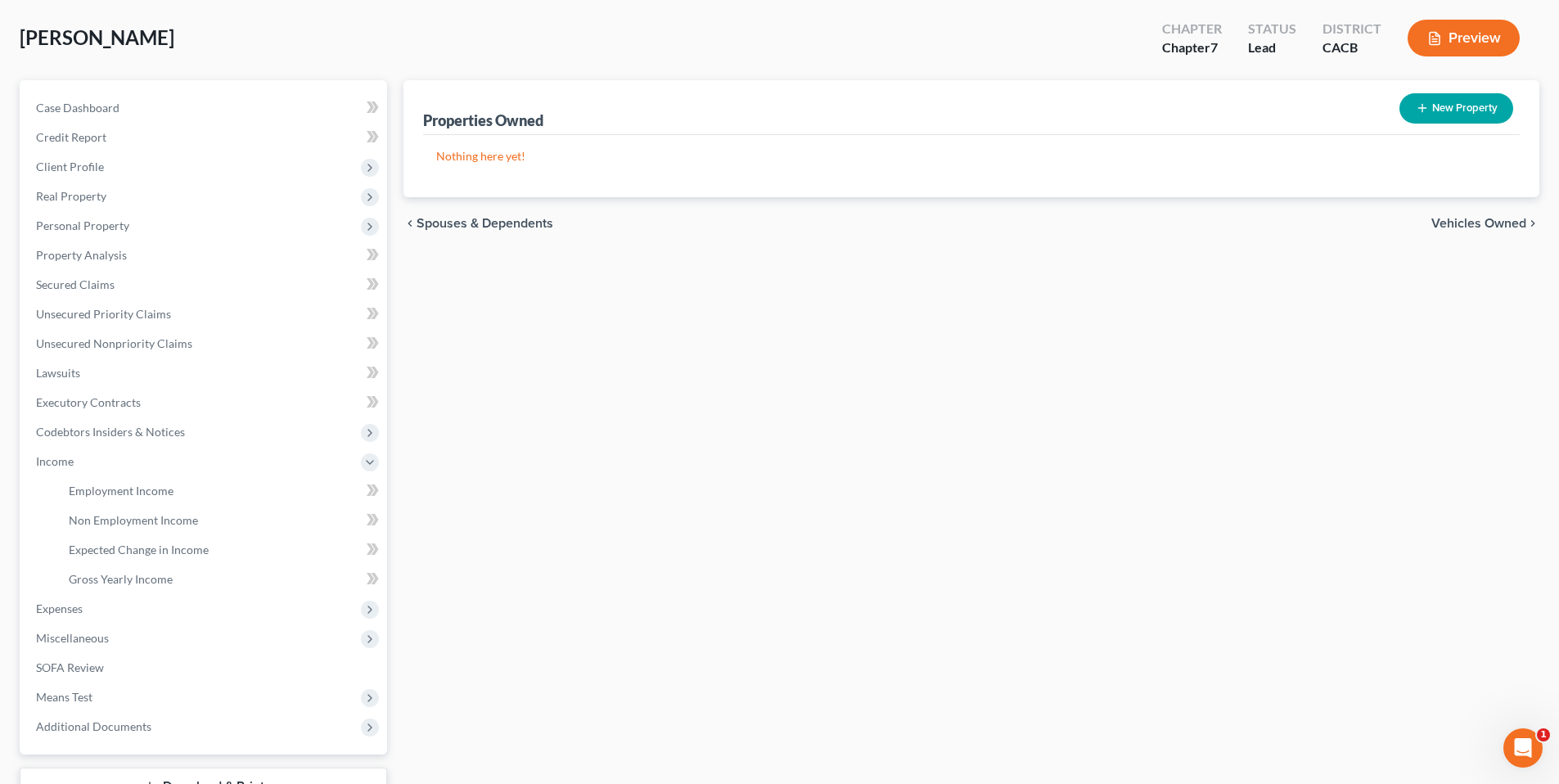
scroll to position [202, 0]
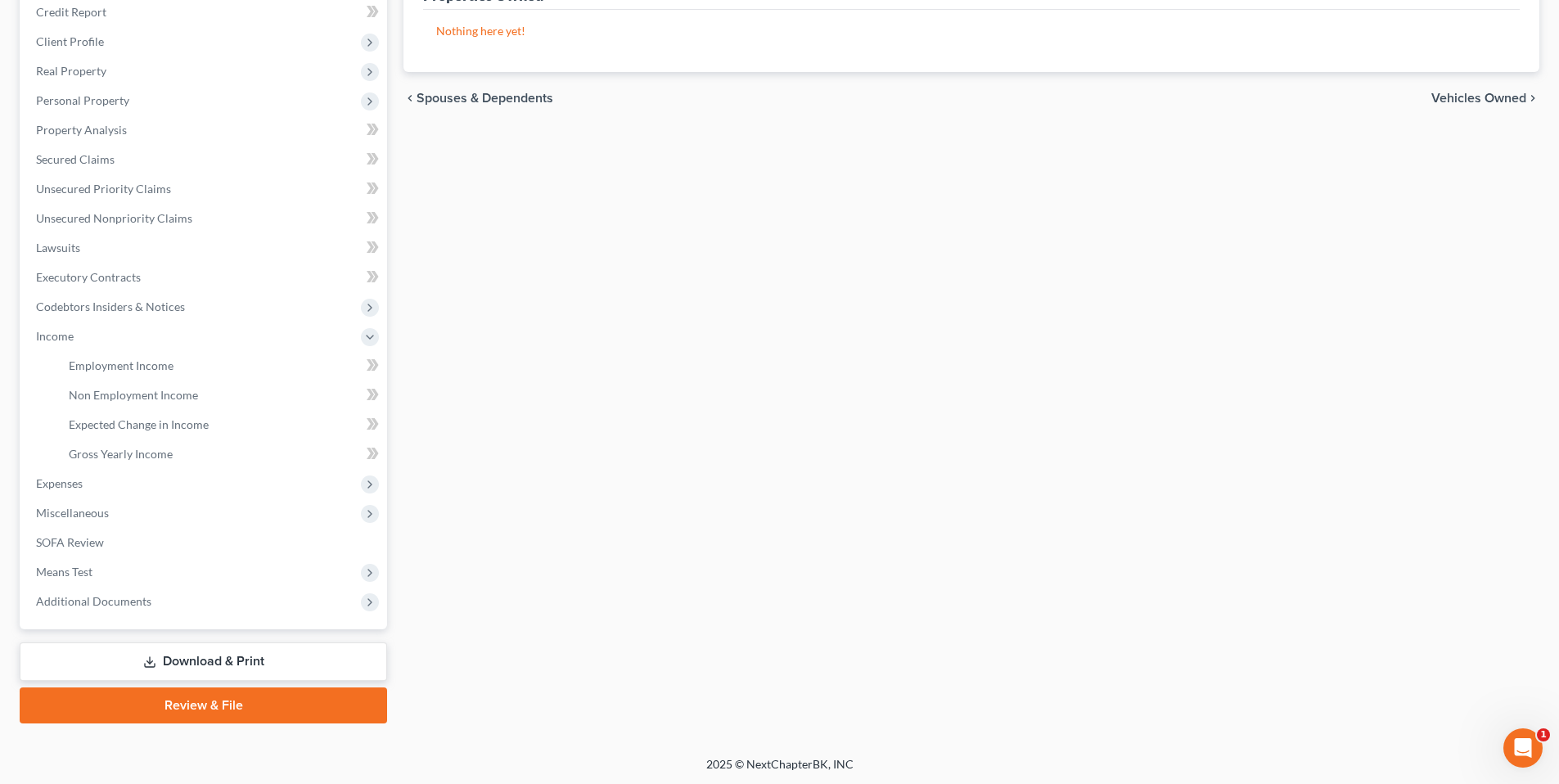
click at [419, 684] on div "Properties Owned New Property Nothing here yet! Property Market Value Liens Exe…" at bounding box center [972, 339] width 1153 height 768
click at [116, 367] on span "Employment Income" at bounding box center [121, 366] width 105 height 14
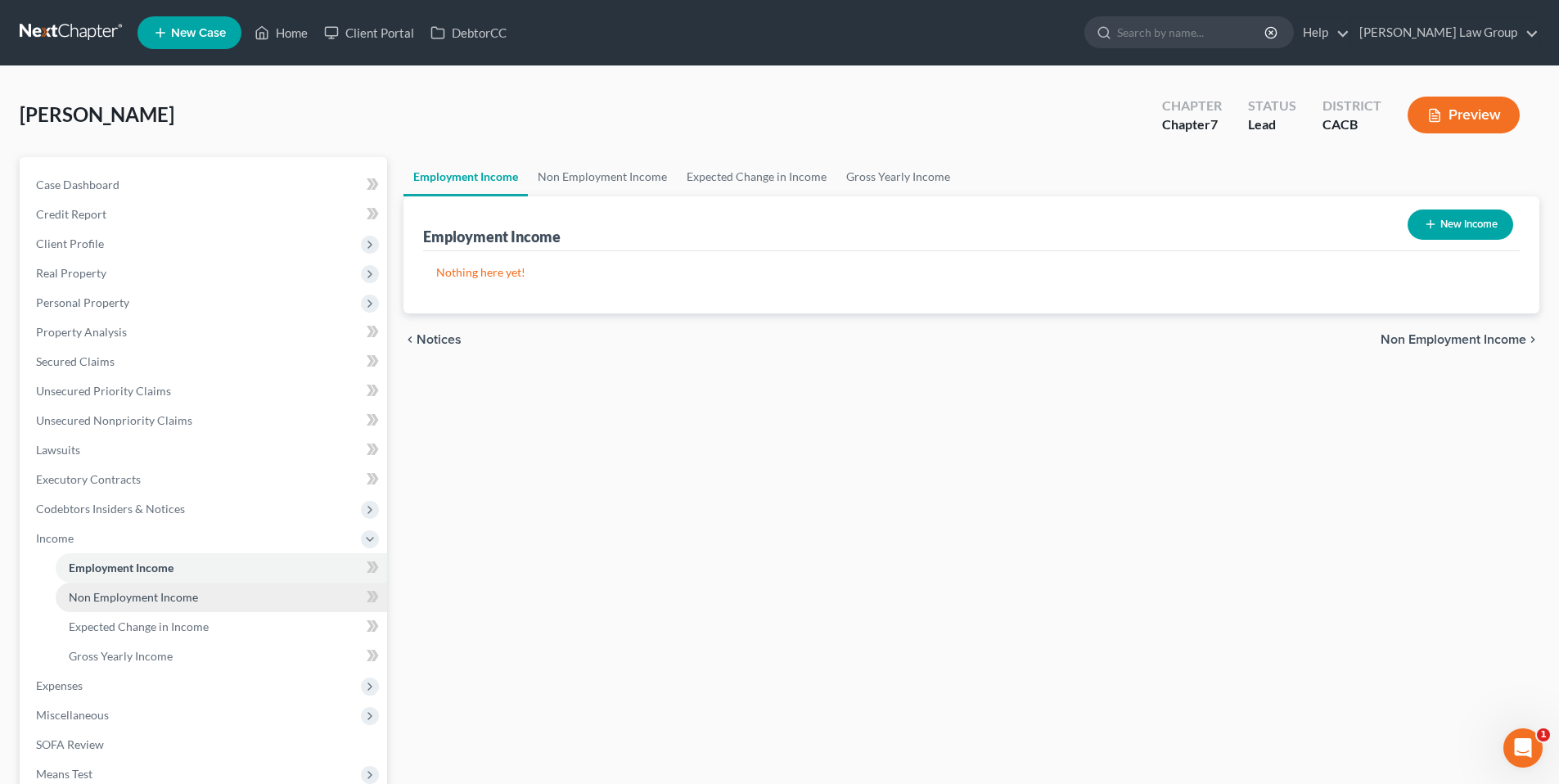
click at [115, 601] on span "Non Employment Income" at bounding box center [133, 597] width 130 height 14
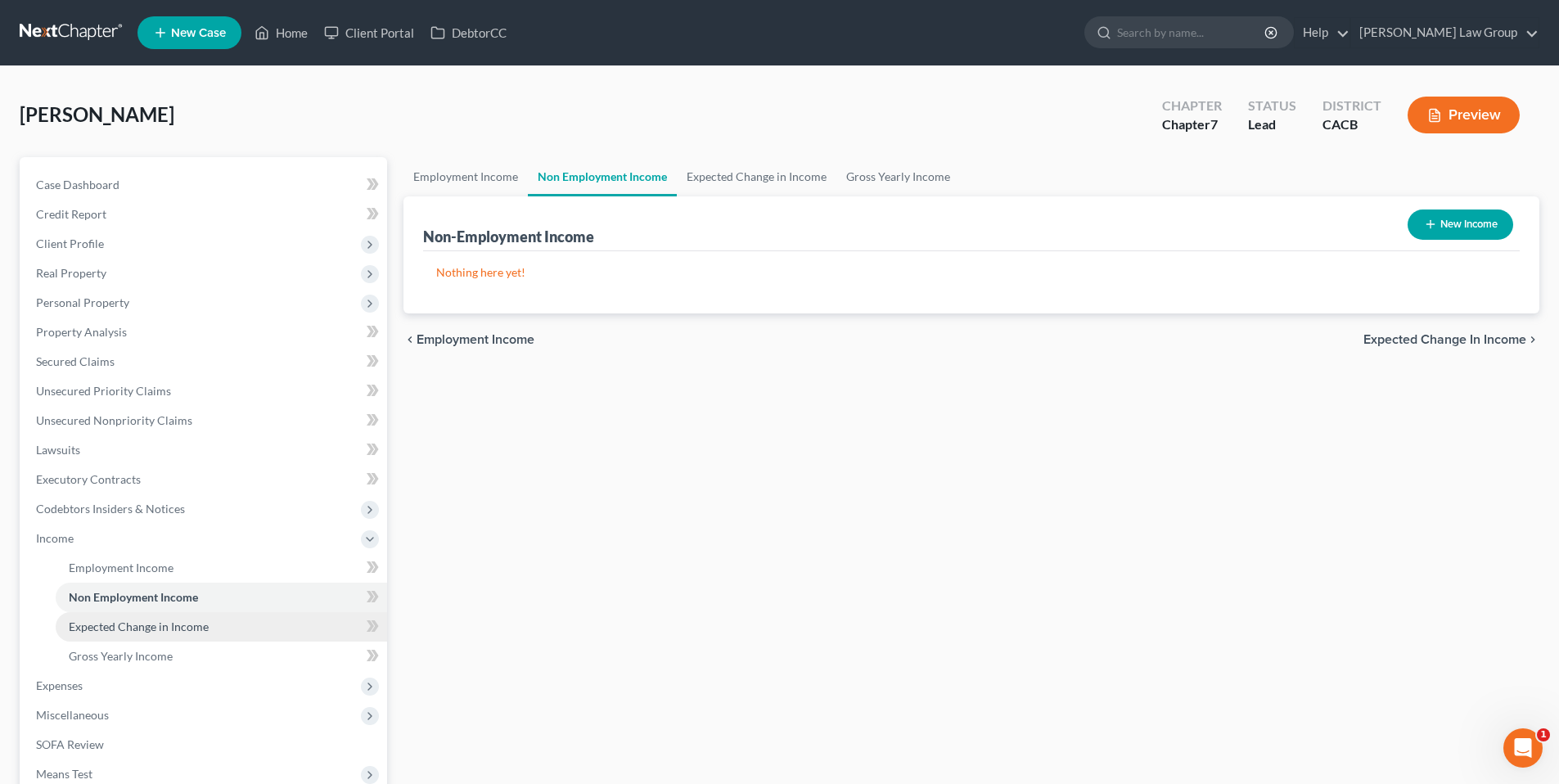
click at [127, 619] on span "Expected Change in Income" at bounding box center [138, 626] width 140 height 14
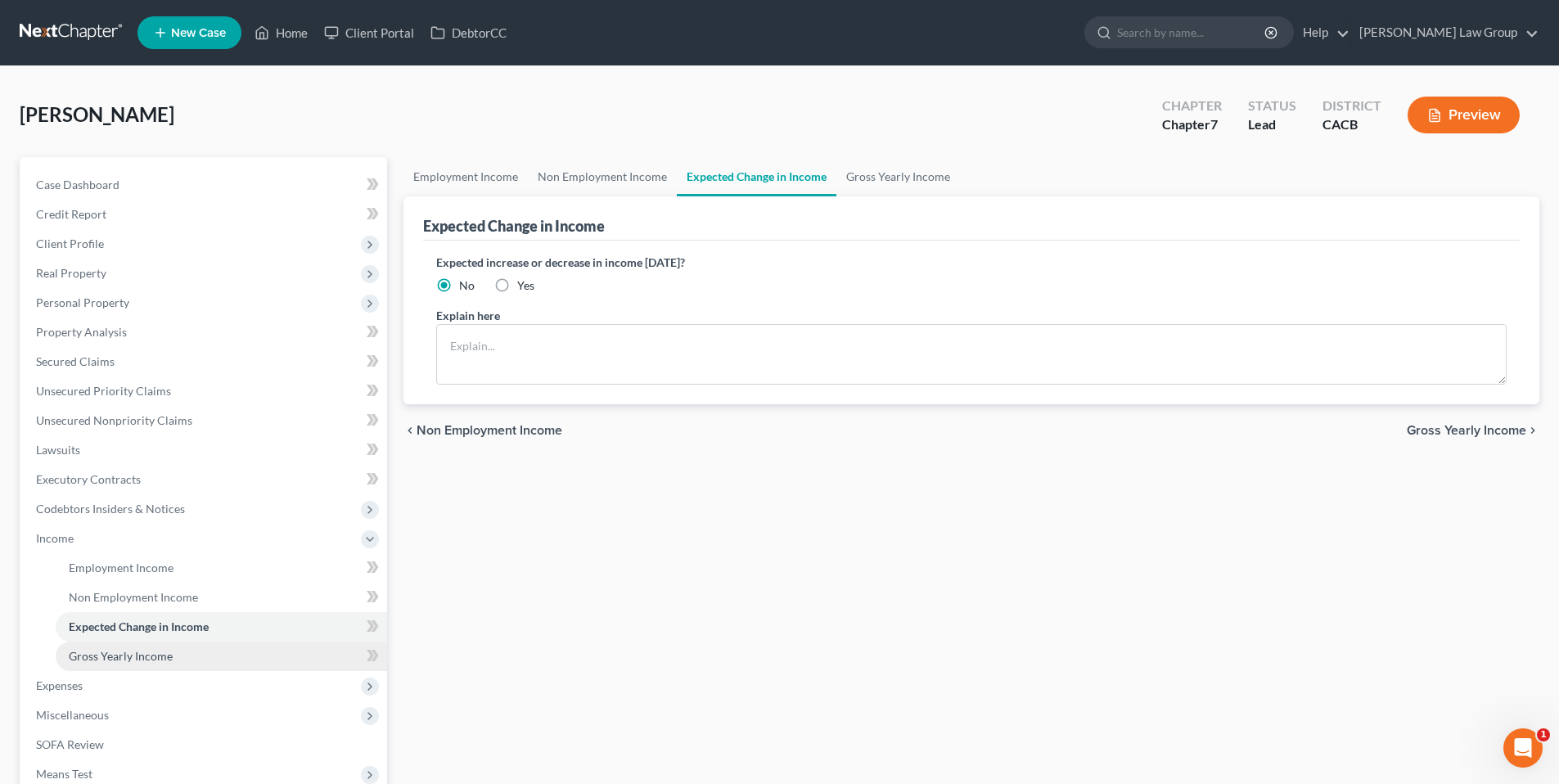
click at [136, 653] on span "Gross Yearly Income" at bounding box center [121, 655] width 104 height 14
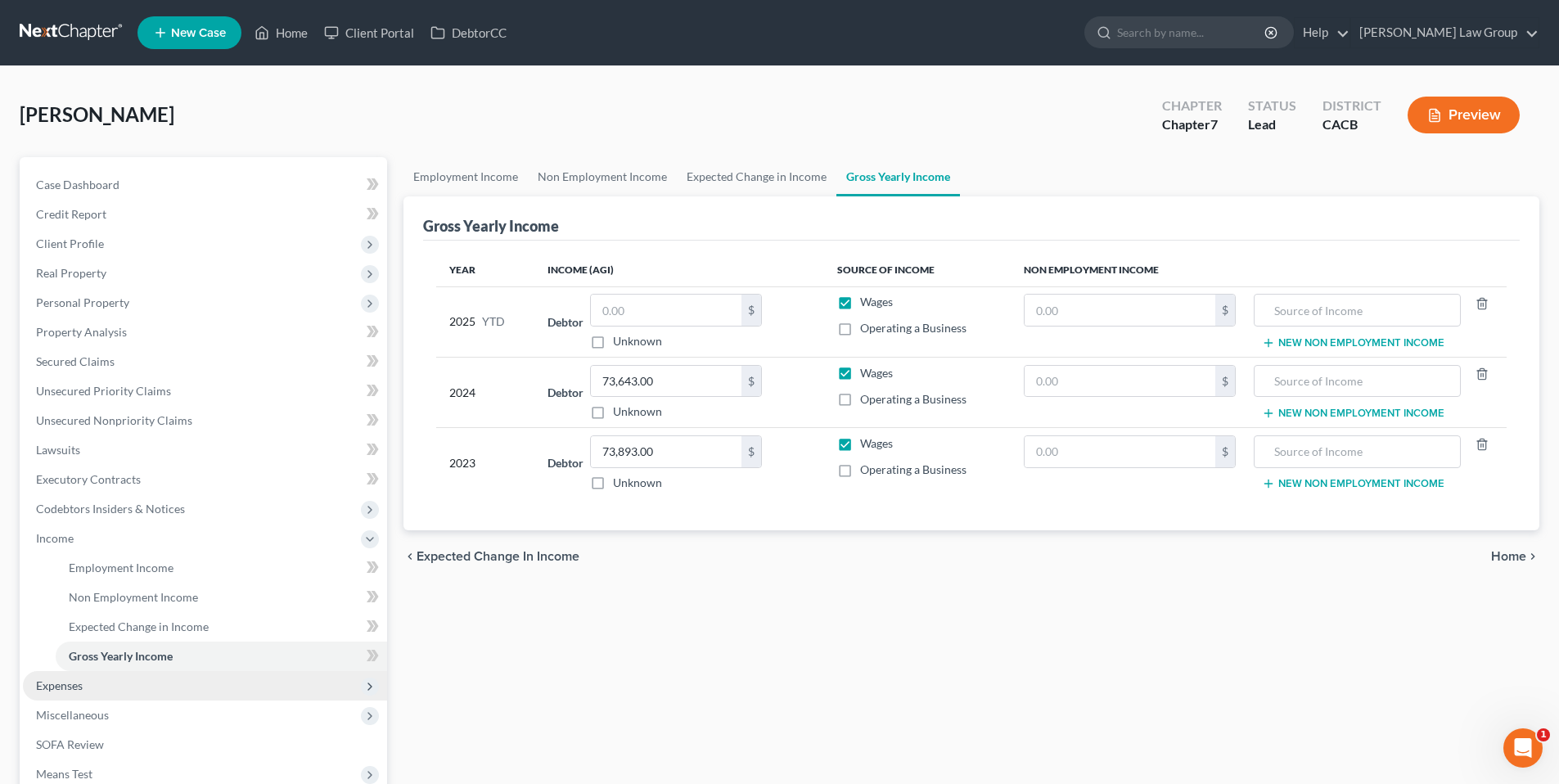
click at [145, 685] on span "Expenses" at bounding box center [204, 685] width 364 height 29
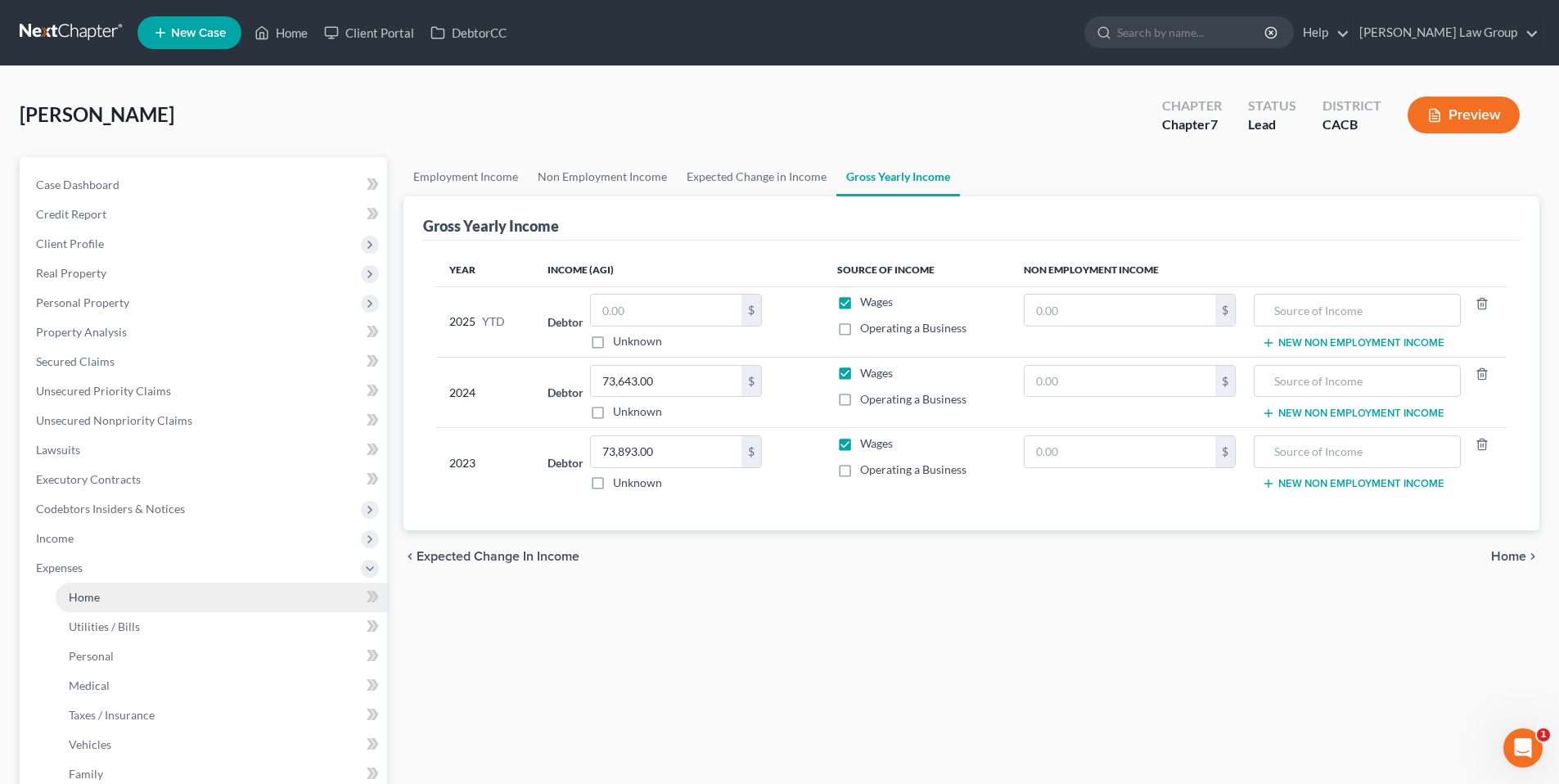
click at [97, 596] on span "Home" at bounding box center [84, 597] width 31 height 14
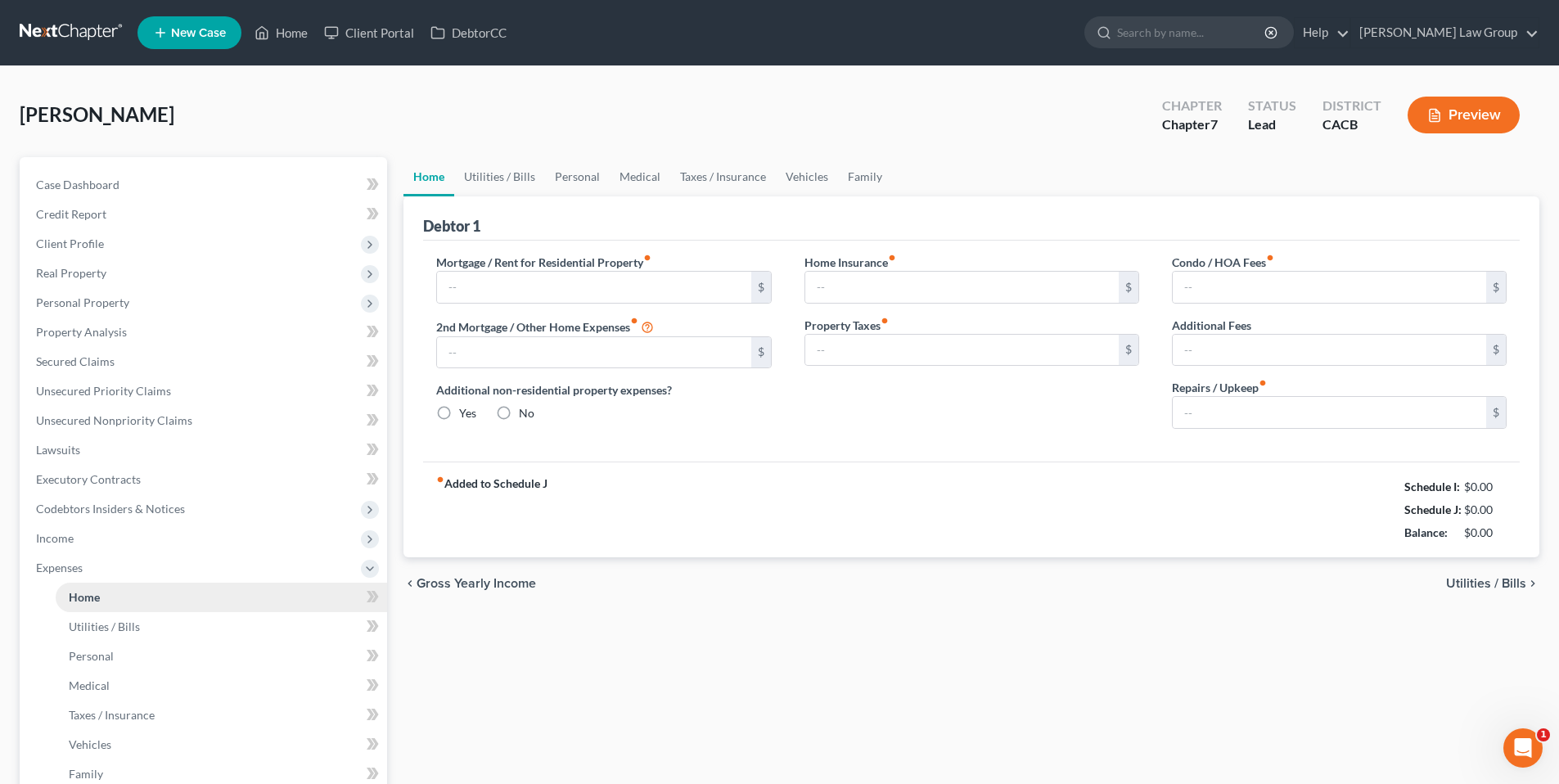
type input "0.00"
radio input "true"
type input "0.00"
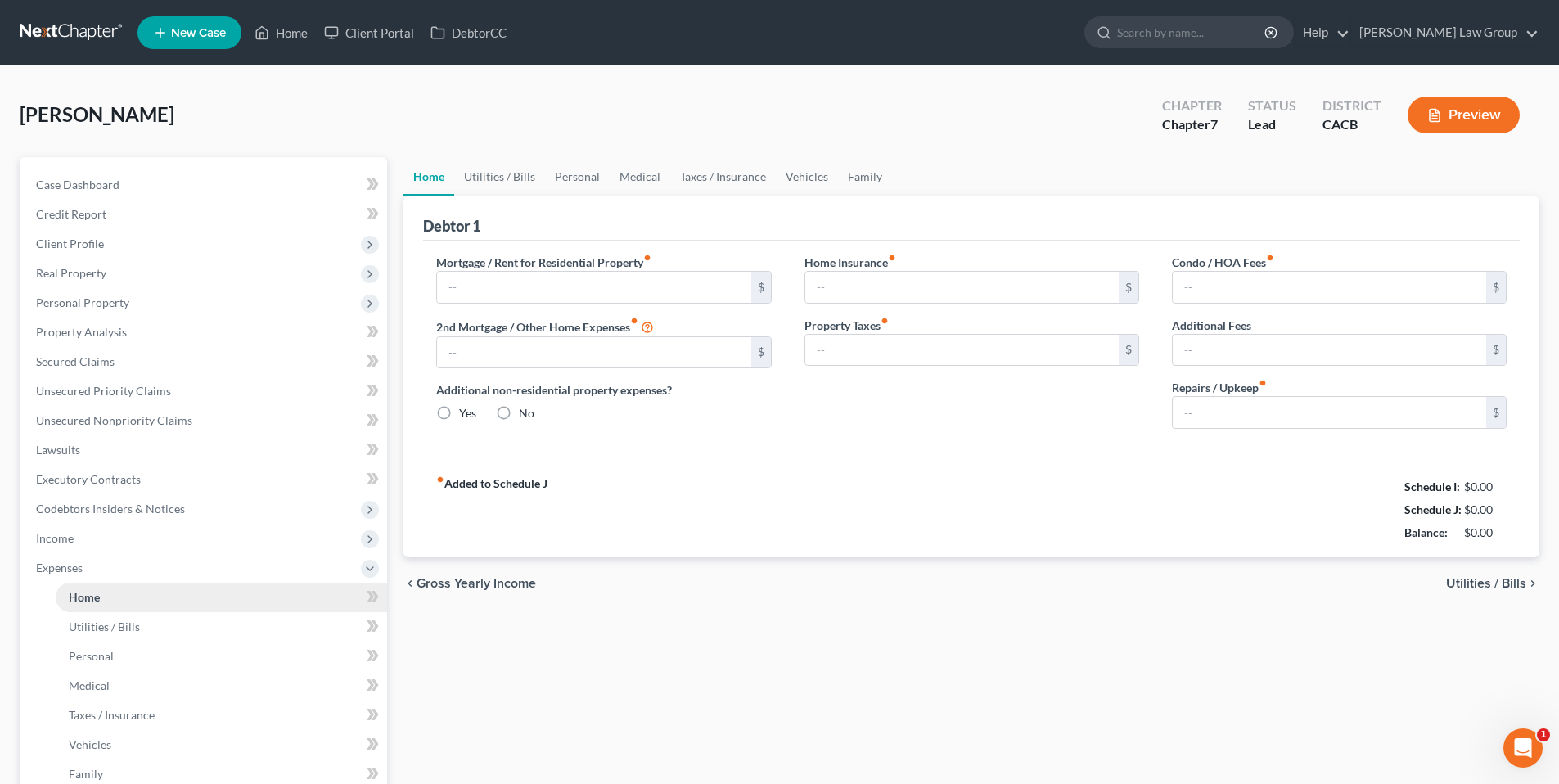
type input "0.00"
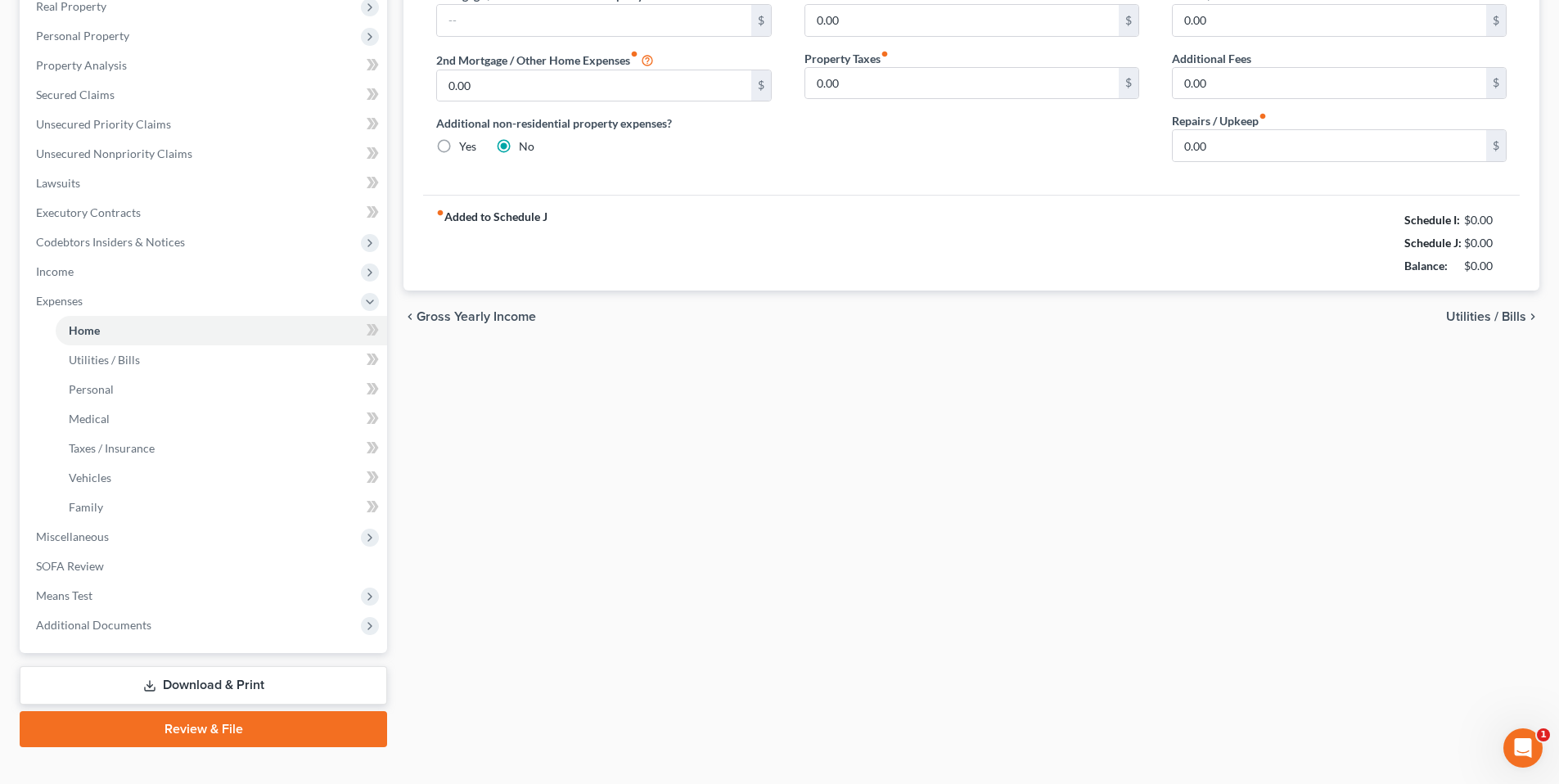
scroll to position [291, 0]
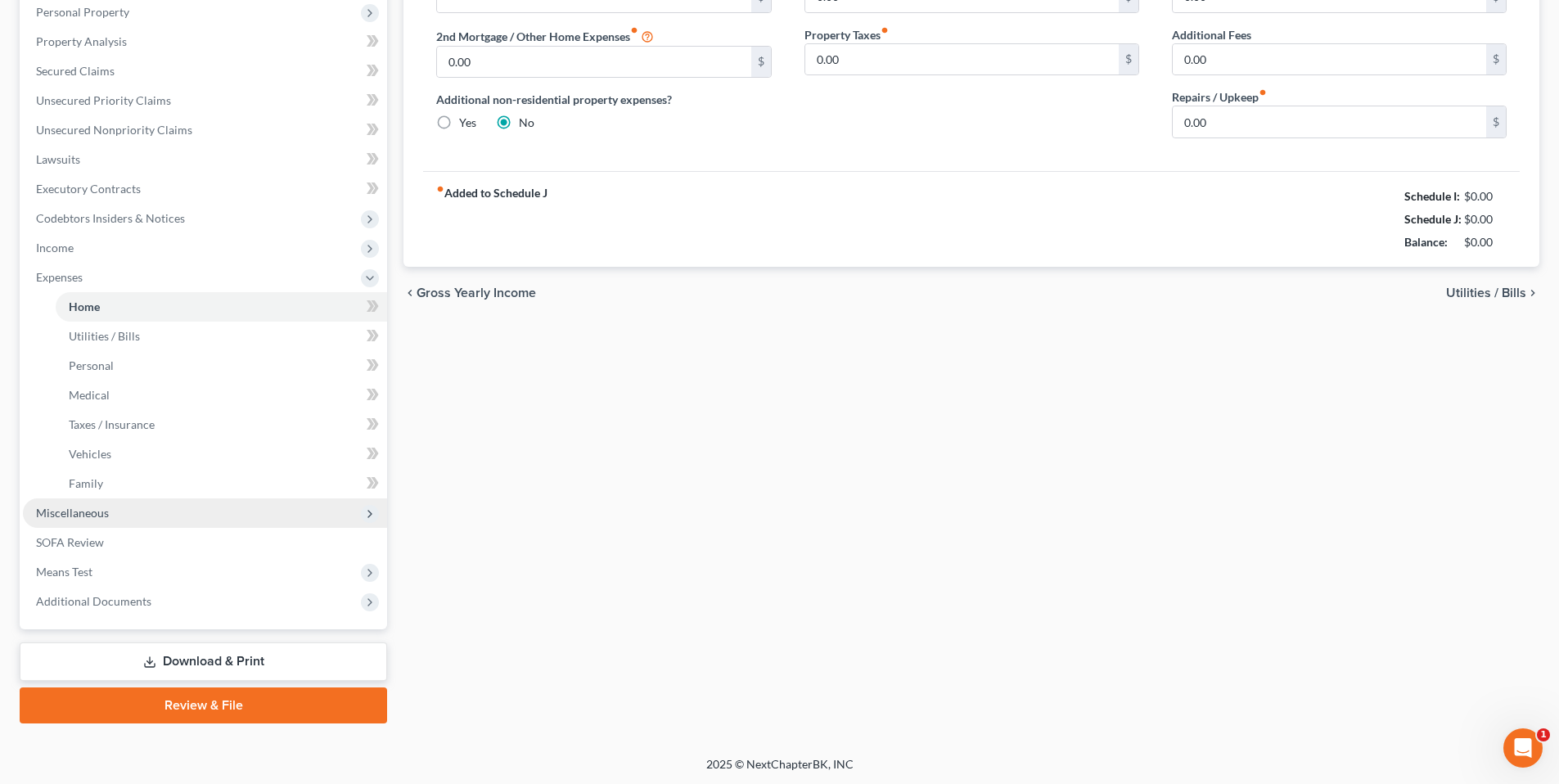
click at [171, 507] on span "Miscellaneous" at bounding box center [204, 513] width 364 height 29
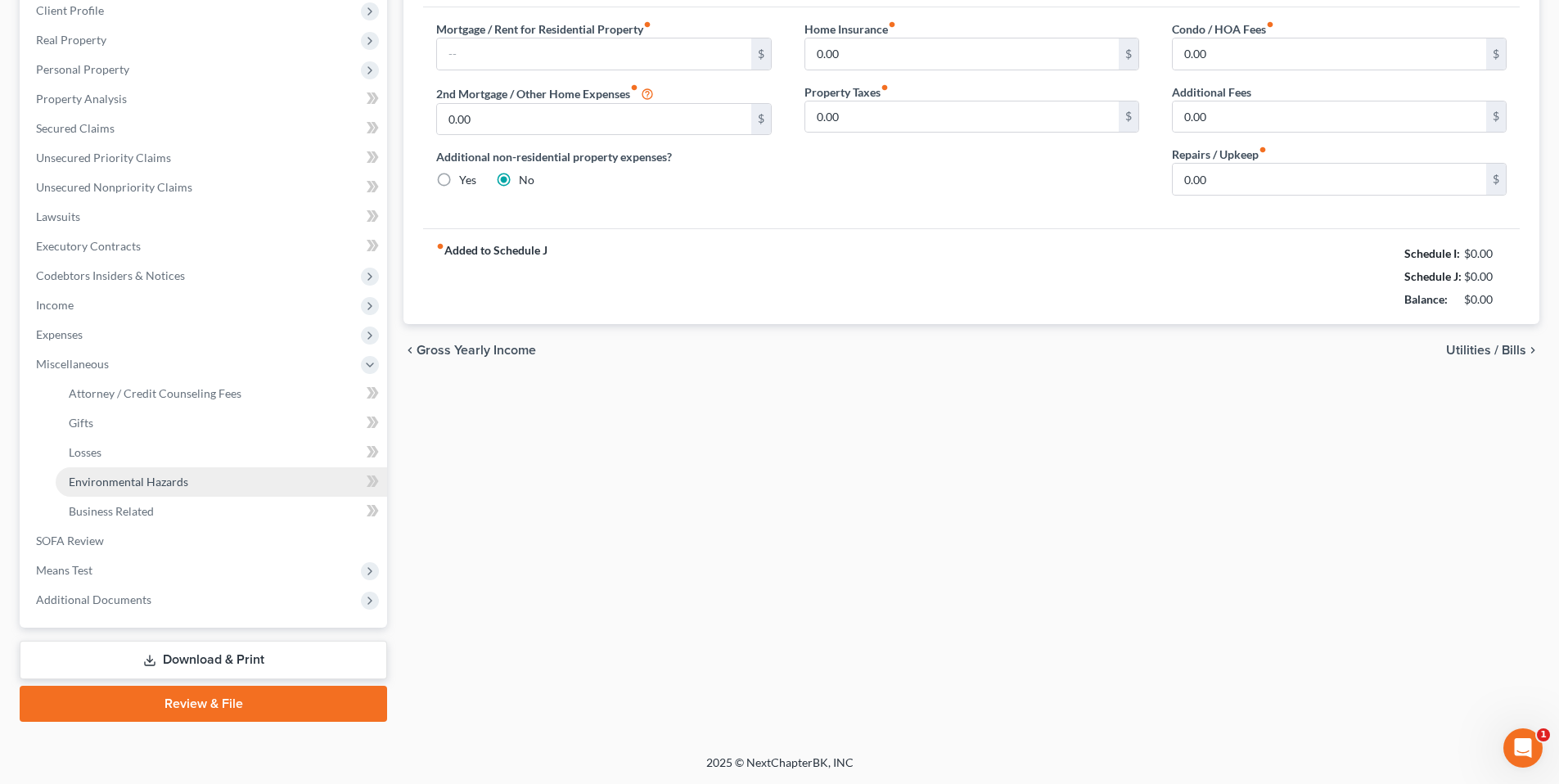
scroll to position [232, 0]
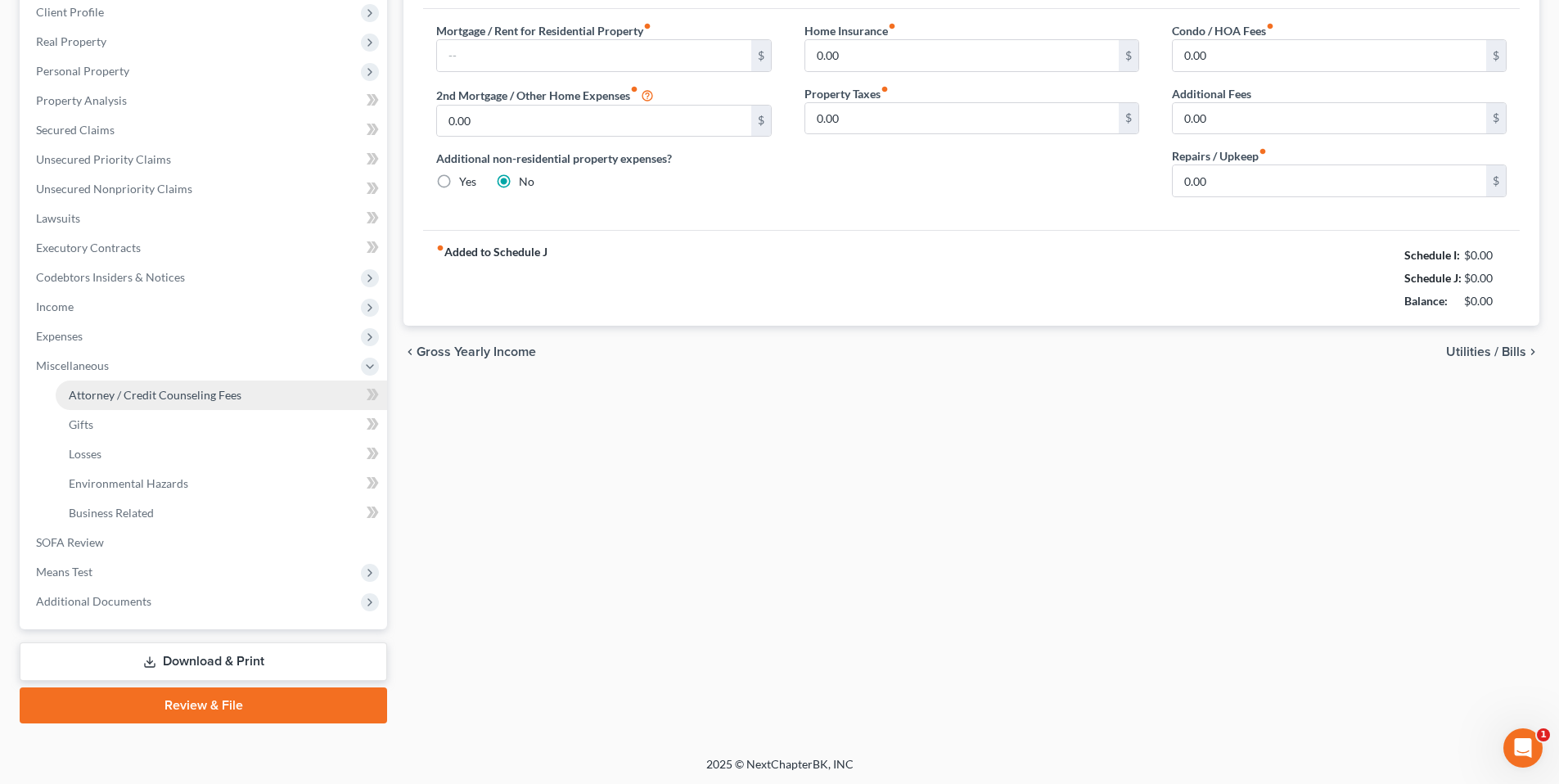
click at [191, 392] on span "Attorney / Credit Counseling Fees" at bounding box center [155, 395] width 173 height 14
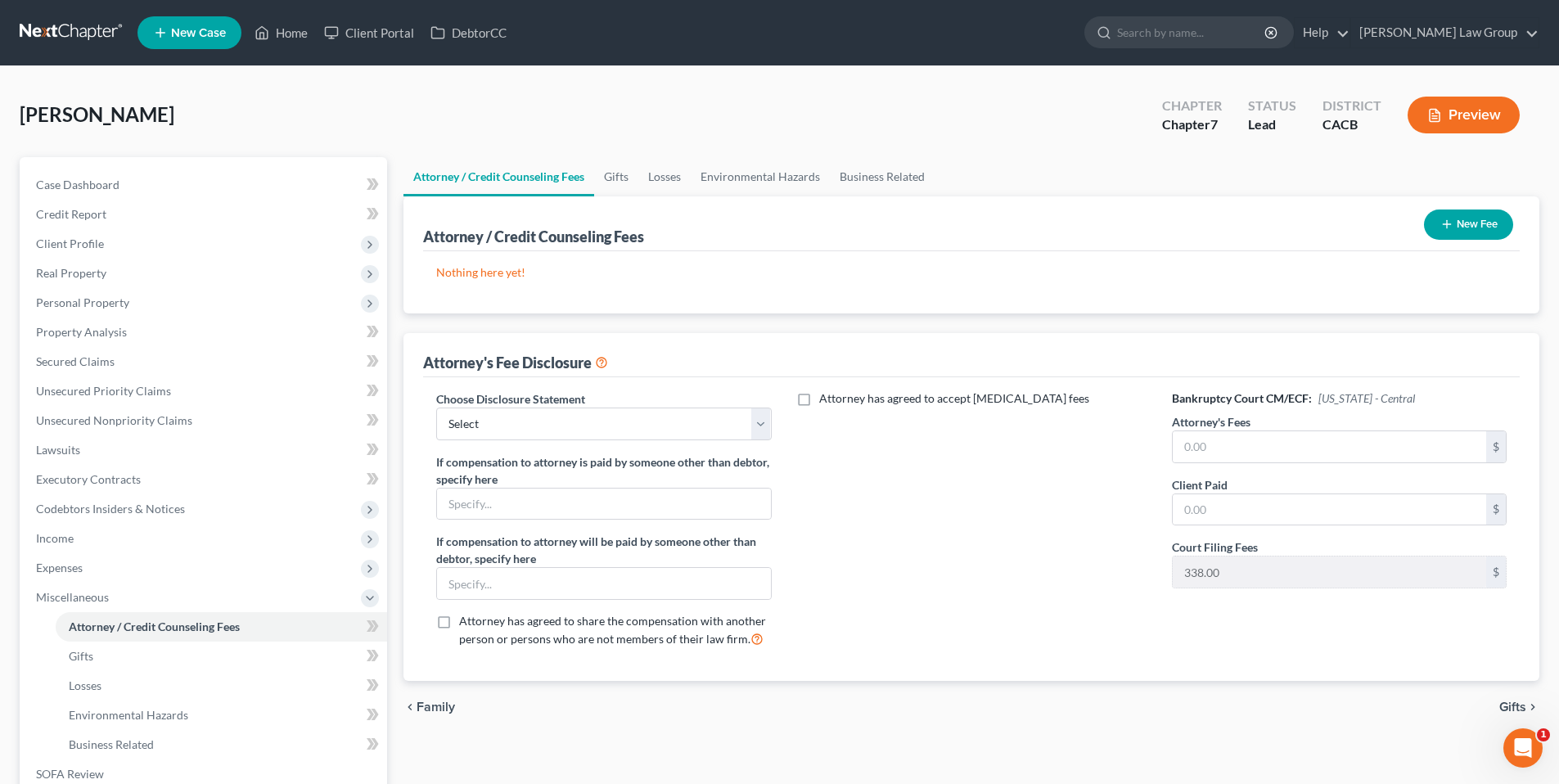
click at [1455, 220] on button "New Fee" at bounding box center [1468, 225] width 89 height 30
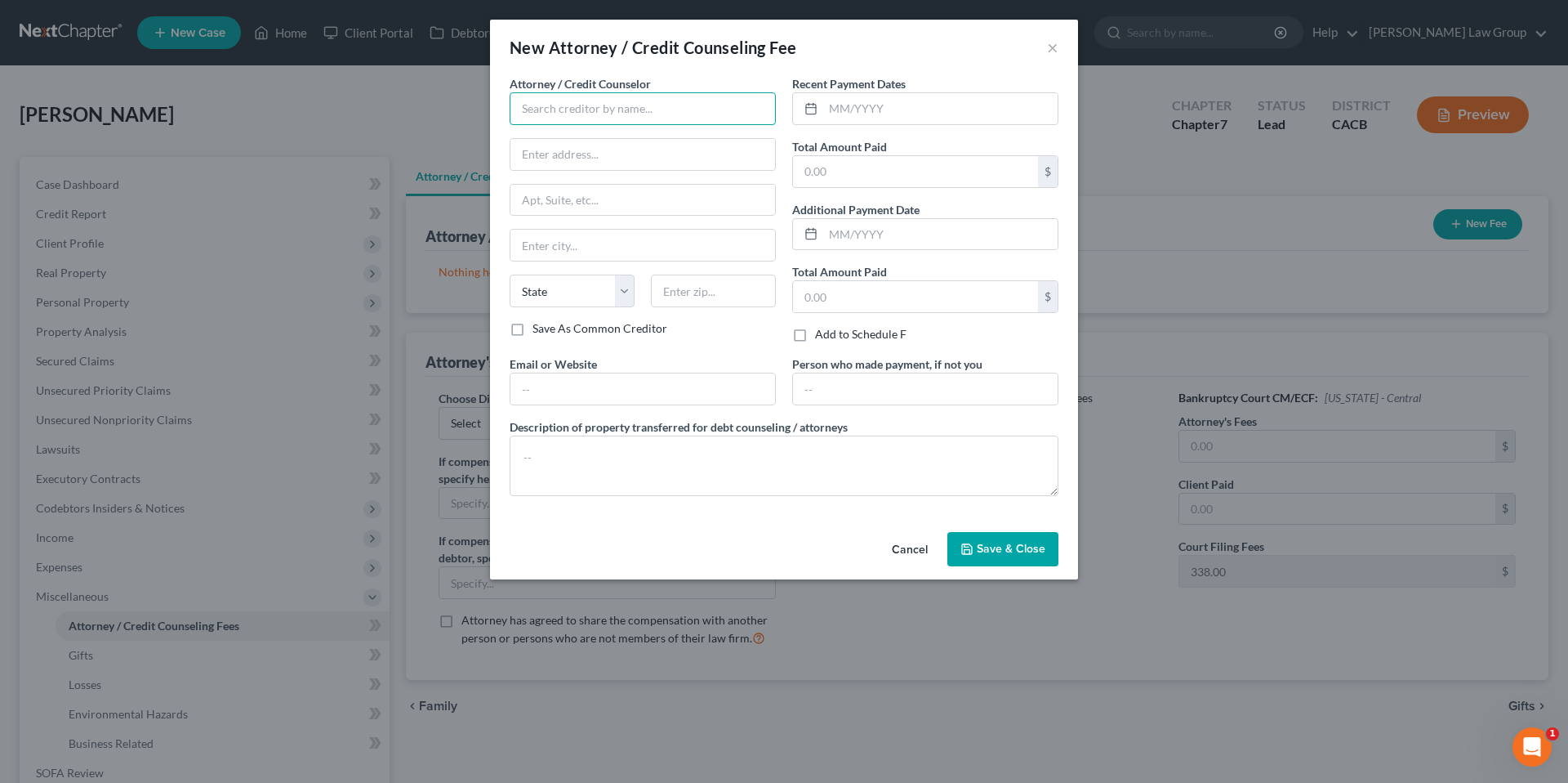
click at [573, 102] on input "text" at bounding box center [642, 108] width 266 height 33
type input "[PERSON_NAME] Law Group"
type input "[STREET_ADDRESS]"
type input "Suite 400"
type input "[GEOGRAPHIC_DATA]"
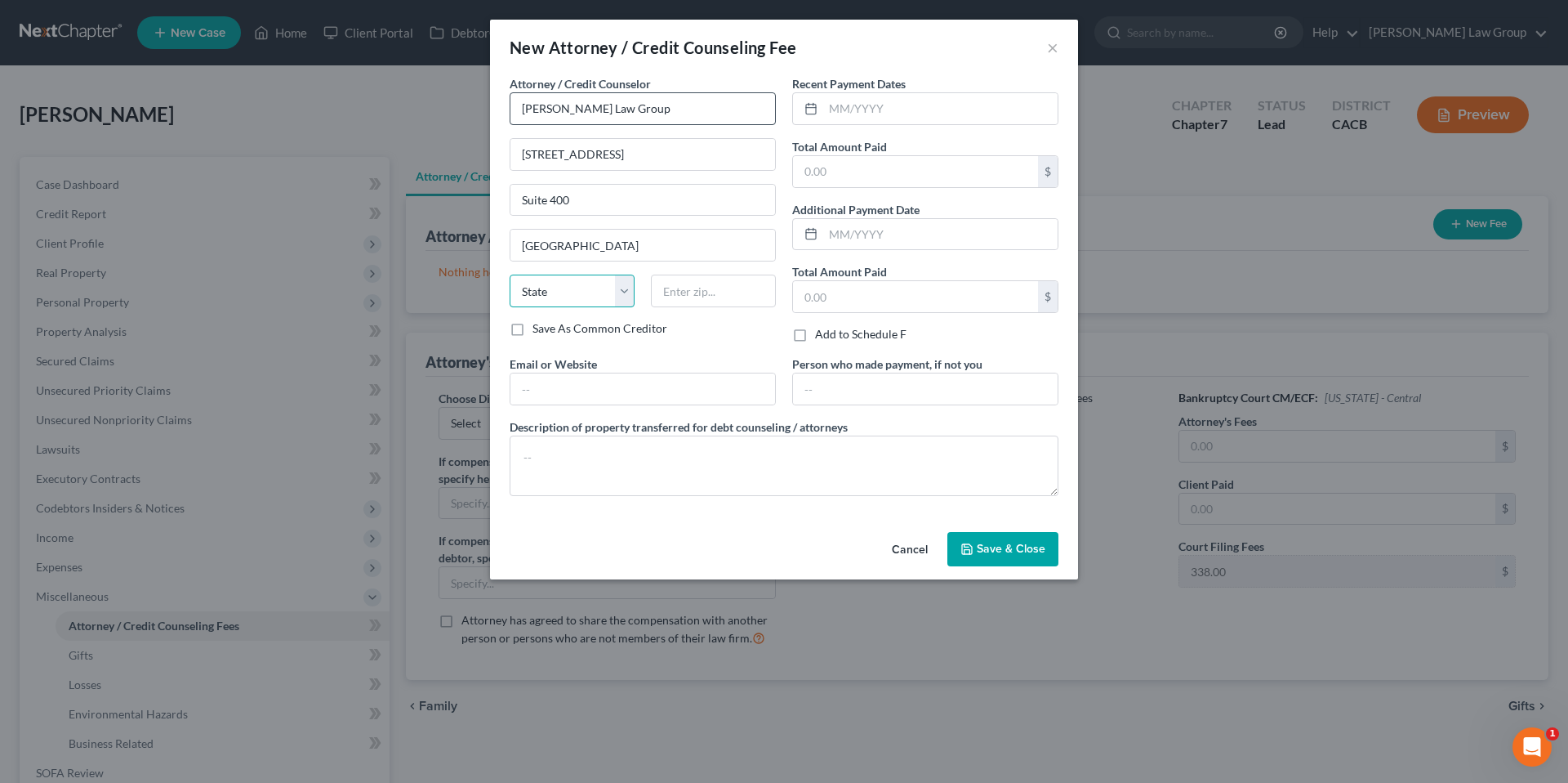
select select "4"
type input "90802"
click at [559, 392] on input "text" at bounding box center [642, 388] width 265 height 31
type input "[DOMAIN_NAME]"
click at [879, 109] on input "text" at bounding box center [940, 108] width 235 height 31
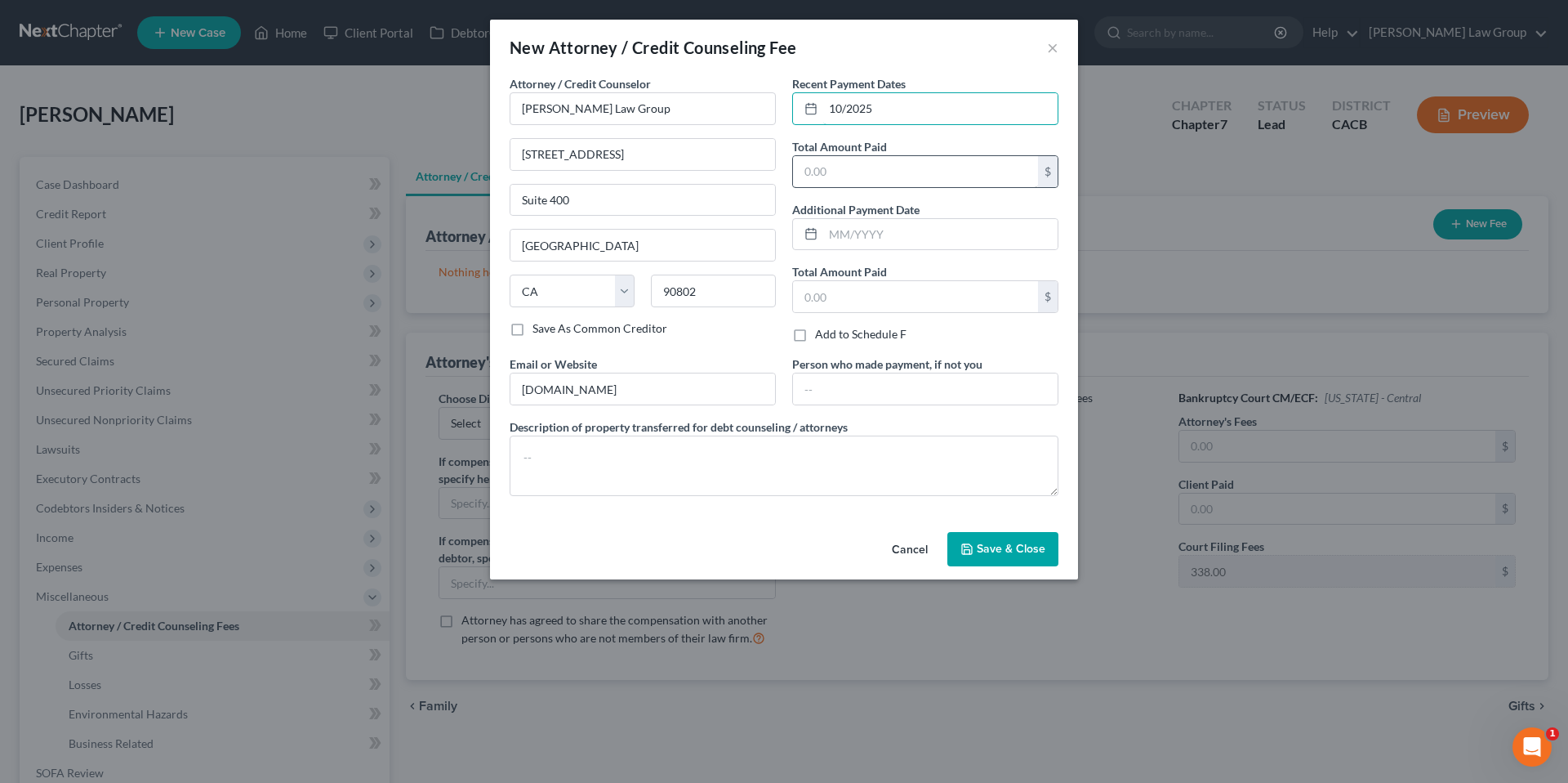
type input "10/2025"
click at [849, 165] on input "text" at bounding box center [915, 171] width 245 height 31
type input "2,500.00"
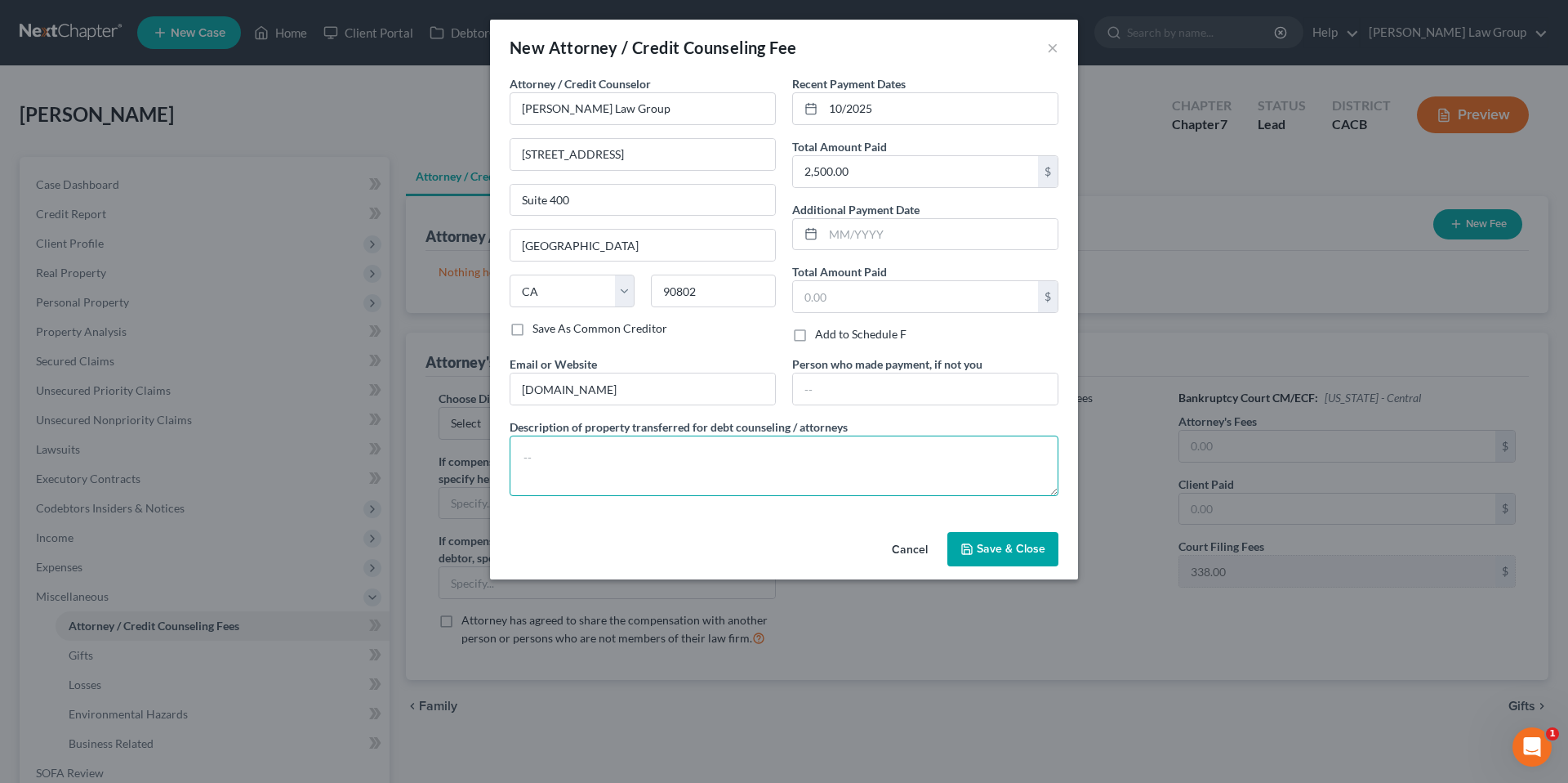
click at [577, 453] on textarea at bounding box center [784, 465] width 549 height 61
type textarea "Pay Link"
click at [1012, 545] on span "Save & Close" at bounding box center [1011, 549] width 69 height 14
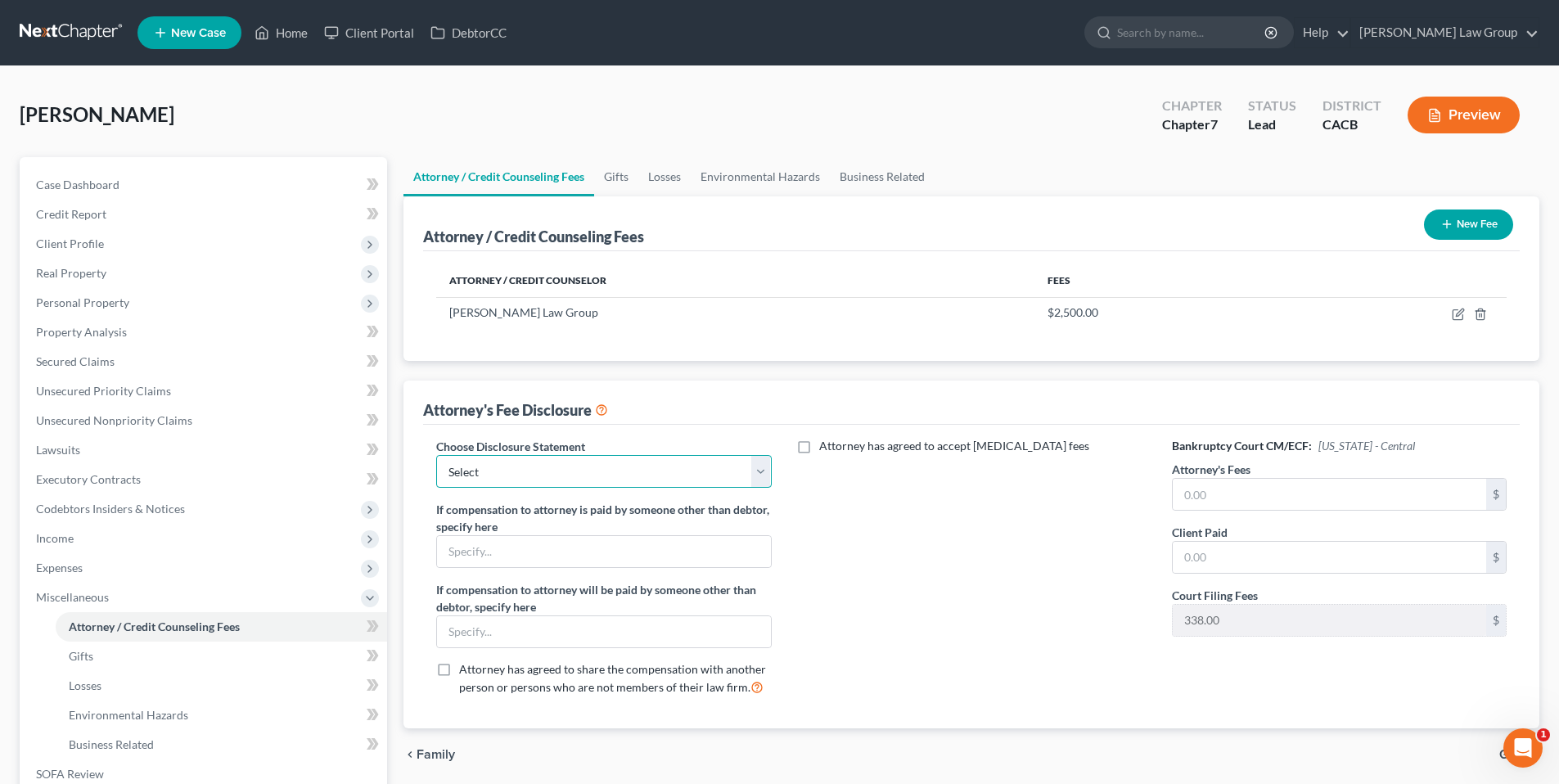
click at [763, 476] on select "Select Attorney Fee" at bounding box center [604, 470] width 335 height 33
select select "0"
click at [436, 455] on select "Select Attorney Fee" at bounding box center [604, 470] width 335 height 33
click at [1271, 496] on input "text" at bounding box center [1330, 493] width 314 height 31
type input "2,500.00"
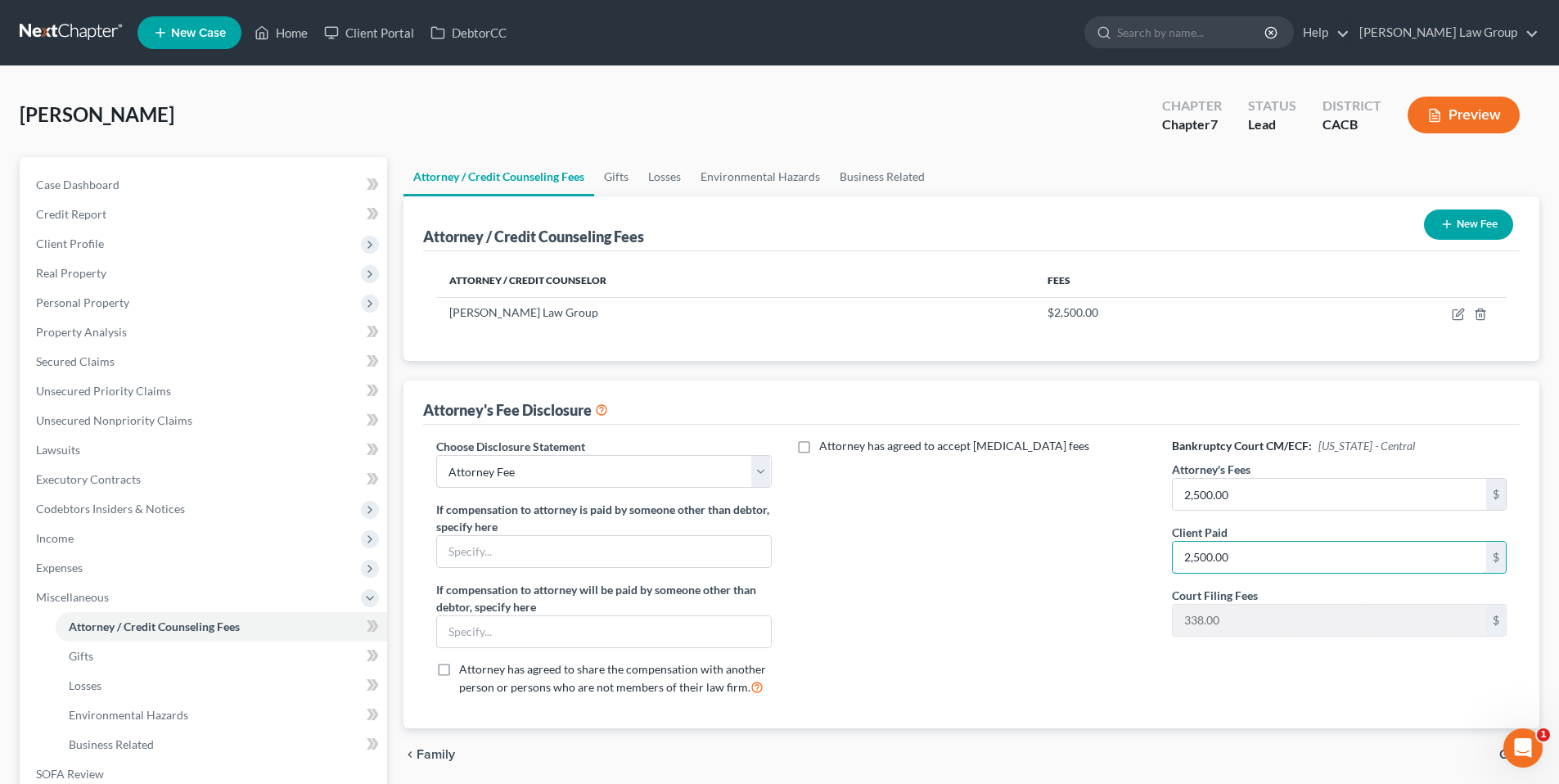
type input "2,500.00"
click at [723, 581] on label "If compensation to attorney will be paid by someone other than debtor, specify …" at bounding box center [604, 597] width 335 height 34
click at [192, 715] on link "Environmental Hazards" at bounding box center [221, 714] width 331 height 29
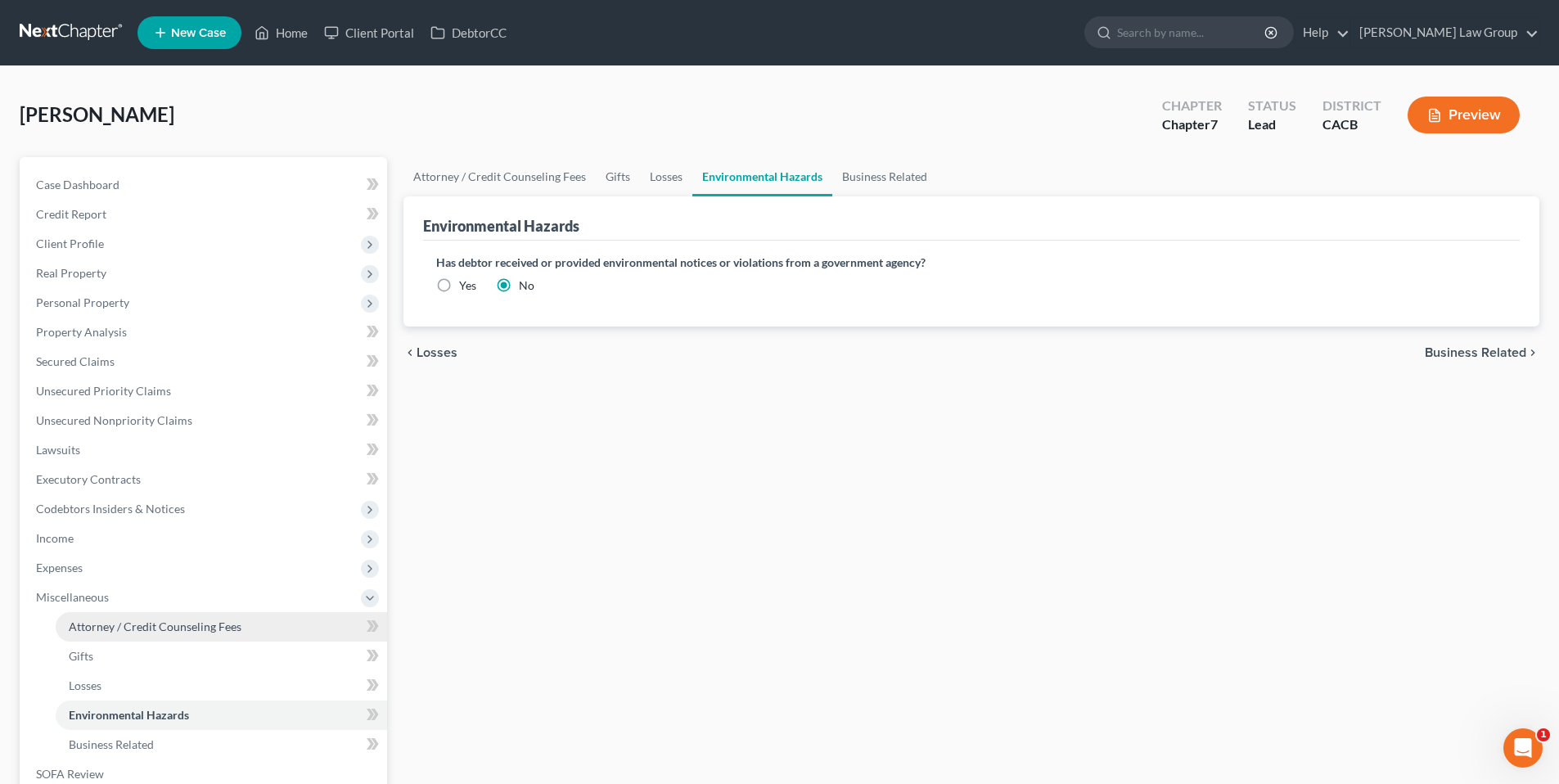
click at [144, 619] on span "Attorney / Credit Counseling Fees" at bounding box center [155, 626] width 173 height 14
select select "0"
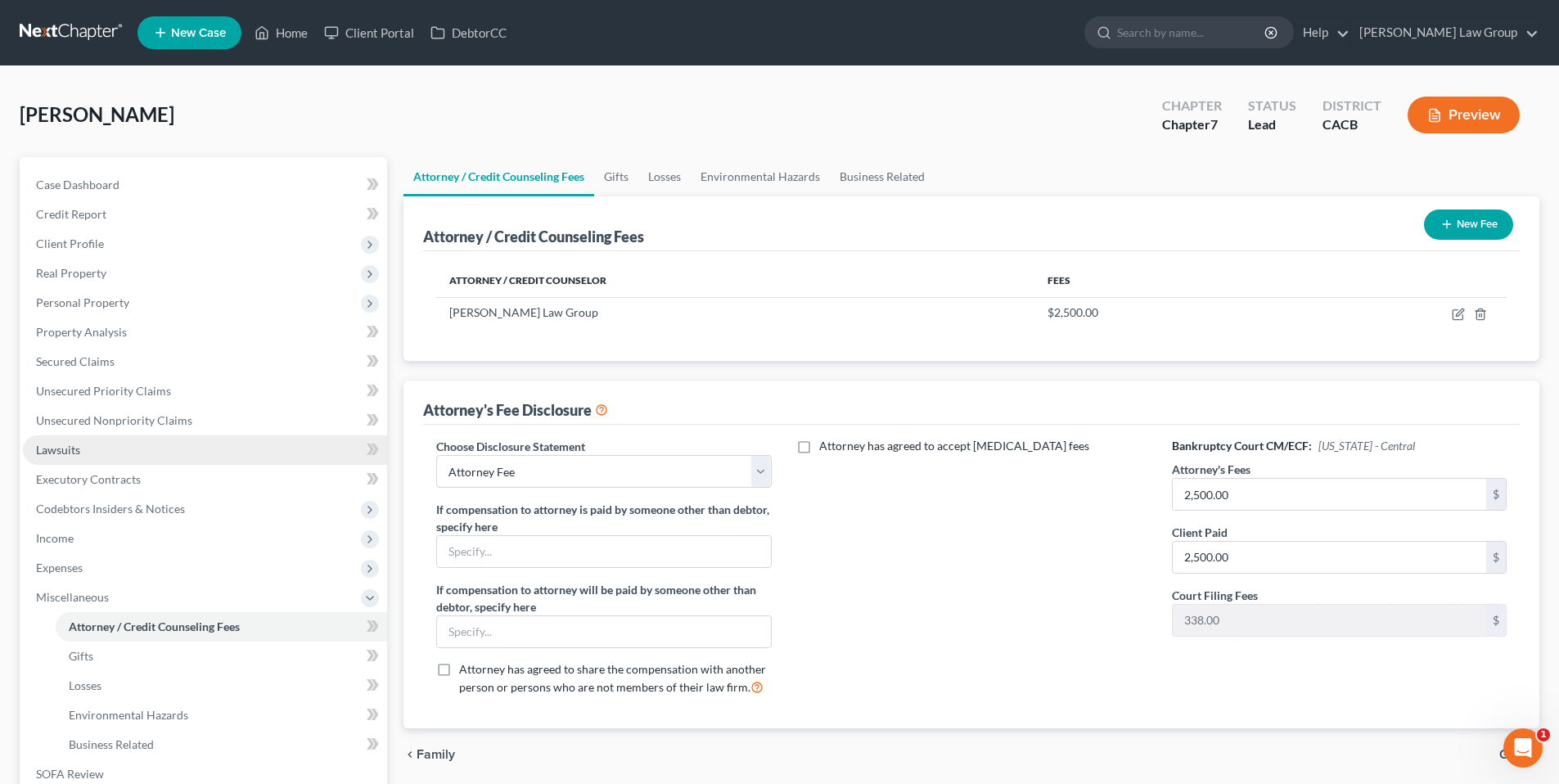
click at [54, 447] on span "Lawsuits" at bounding box center [58, 449] width 44 height 14
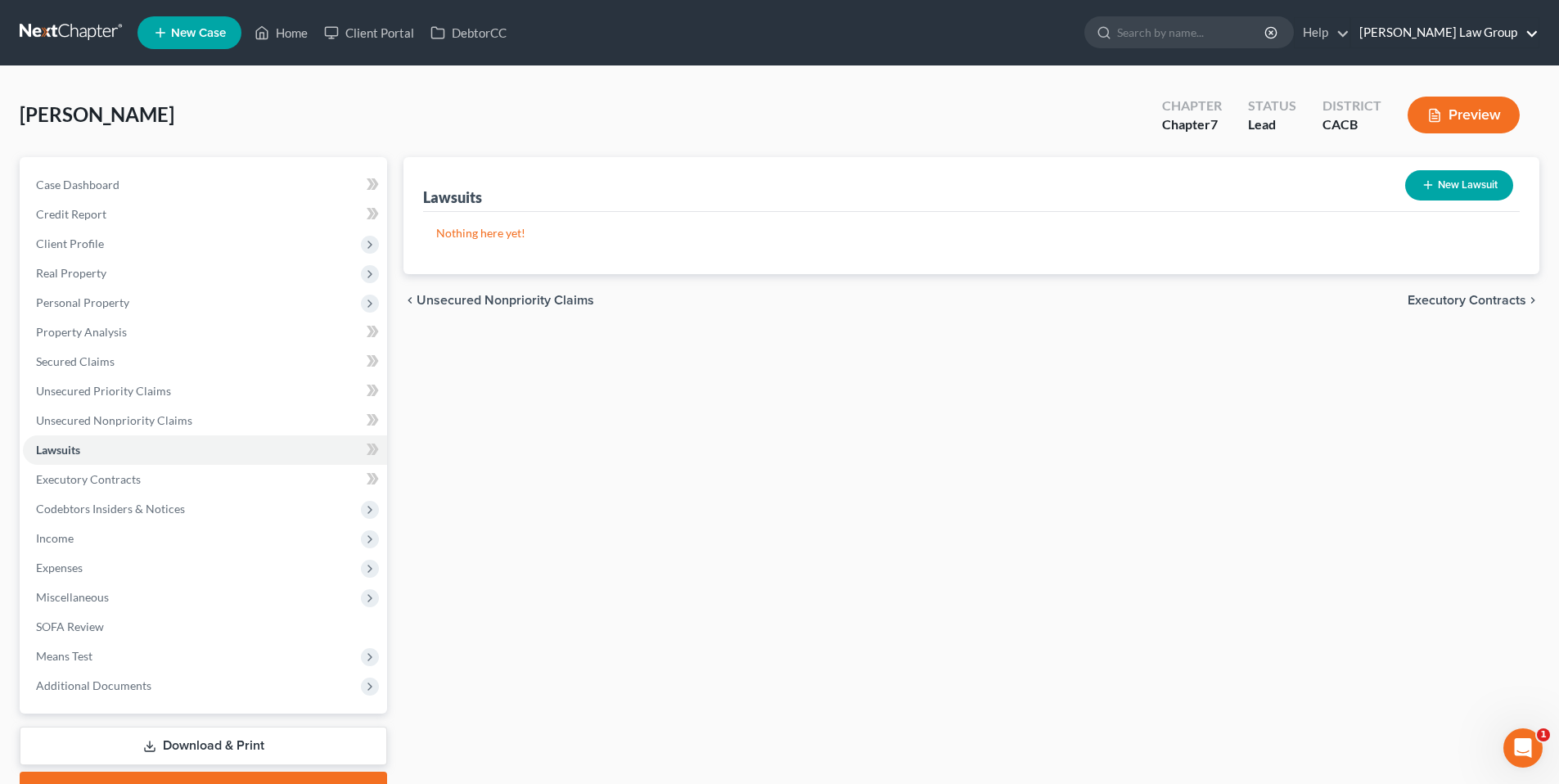
click at [1503, 33] on link "[PERSON_NAME] Law Group" at bounding box center [1444, 32] width 188 height 29
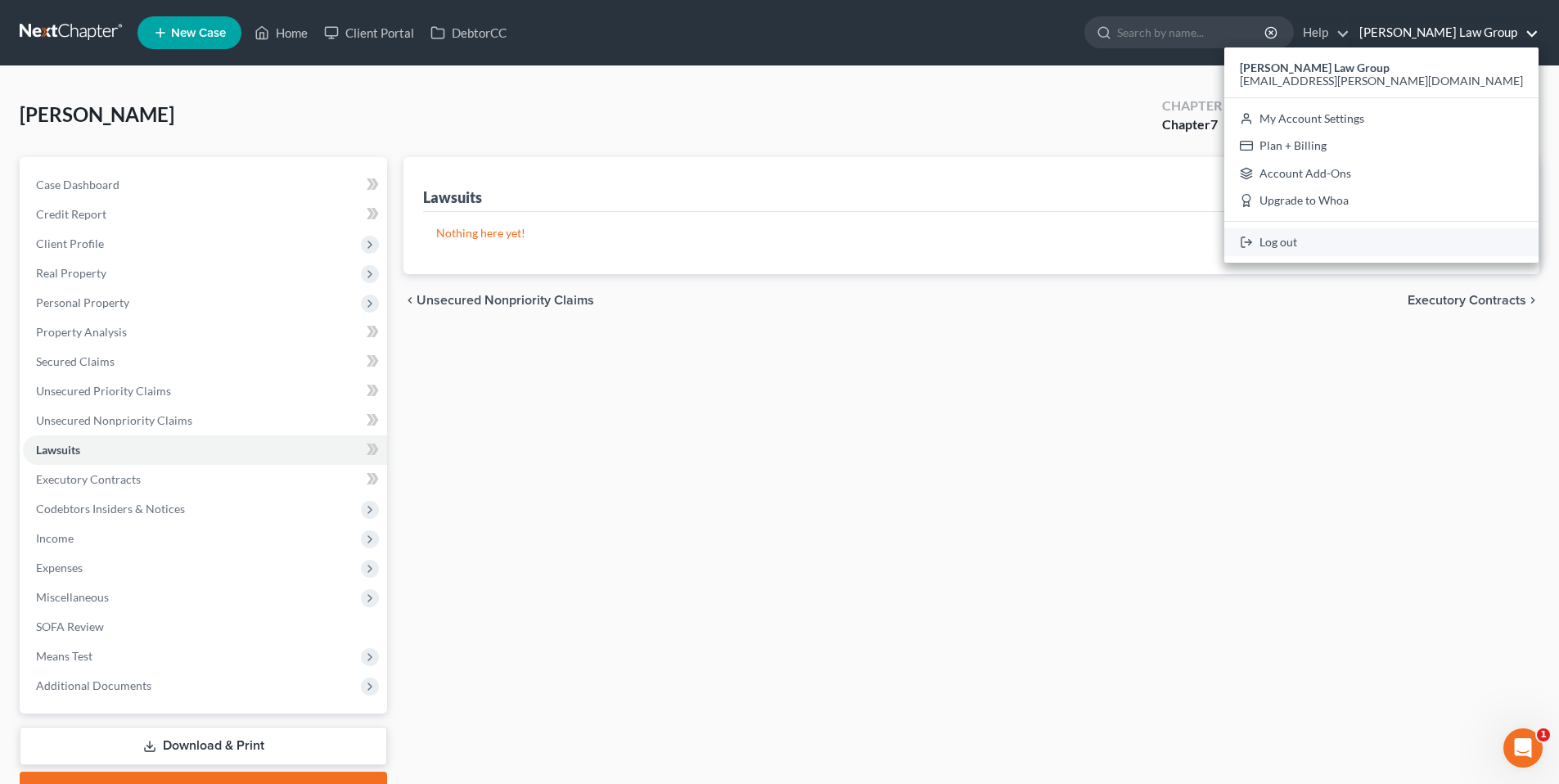
click at [1418, 246] on link "Log out" at bounding box center [1381, 242] width 315 height 28
